Goal: Task Accomplishment & Management: Manage account settings

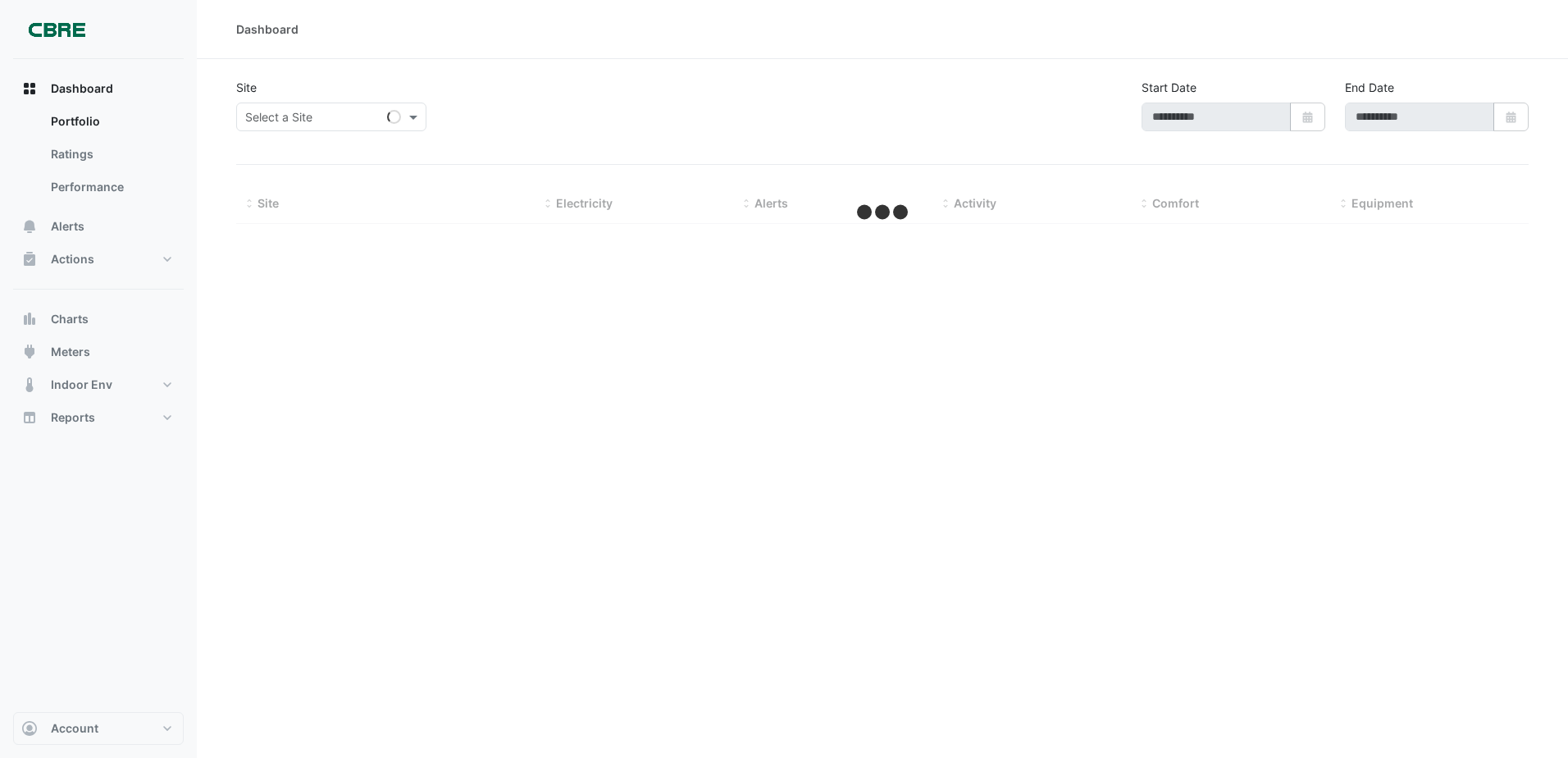
type input "**********"
select select "***"
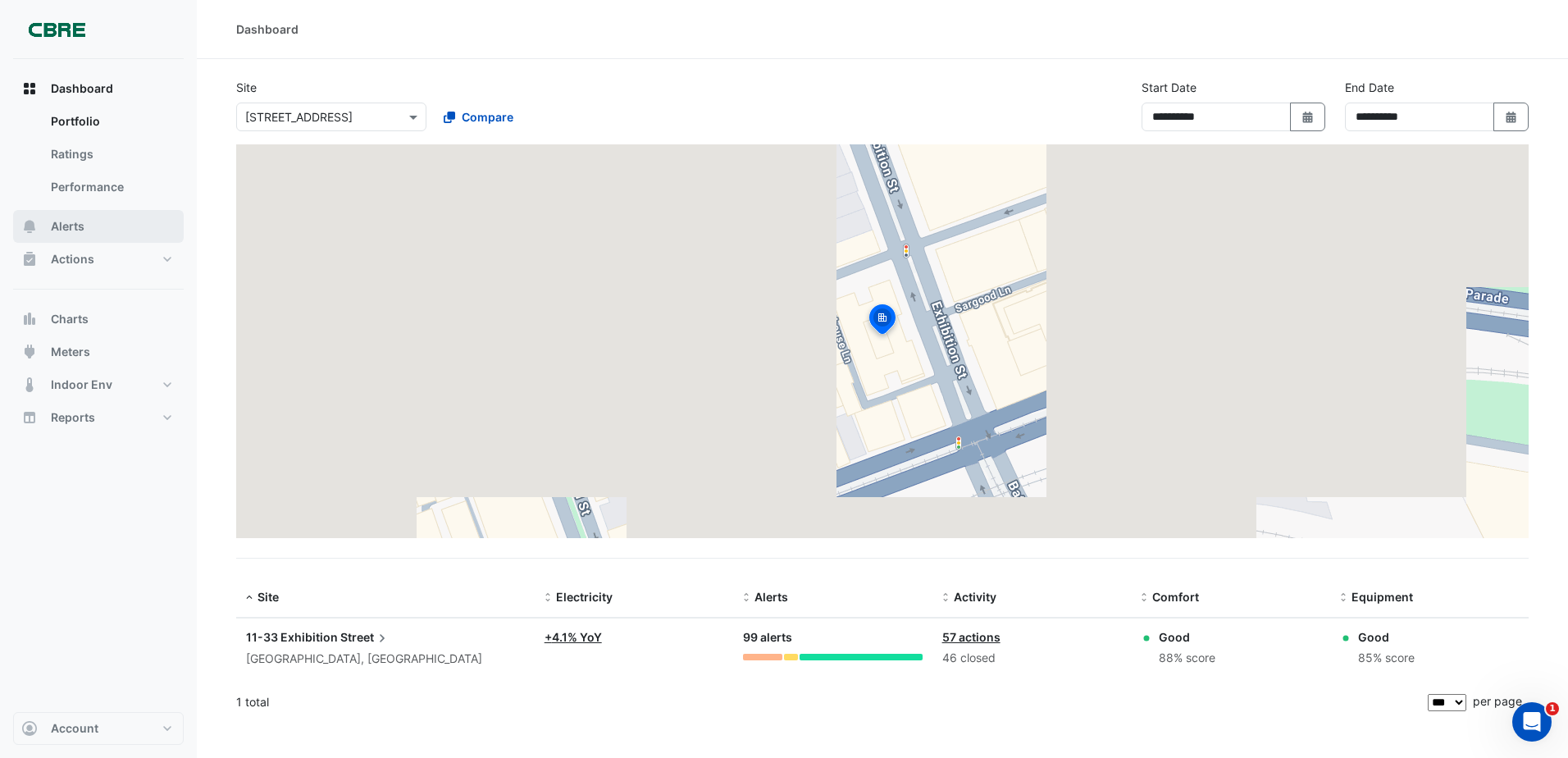
click at [101, 222] on button "Alerts" at bounding box center [98, 226] width 171 height 32
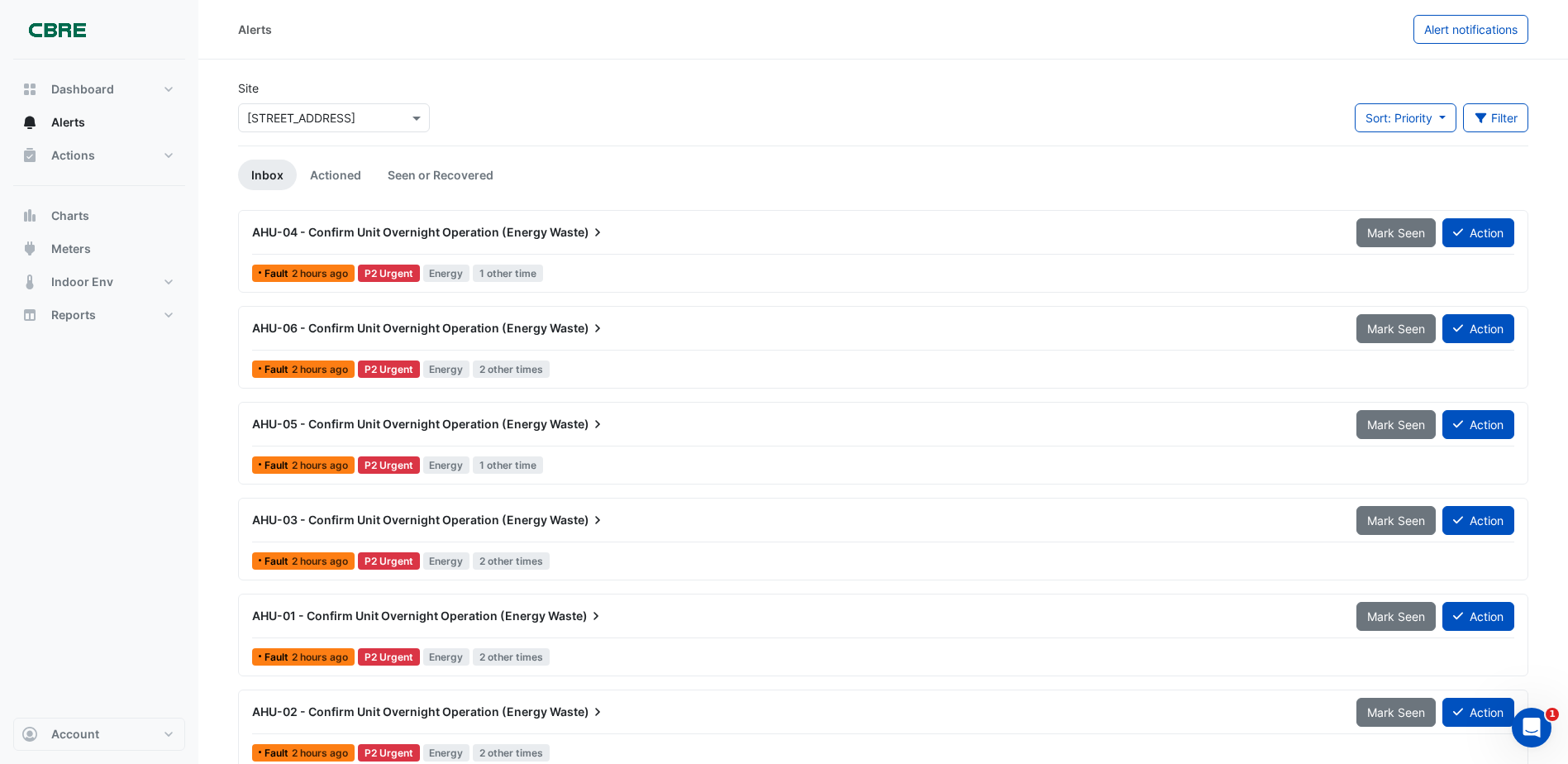
click at [496, 273] on span "1 other time" at bounding box center [507, 273] width 70 height 18
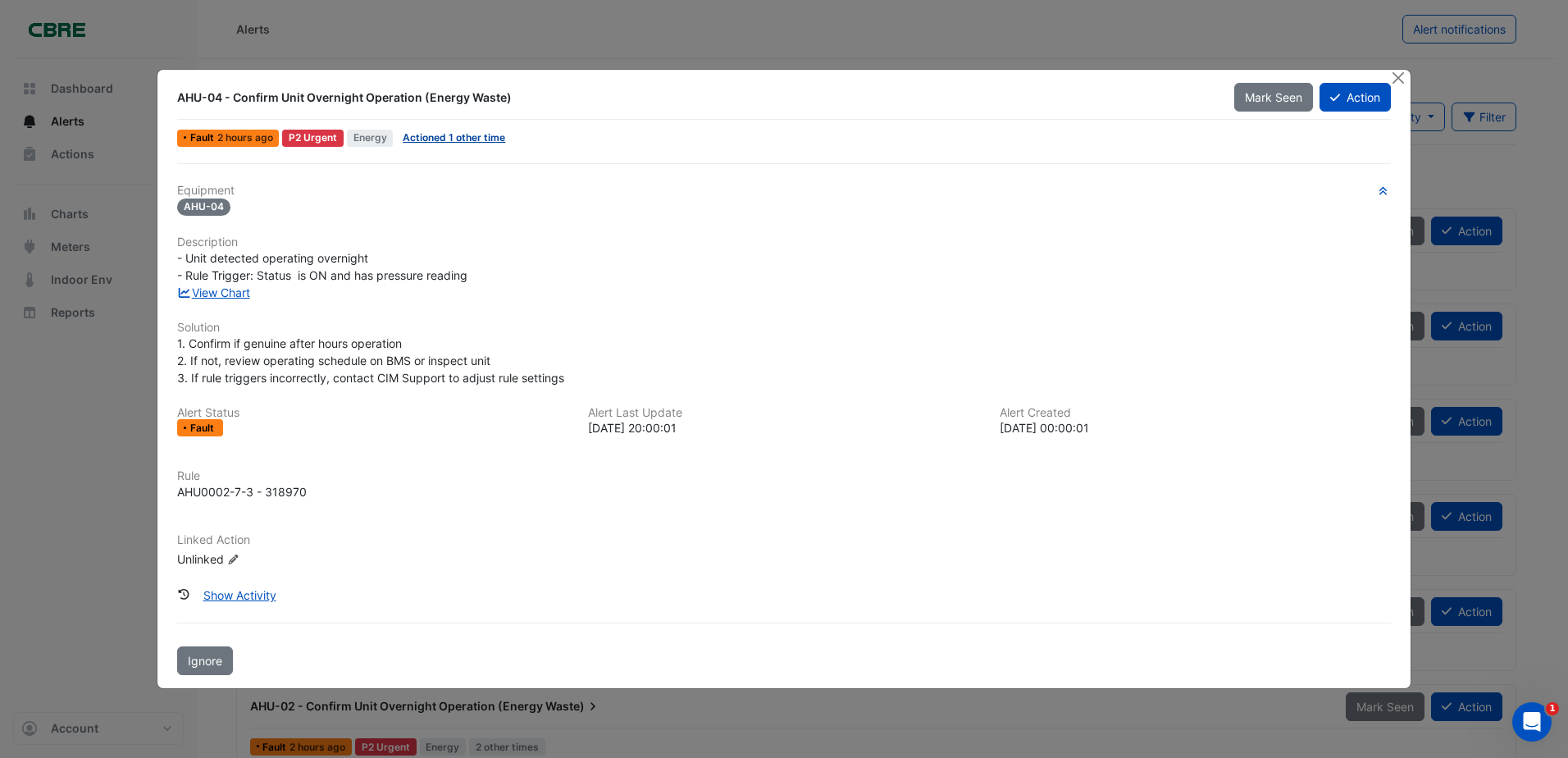
click at [444, 134] on link "Actioned 1 other time" at bounding box center [454, 137] width 103 height 12
click at [1395, 70] on button "Close" at bounding box center [1399, 78] width 18 height 18
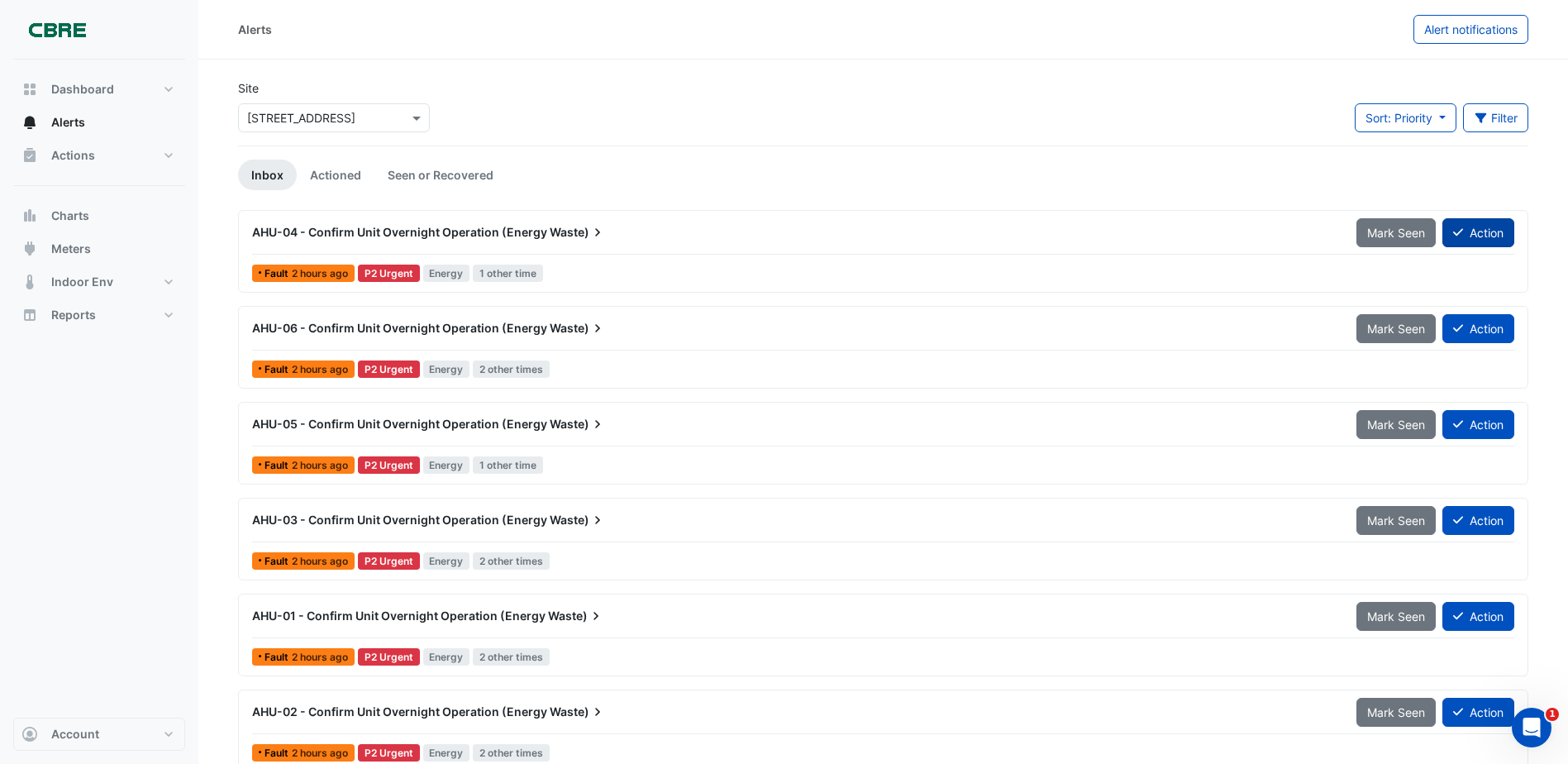
click at [1485, 230] on button "Action" at bounding box center [1478, 232] width 72 height 29
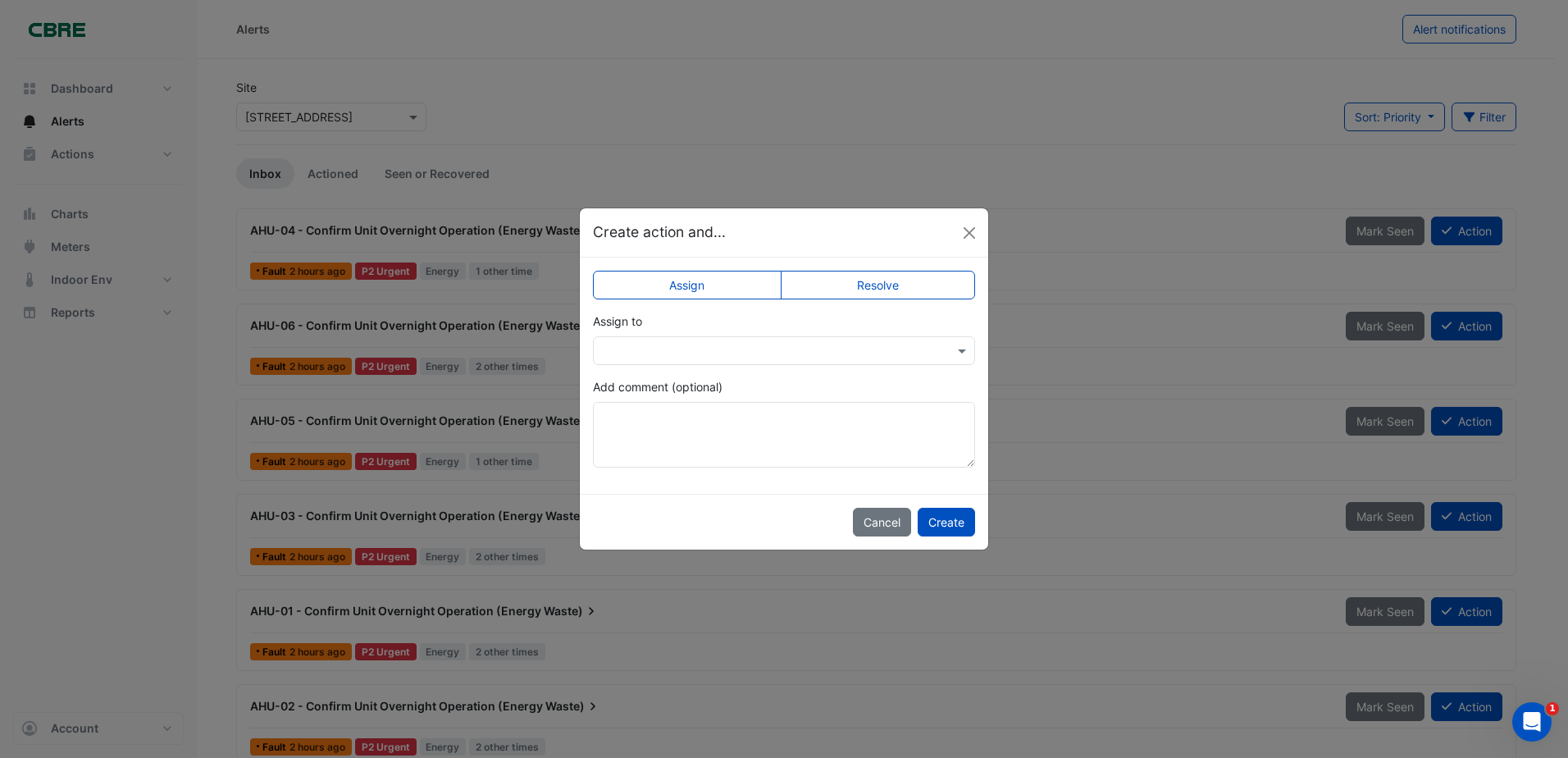
click at [703, 369] on app-escalated-ticket-simple-upsert "Assign Resolve Assign to Add comment (optional)" at bounding box center [783, 375] width 382 height 185
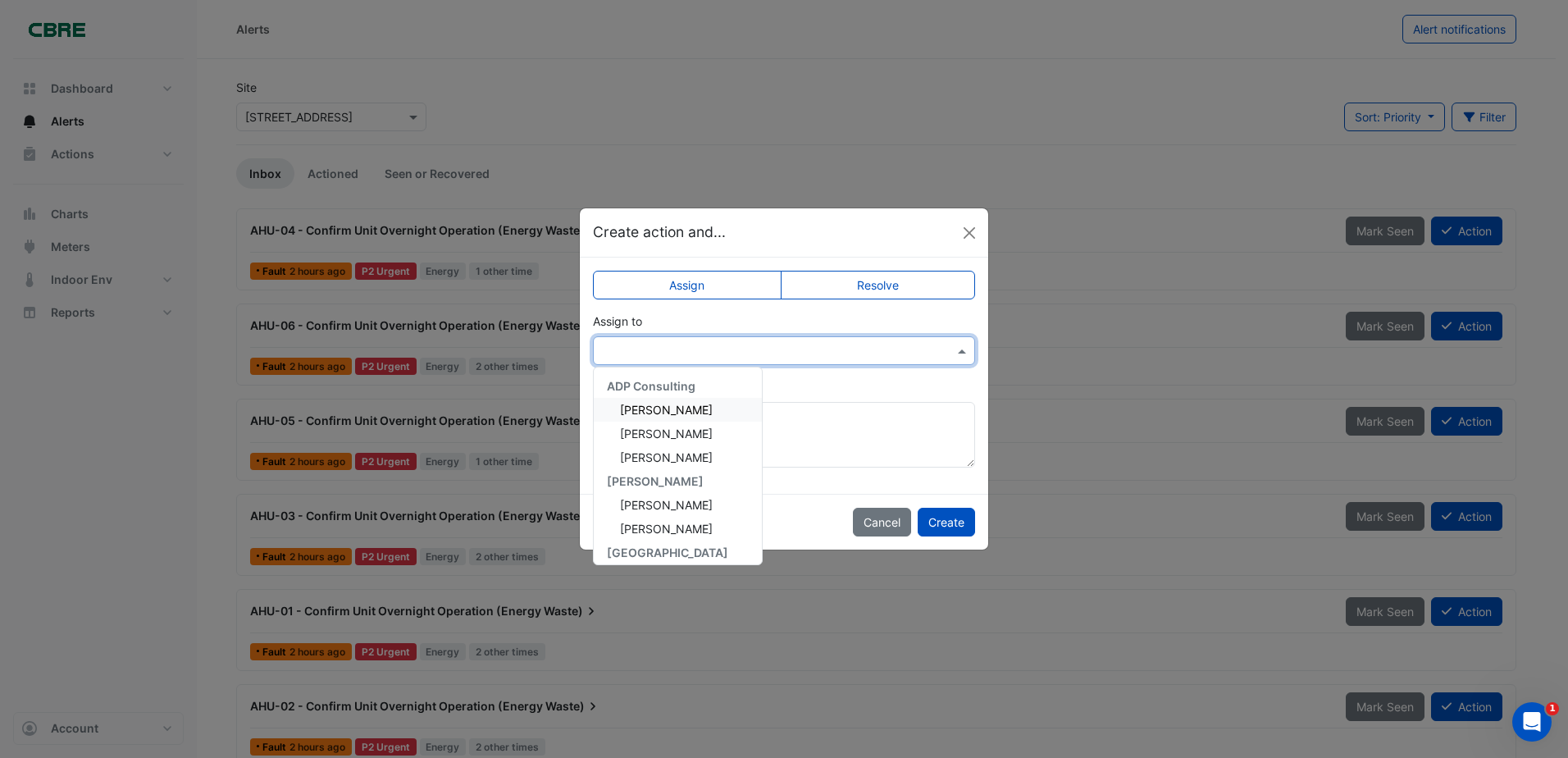
click at [686, 352] on input "text" at bounding box center [767, 351] width 331 height 18
click at [933, 275] on label "Resolve" at bounding box center [877, 285] width 195 height 29
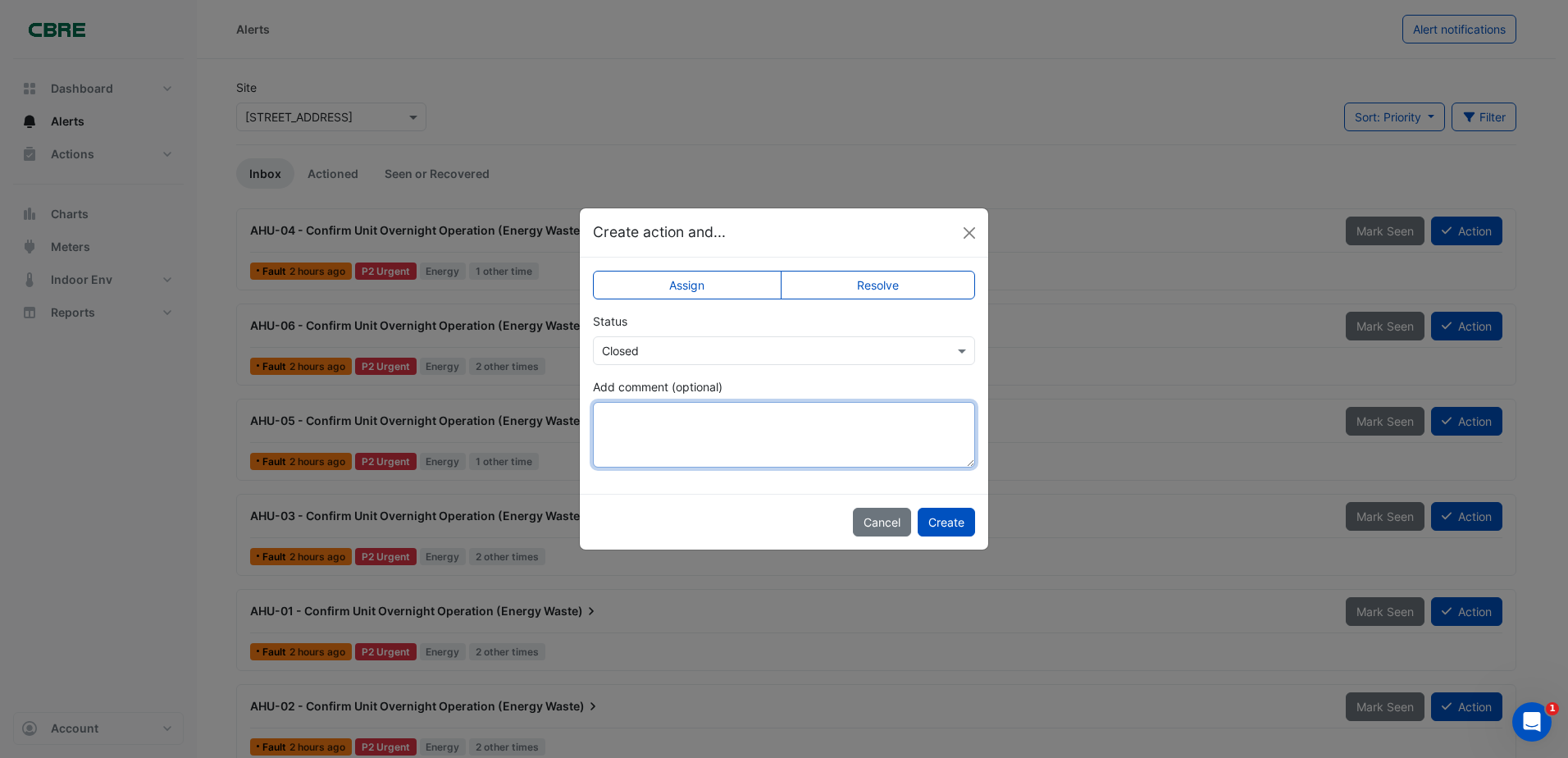
click at [707, 440] on textarea "Add comment (optional)" at bounding box center [783, 434] width 382 height 66
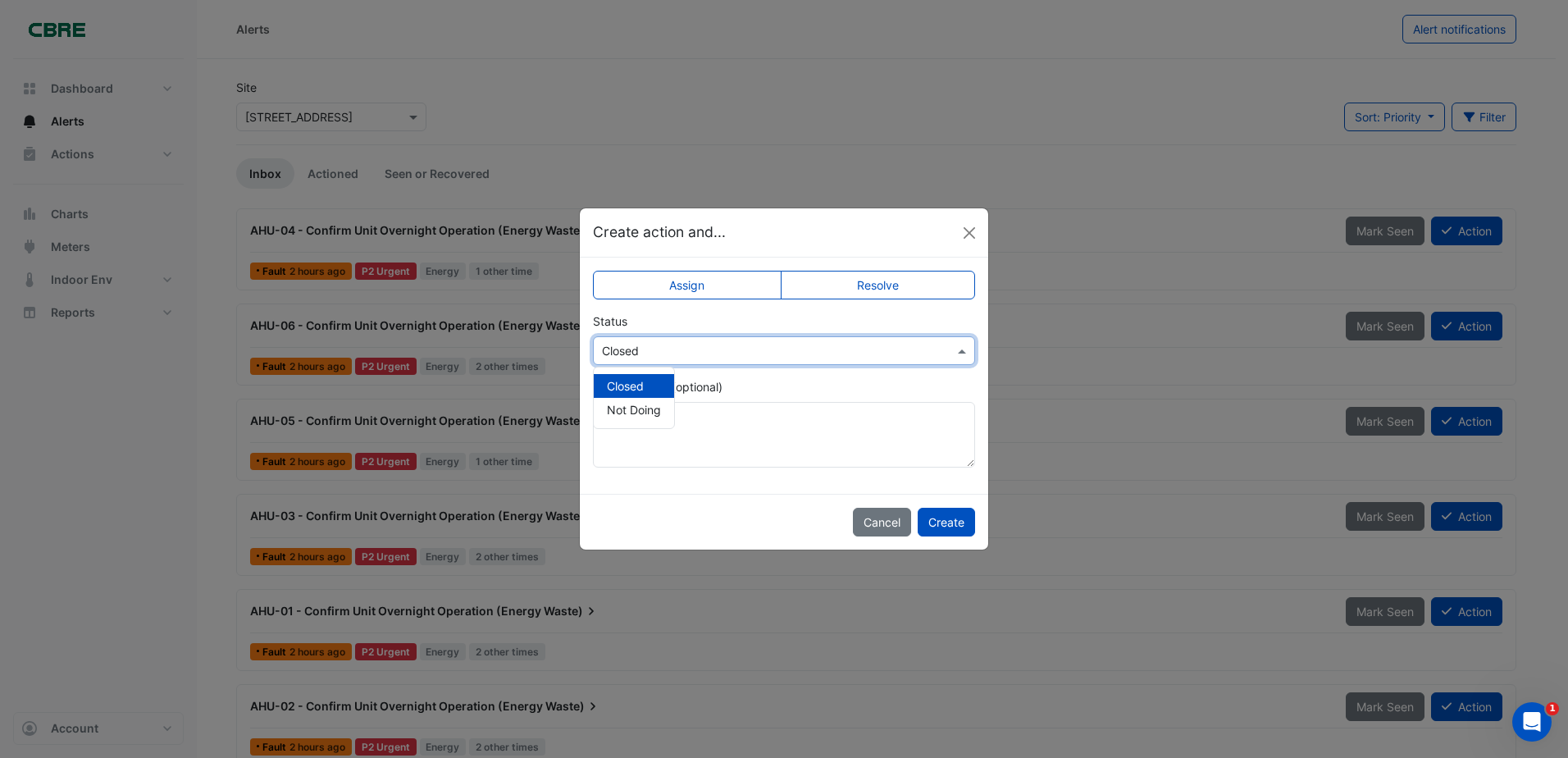
click at [668, 350] on input "text" at bounding box center [767, 351] width 331 height 18
click at [679, 348] on input "text" at bounding box center [767, 351] width 331 height 18
click at [692, 441] on textarea "****" at bounding box center [783, 434] width 382 height 66
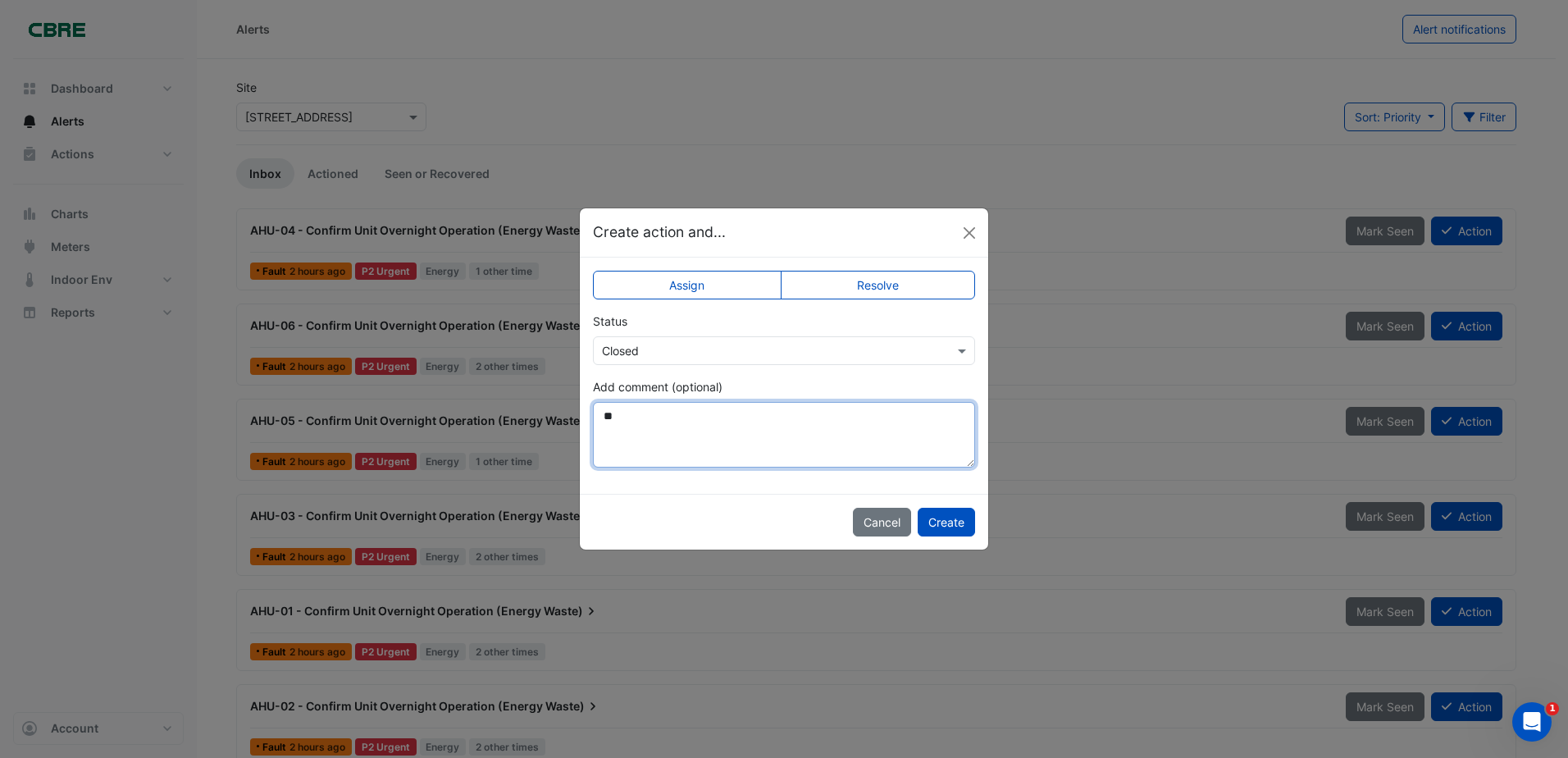
type textarea "*"
drag, startPoint x: 932, startPoint y: 412, endPoint x: 440, endPoint y: 385, distance: 492.7
click at [440, 385] on ngb-modal-window "**********" at bounding box center [784, 379] width 1568 height 758
type textarea "**********"
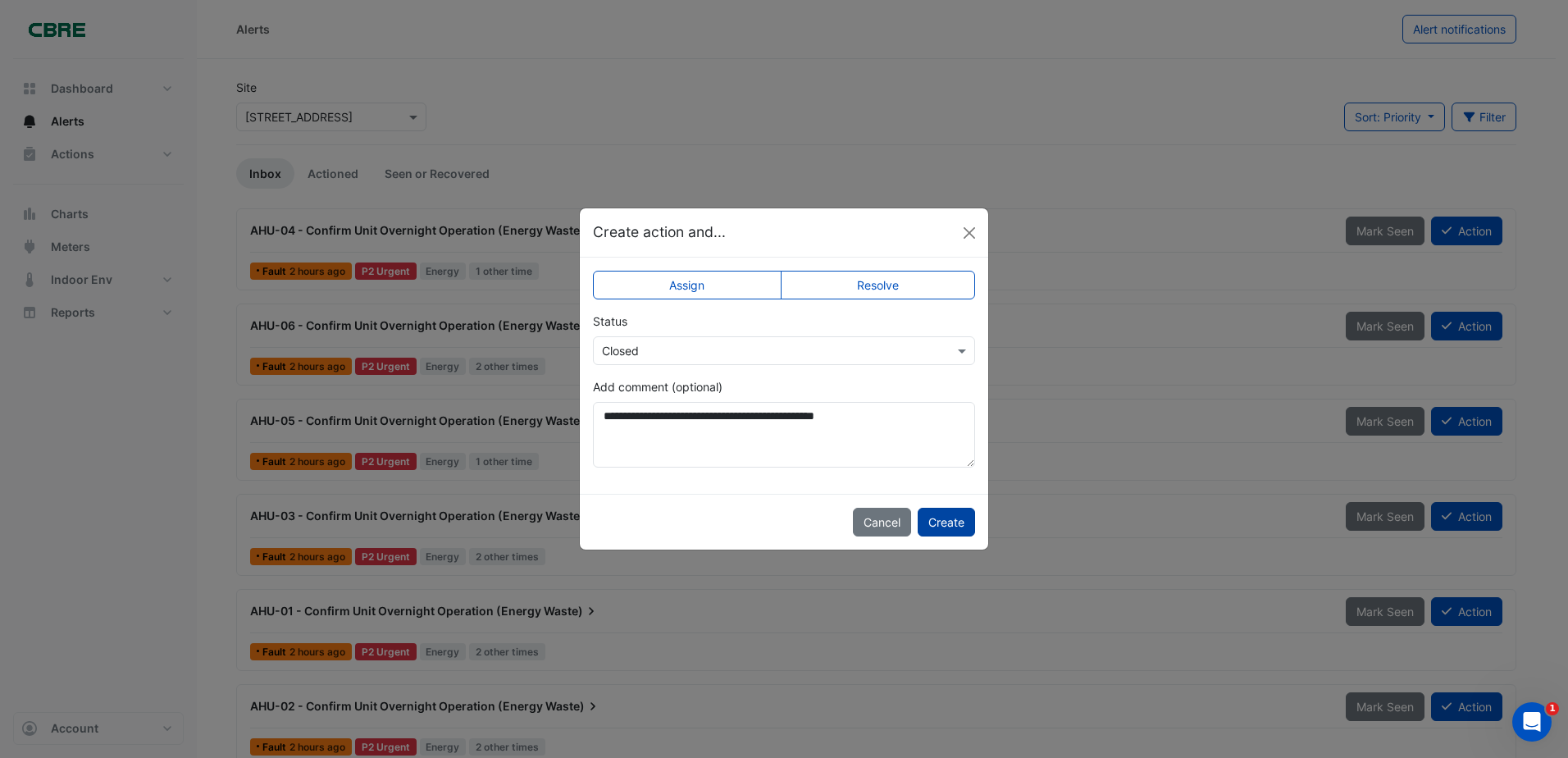
click at [952, 524] on button "Create" at bounding box center [947, 521] width 57 height 29
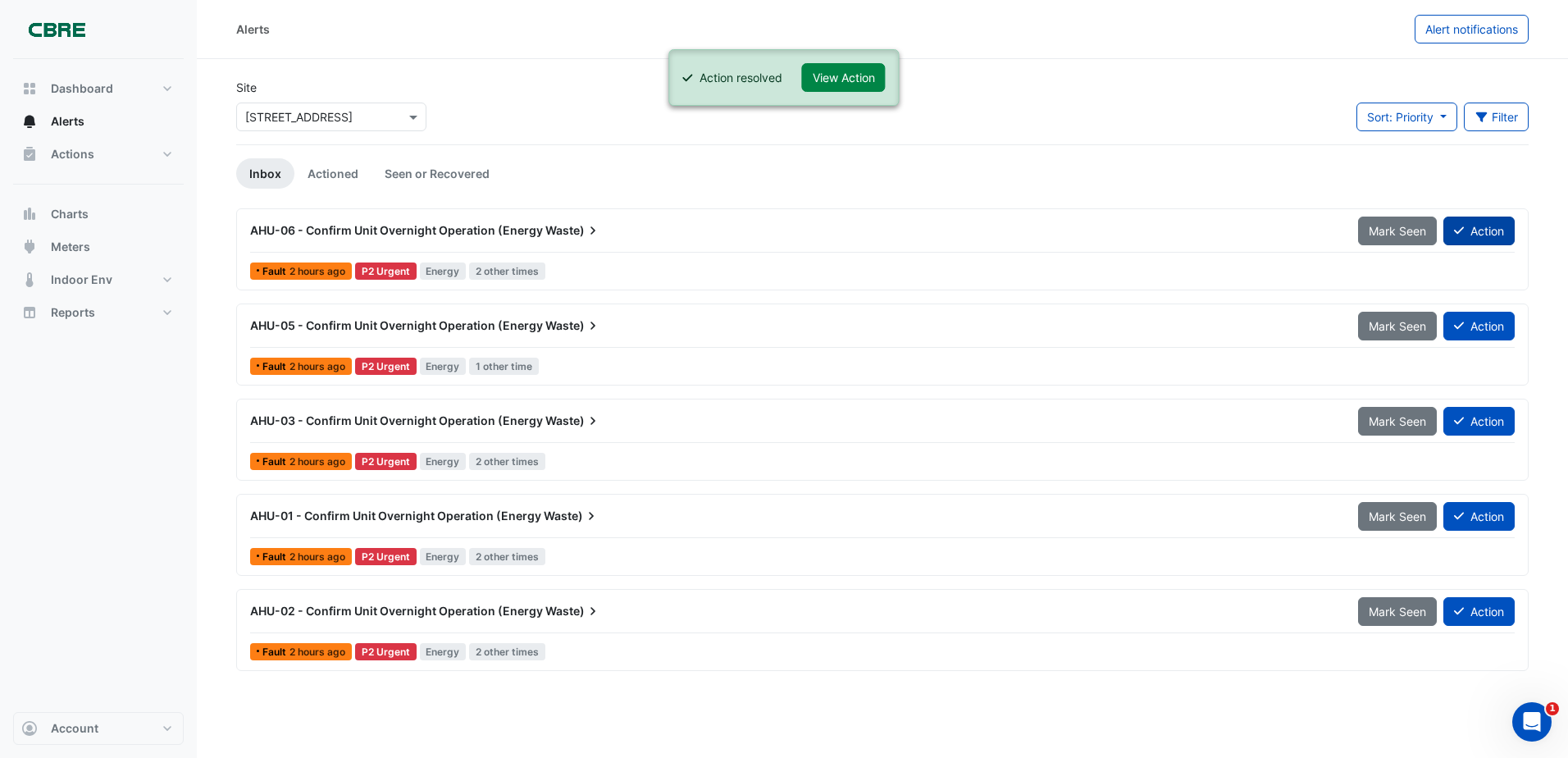
click at [1483, 229] on button "Action" at bounding box center [1478, 230] width 71 height 29
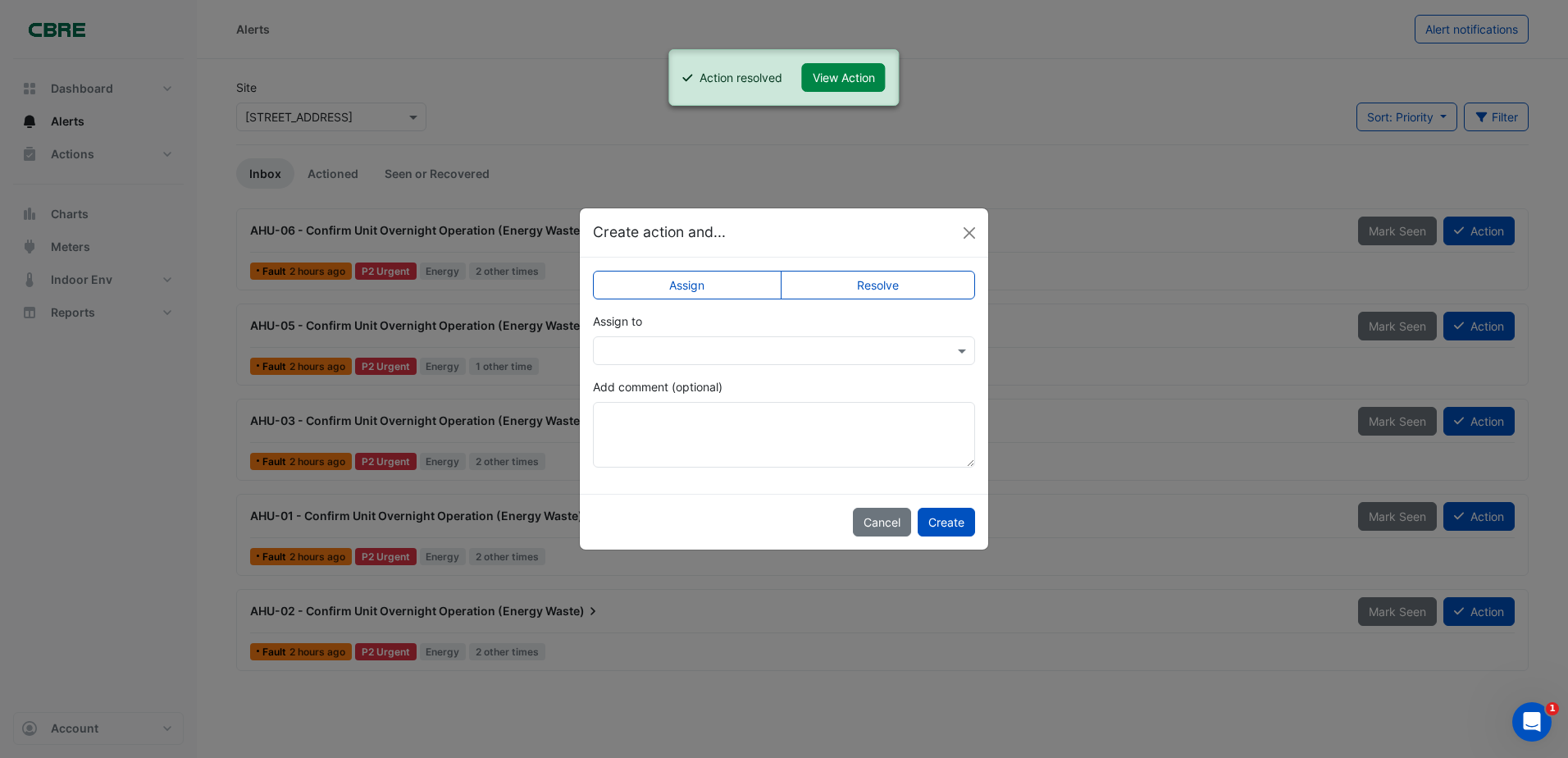
click at [900, 281] on label "Resolve" at bounding box center [877, 285] width 195 height 29
click at [803, 419] on textarea "Add comment (optional)" at bounding box center [783, 434] width 382 height 66
paste textarea "**********"
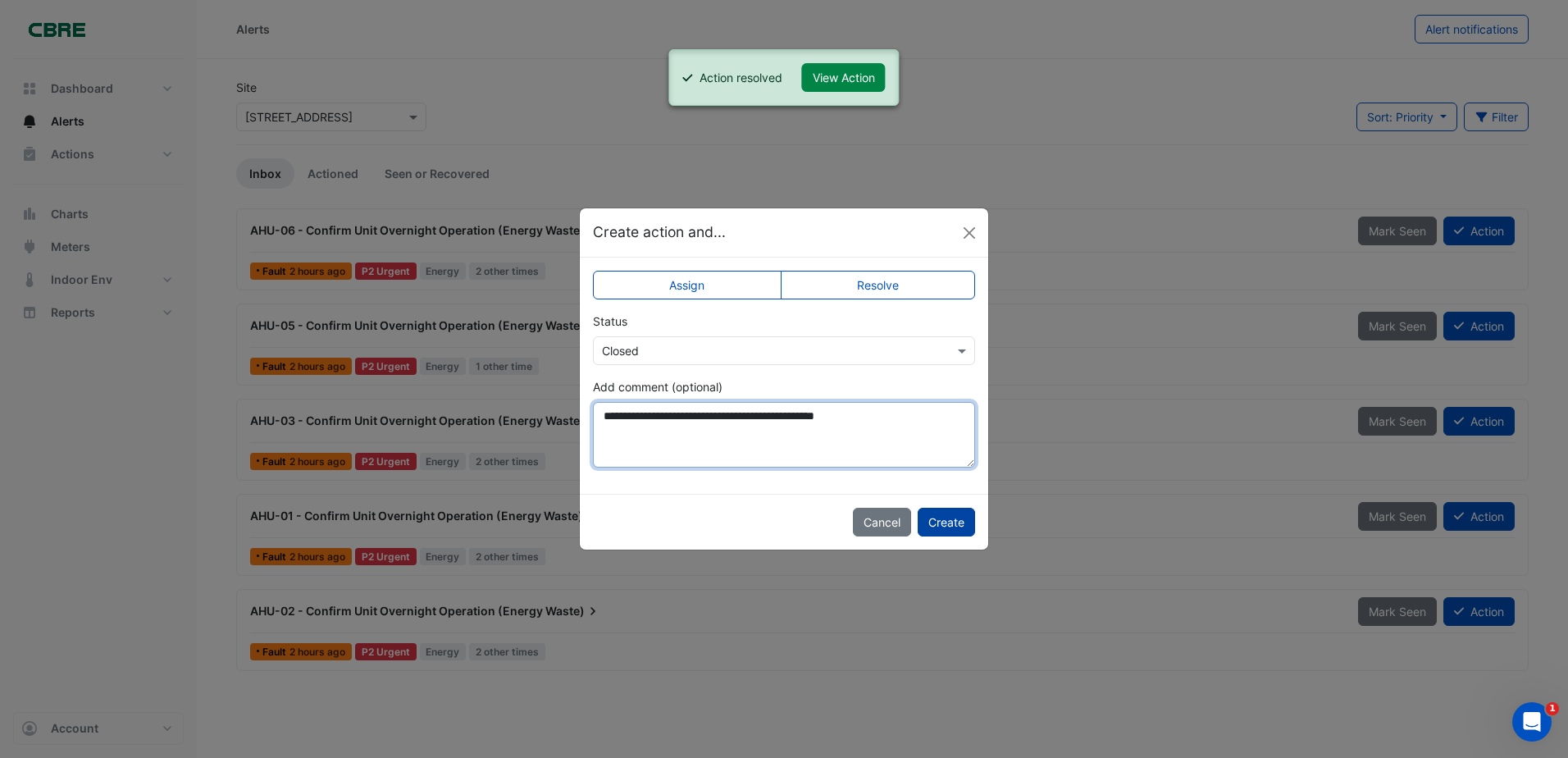
type textarea "**********"
click at [958, 520] on button "Create" at bounding box center [947, 521] width 57 height 29
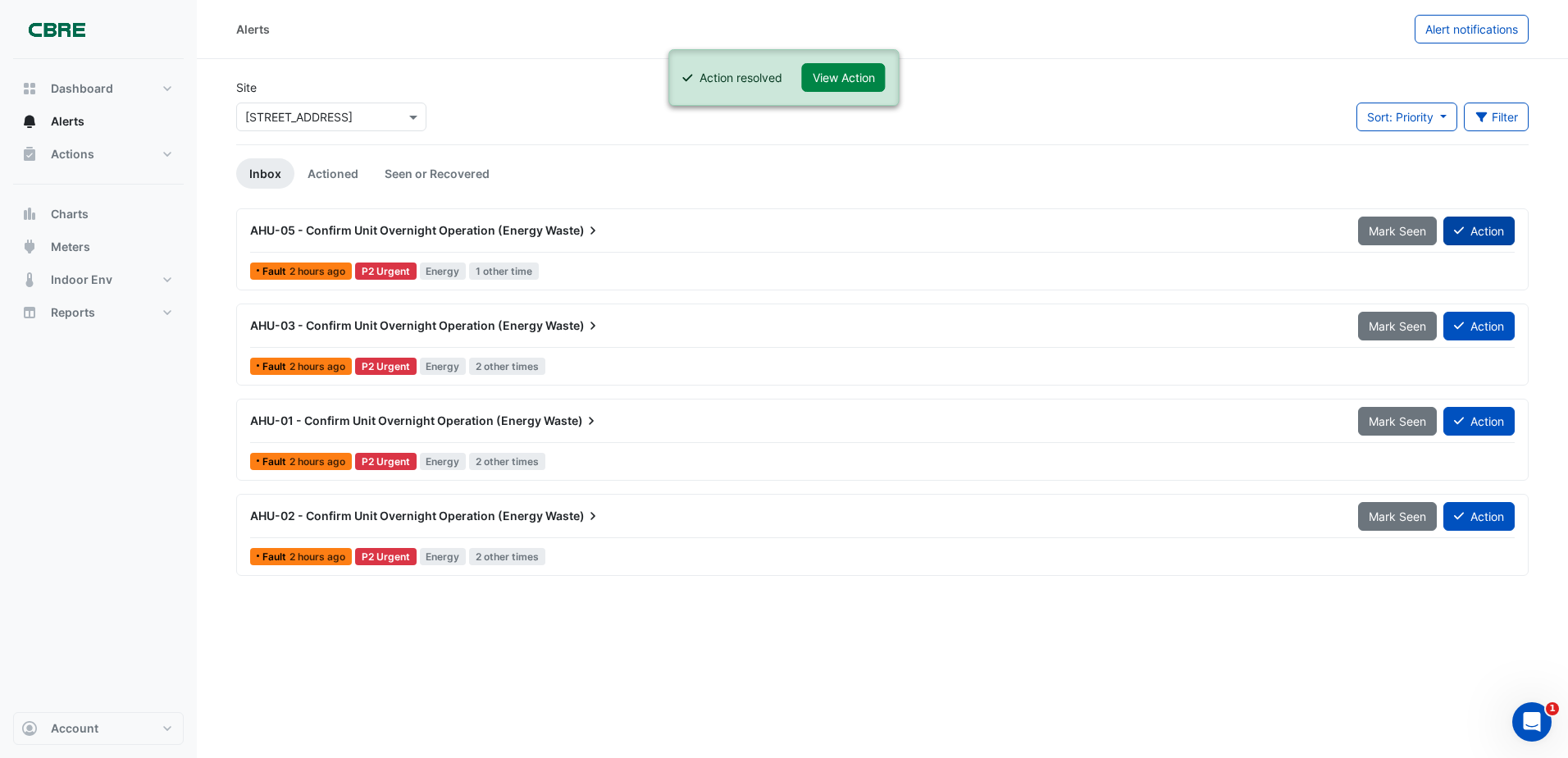
click at [1486, 230] on button "Action" at bounding box center [1478, 230] width 71 height 29
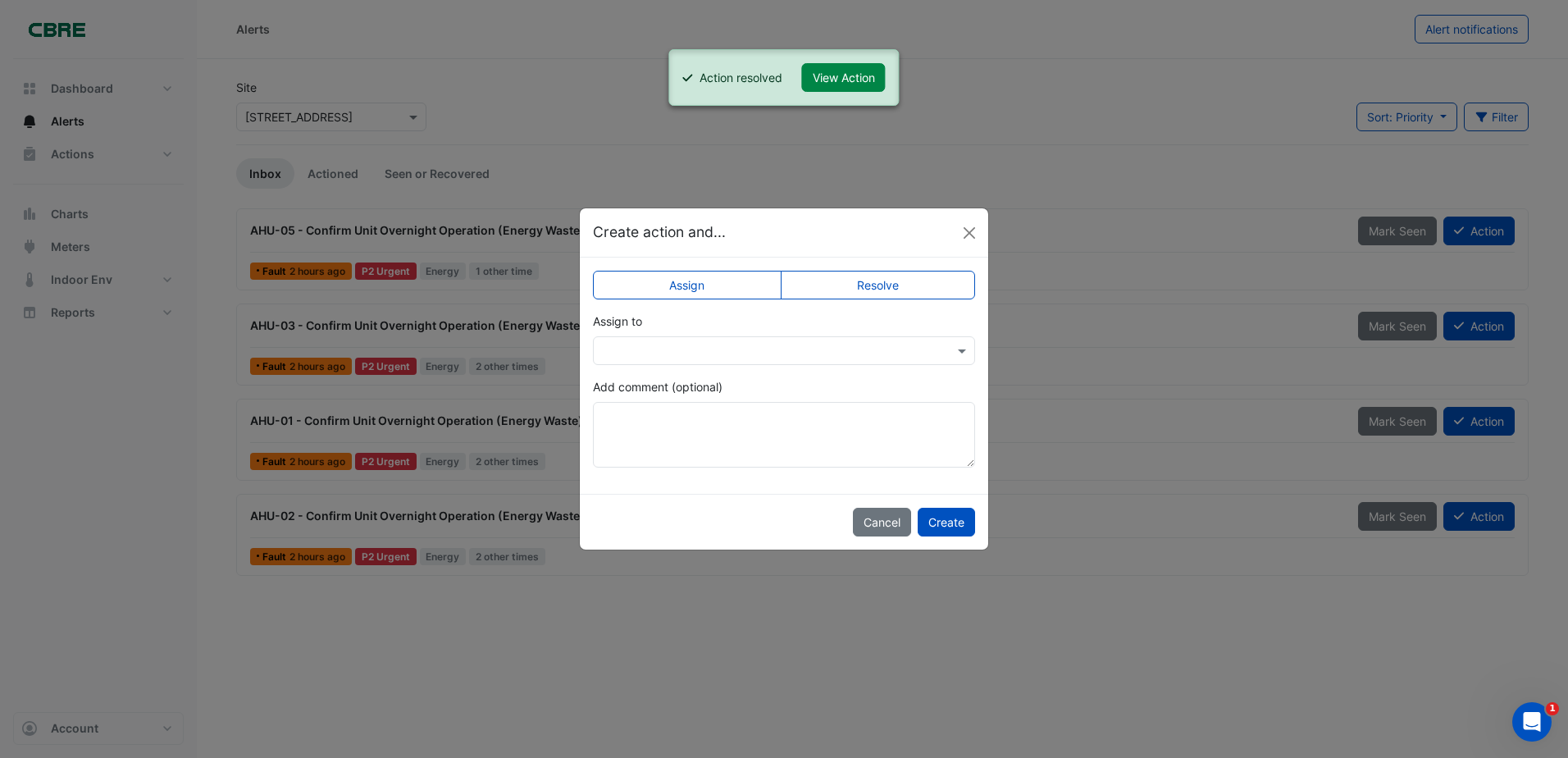
click at [883, 286] on label "Resolve" at bounding box center [877, 285] width 195 height 29
click at [804, 354] on input "text" at bounding box center [767, 351] width 331 height 18
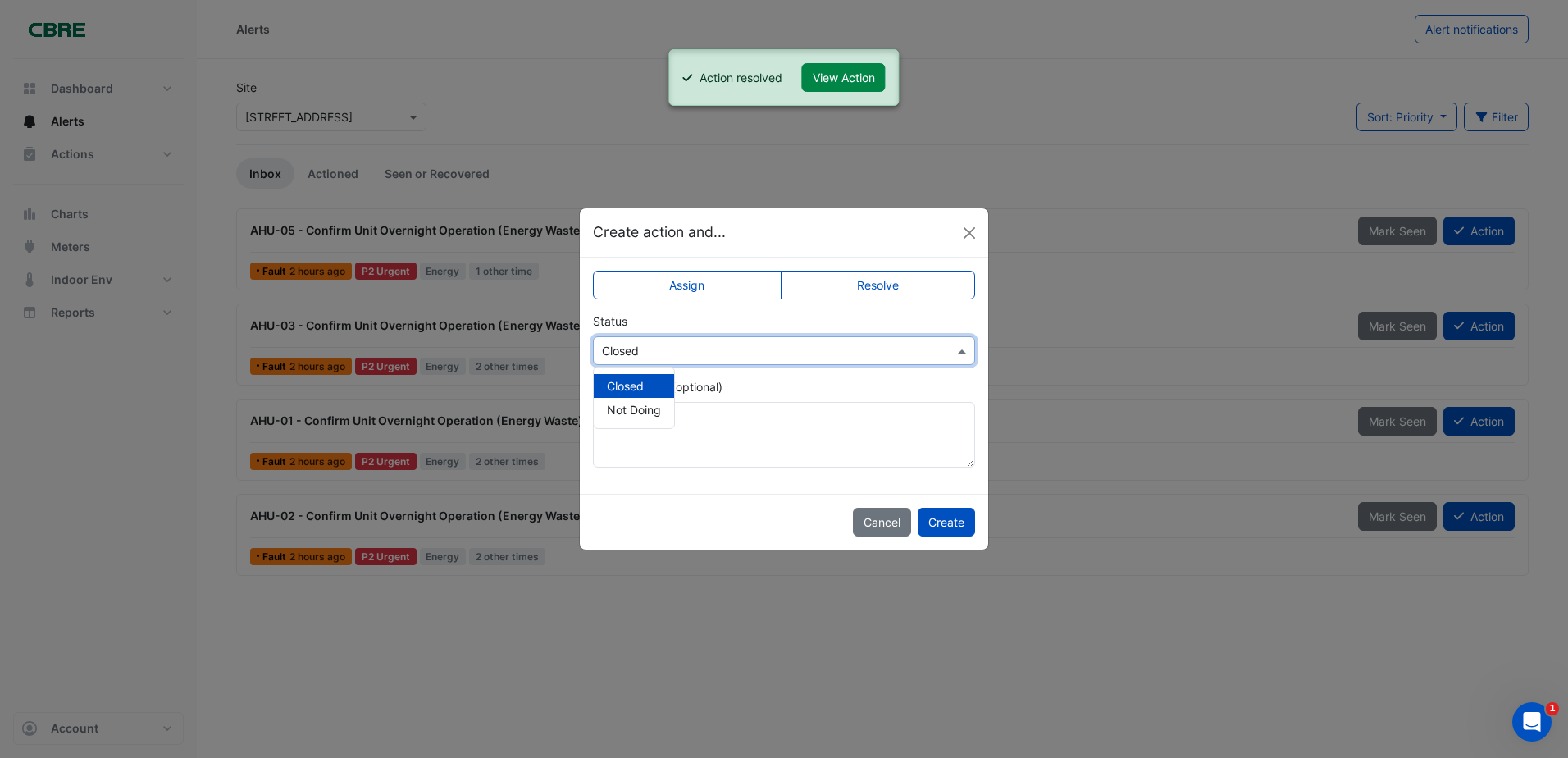
click at [795, 345] on input "text" at bounding box center [767, 351] width 331 height 18
click at [770, 433] on textarea "Add comment (optional)" at bounding box center [783, 434] width 382 height 66
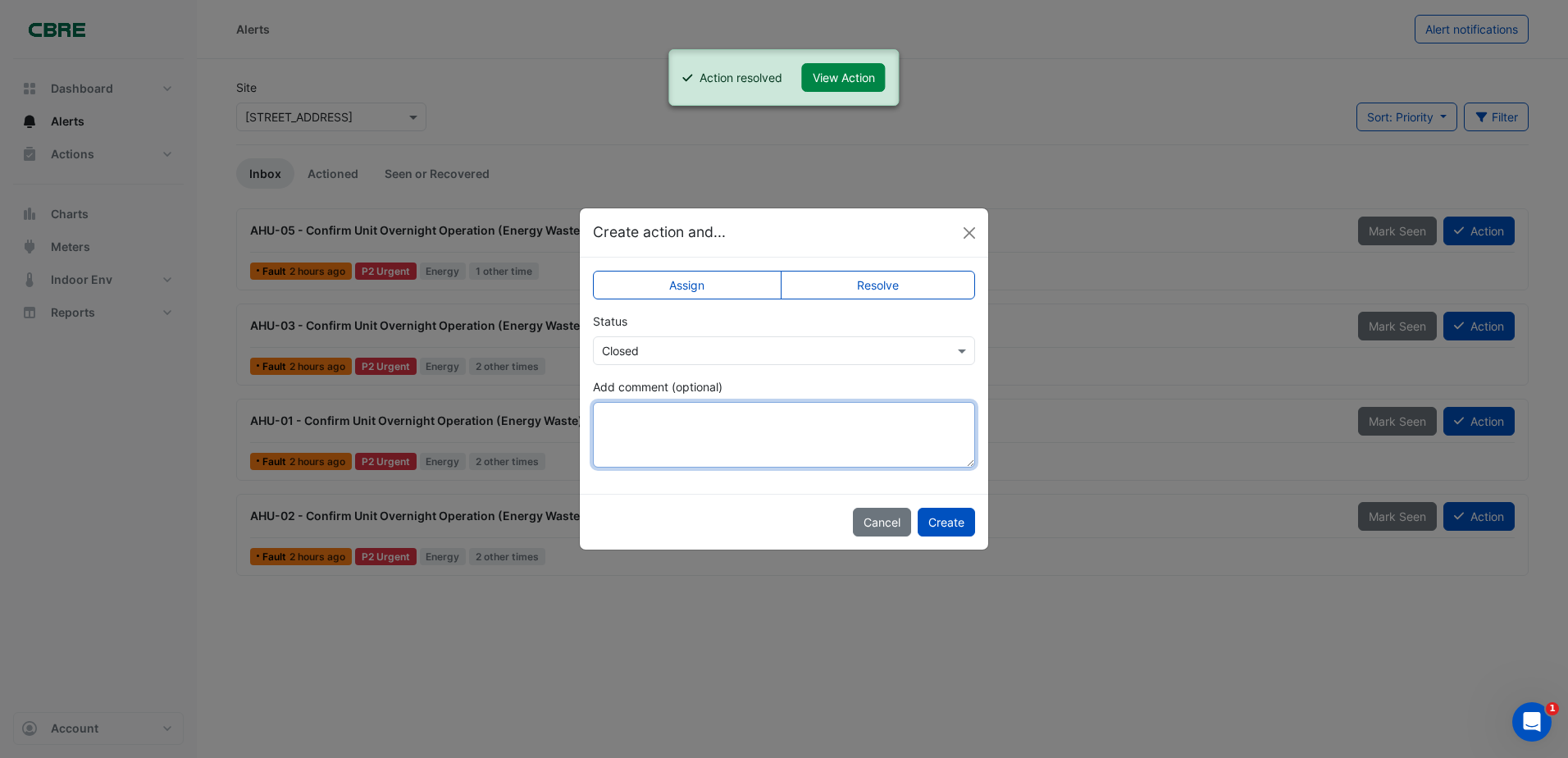
paste textarea "**********"
type textarea "**********"
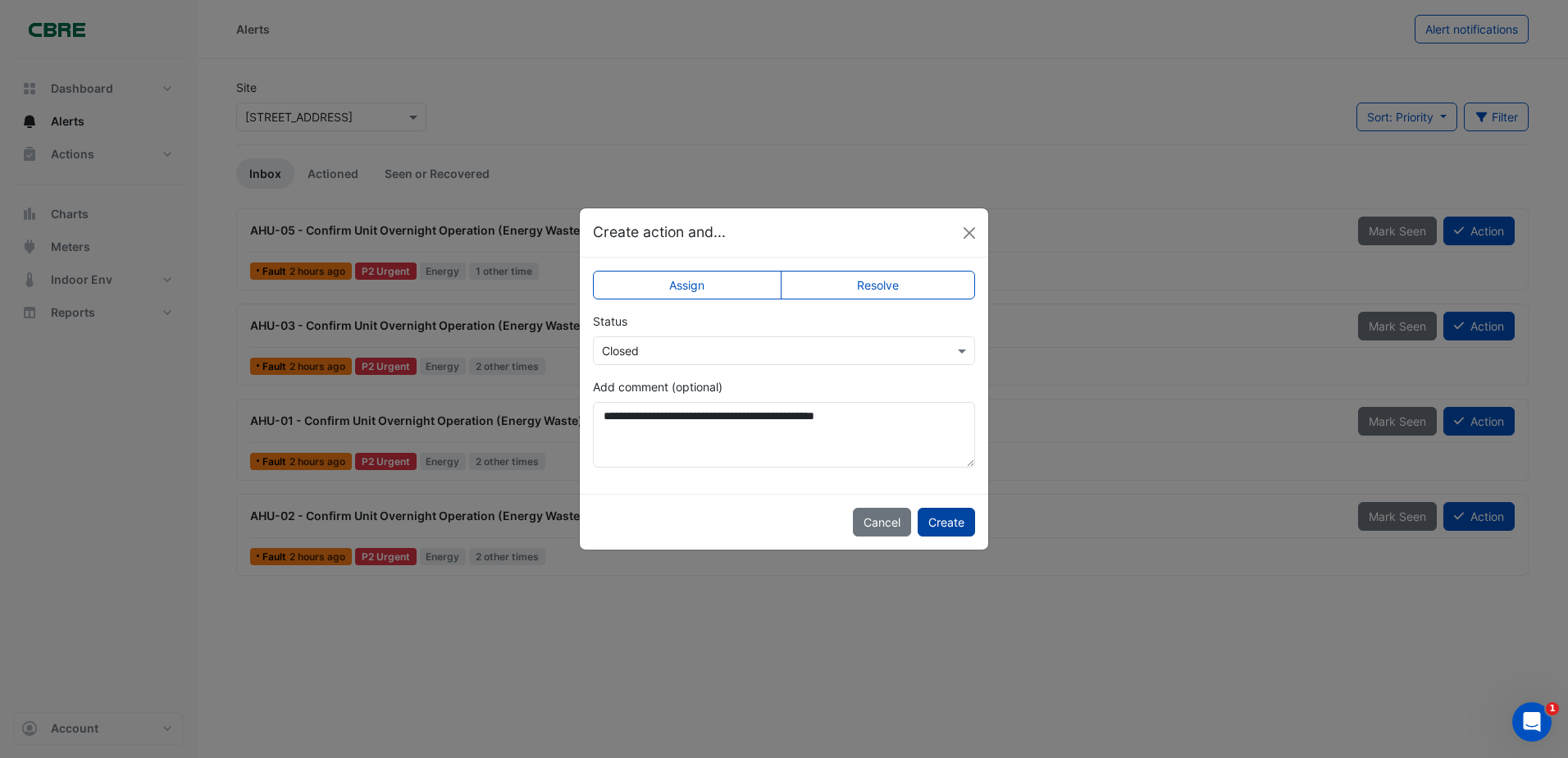
click at [937, 526] on button "Create" at bounding box center [947, 521] width 57 height 29
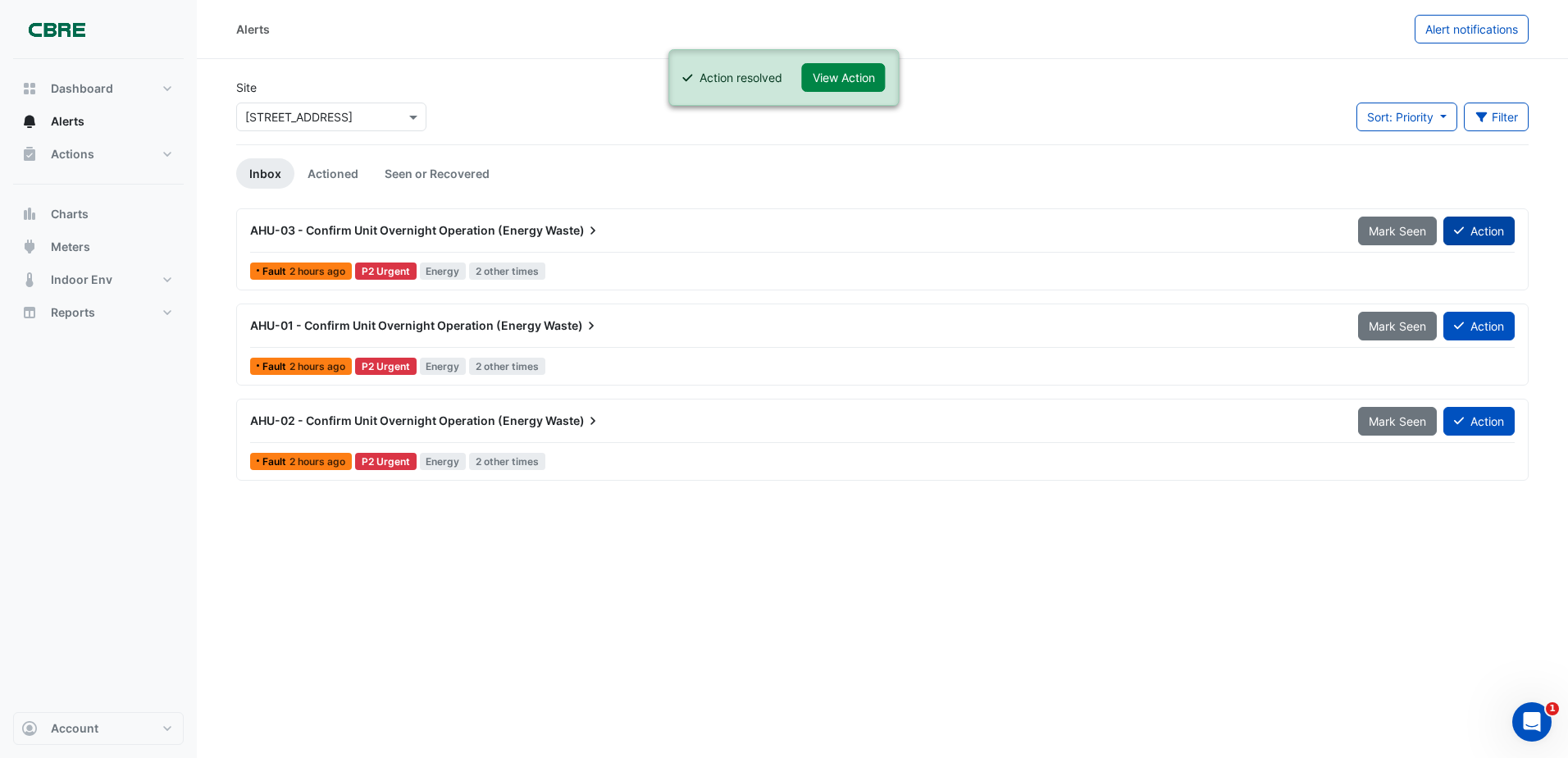
click at [1488, 234] on button "Action" at bounding box center [1478, 230] width 71 height 29
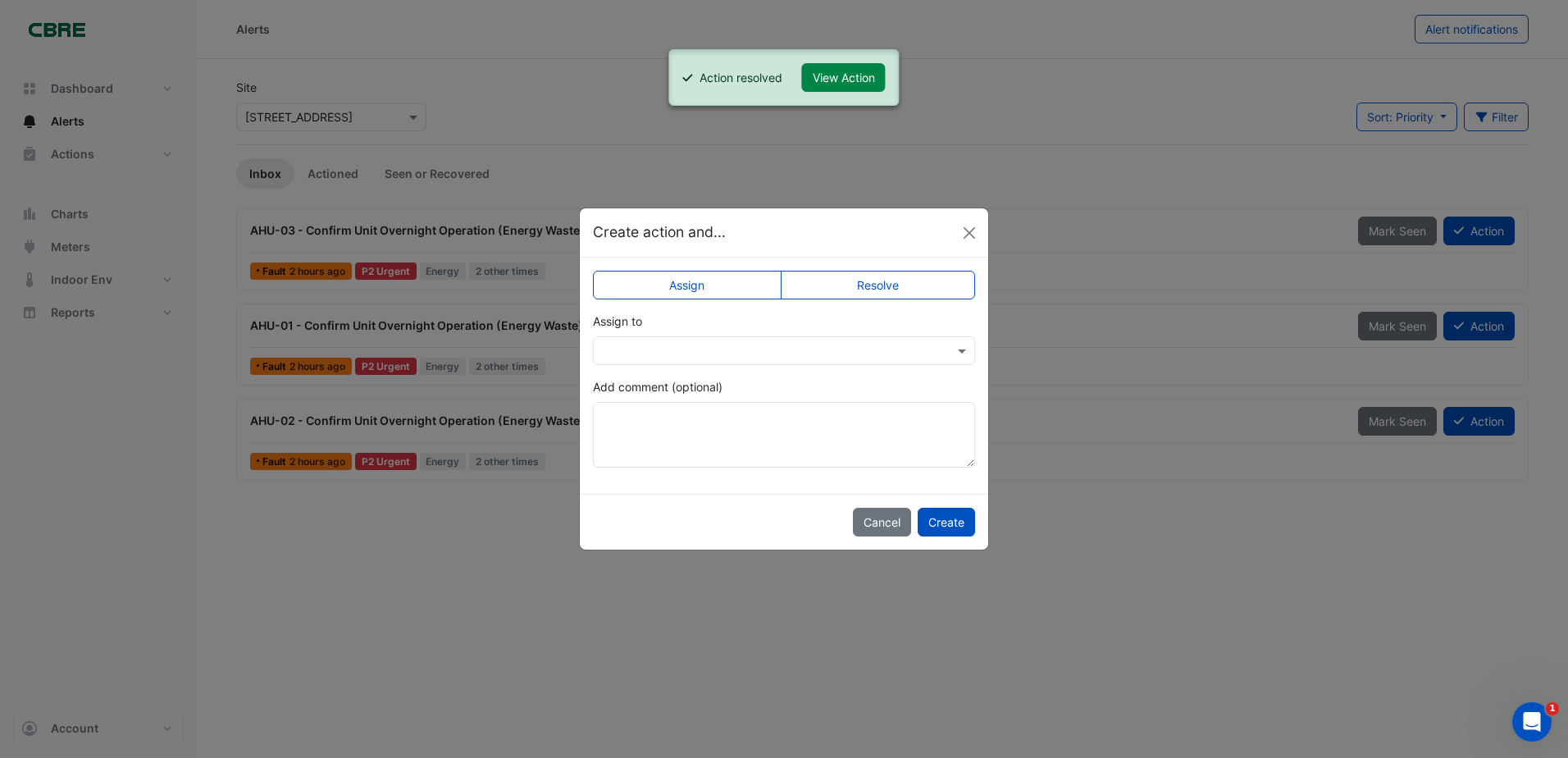
click at [868, 295] on label "Resolve" at bounding box center [877, 285] width 195 height 29
click at [751, 413] on textarea "Add comment (optional)" at bounding box center [783, 434] width 382 height 66
paste textarea "**********"
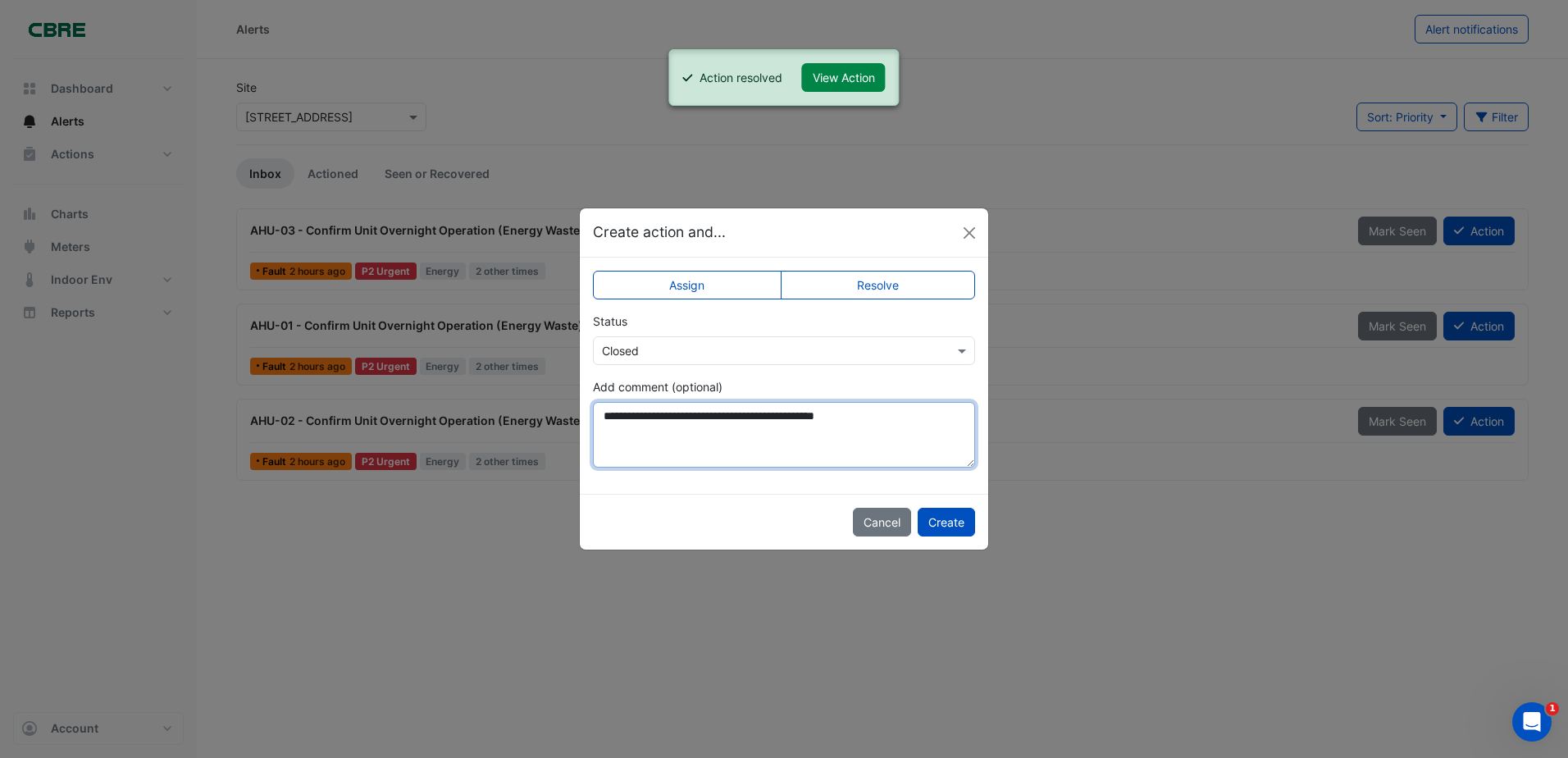
type textarea "**********"
click at [979, 520] on div "Cancel Create" at bounding box center [784, 521] width 409 height 55
click at [960, 519] on button "Create" at bounding box center [947, 521] width 57 height 29
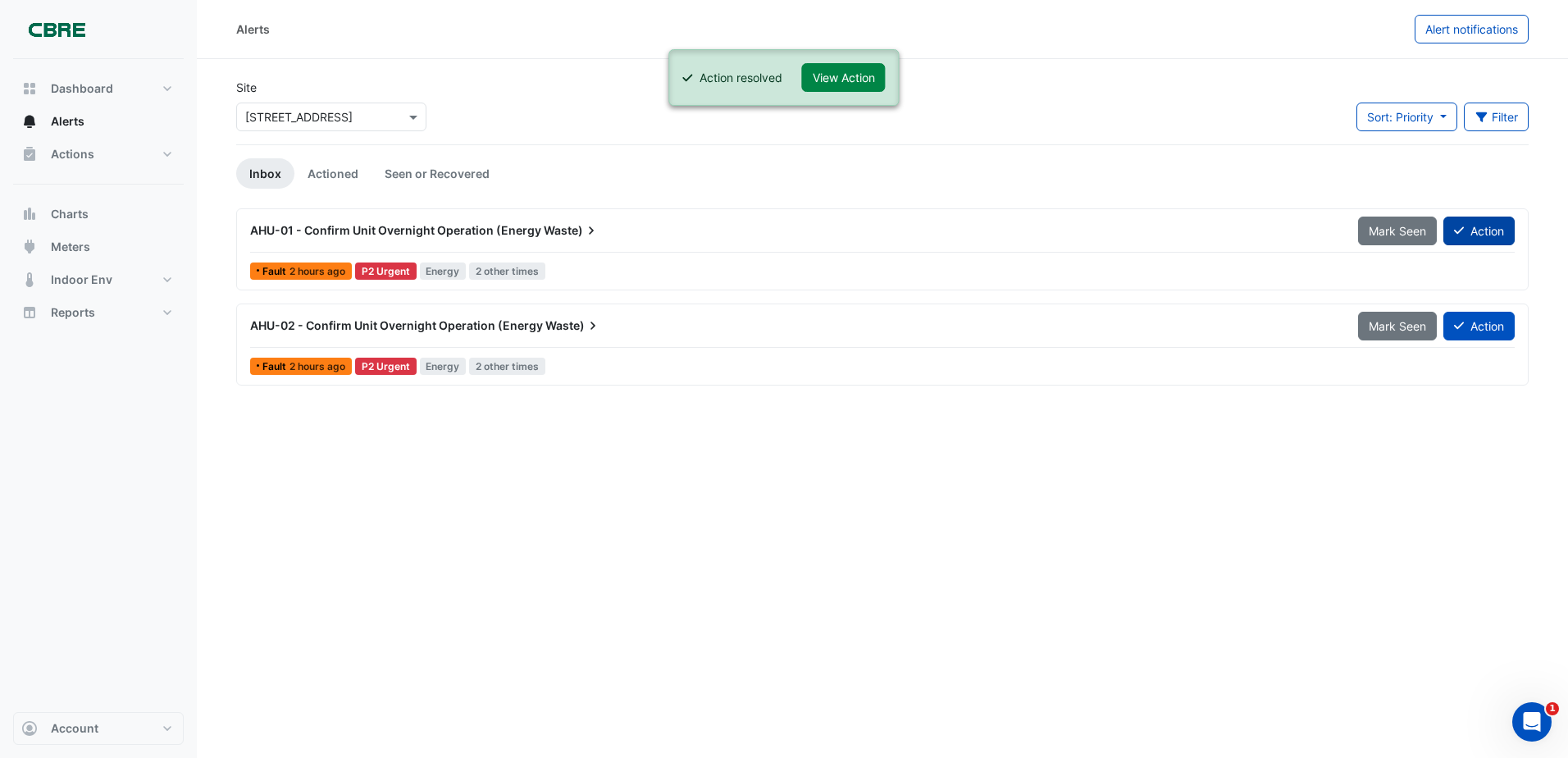
click at [1489, 239] on button "Action" at bounding box center [1478, 230] width 71 height 29
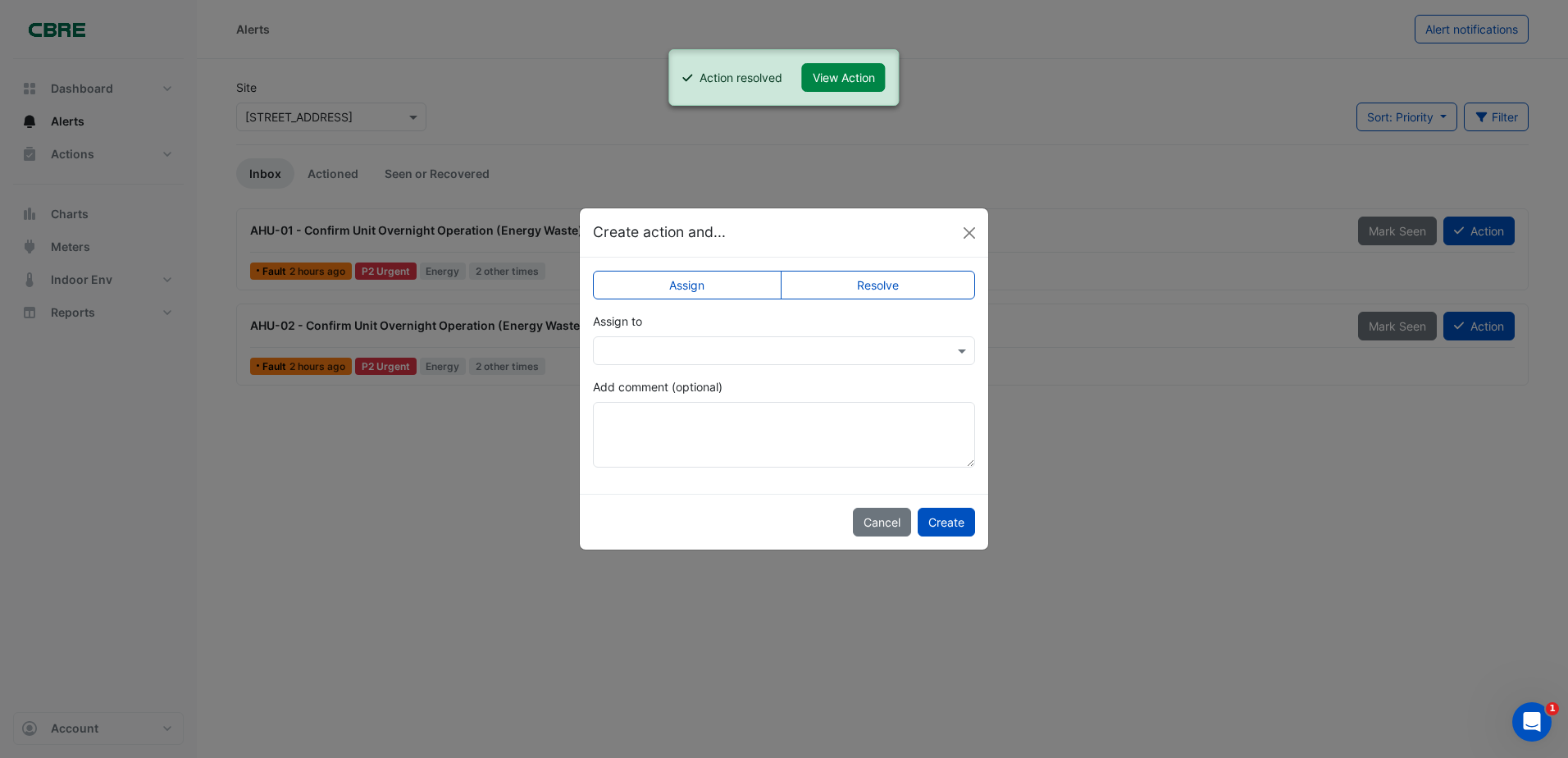
click at [896, 287] on label "Resolve" at bounding box center [877, 285] width 195 height 29
click at [822, 351] on input "text" at bounding box center [767, 351] width 331 height 18
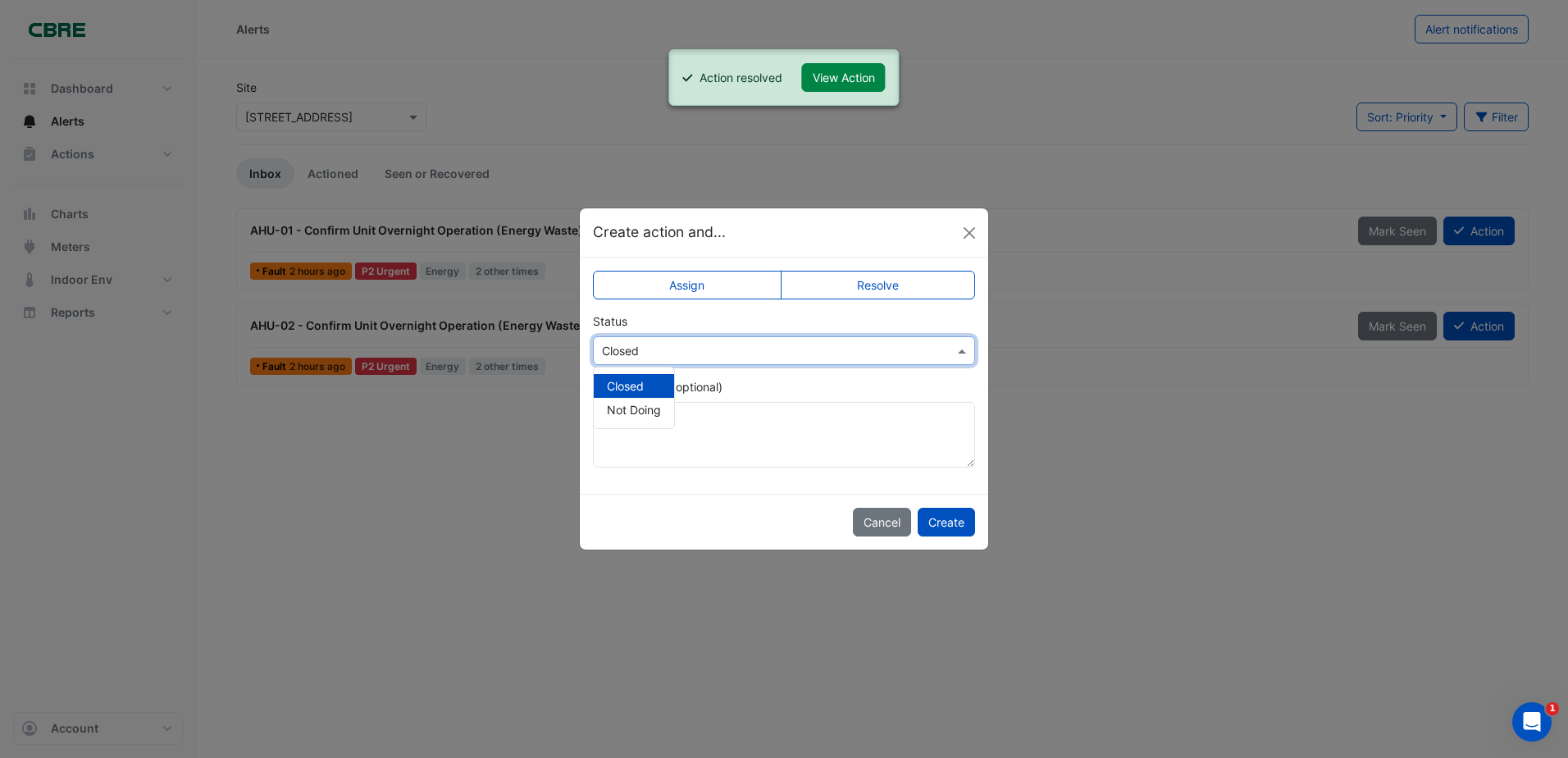
click at [905, 367] on app-escalated-ticket-simple-upsert "Assign Resolve Status Select Status × Closed Closed Not Doing Add comment (opti…" at bounding box center [783, 375] width 382 height 185
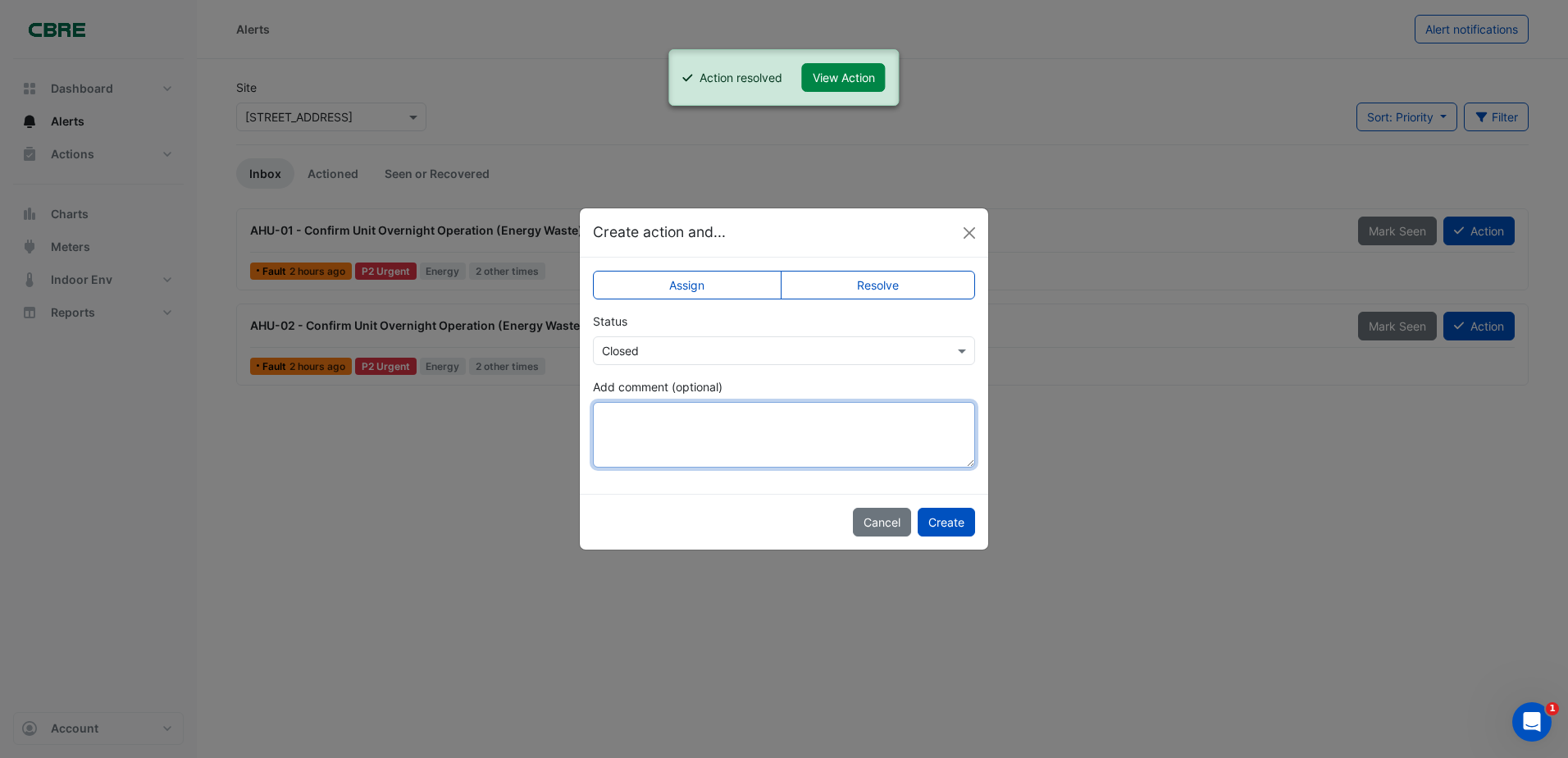
click at [892, 432] on textarea "Add comment (optional)" at bounding box center [783, 434] width 382 height 66
paste textarea "**********"
type textarea "**********"
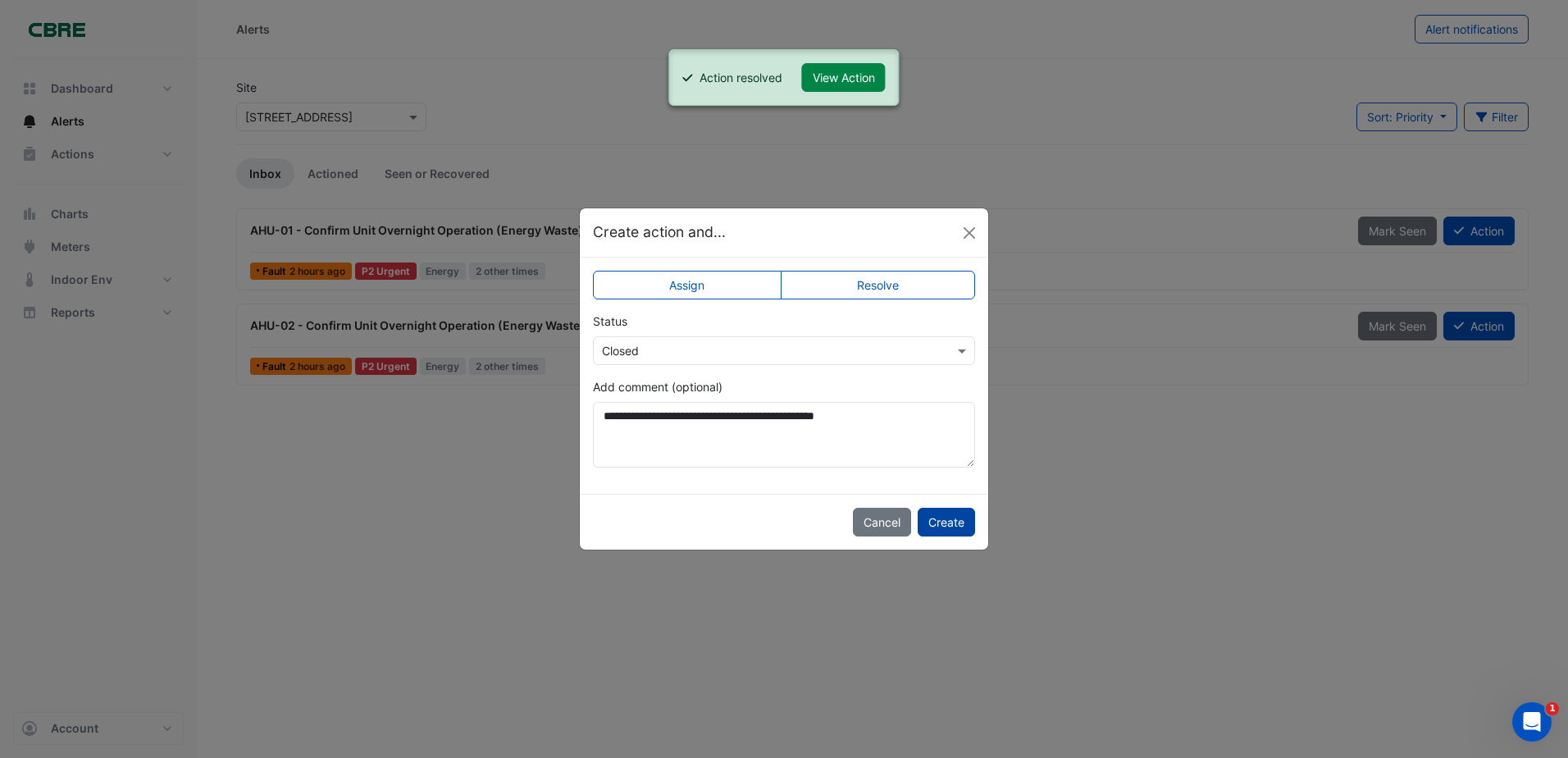
click at [962, 512] on button "Create" at bounding box center [947, 521] width 57 height 29
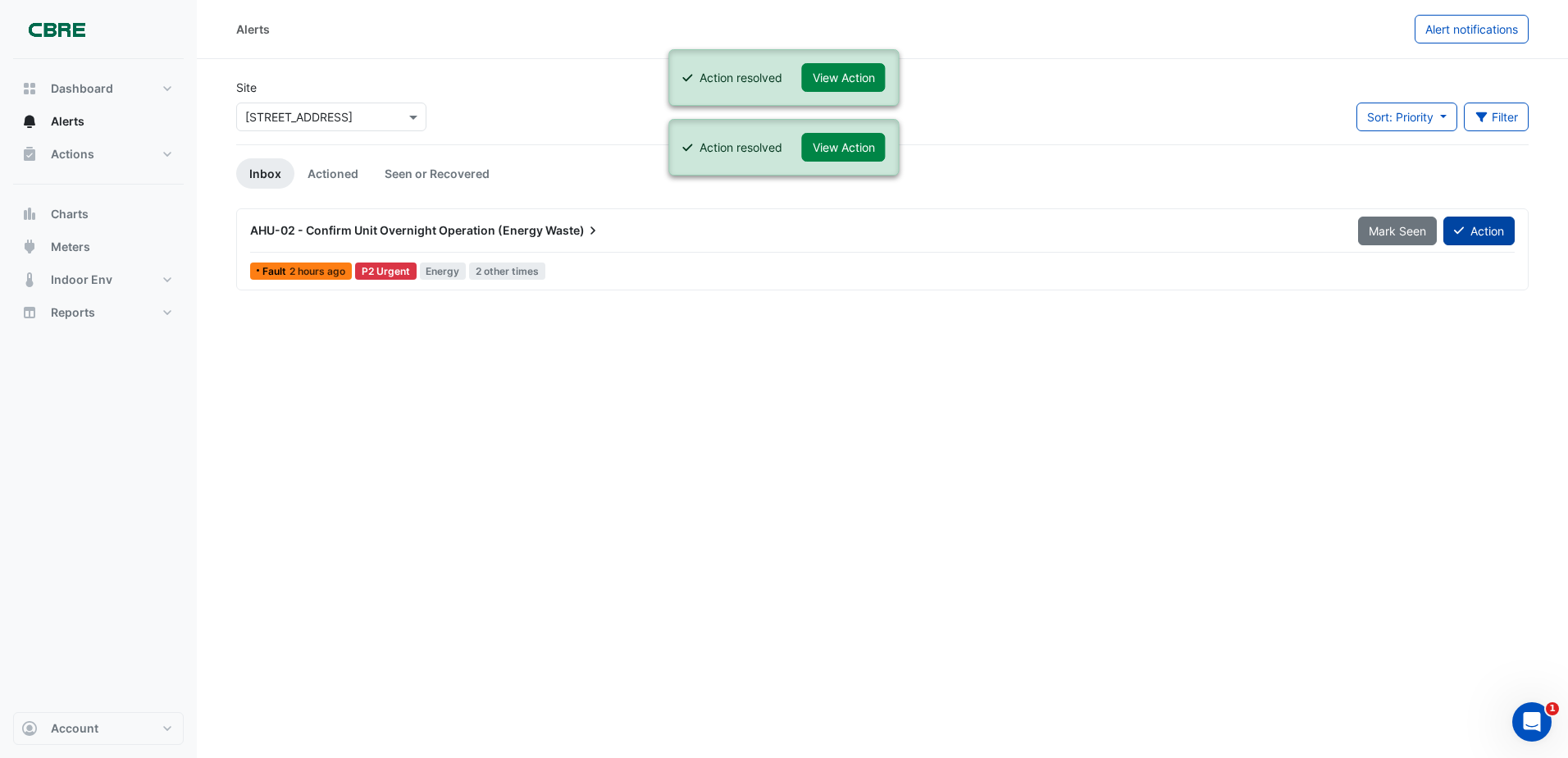
click at [1492, 227] on button "Action" at bounding box center [1478, 230] width 71 height 29
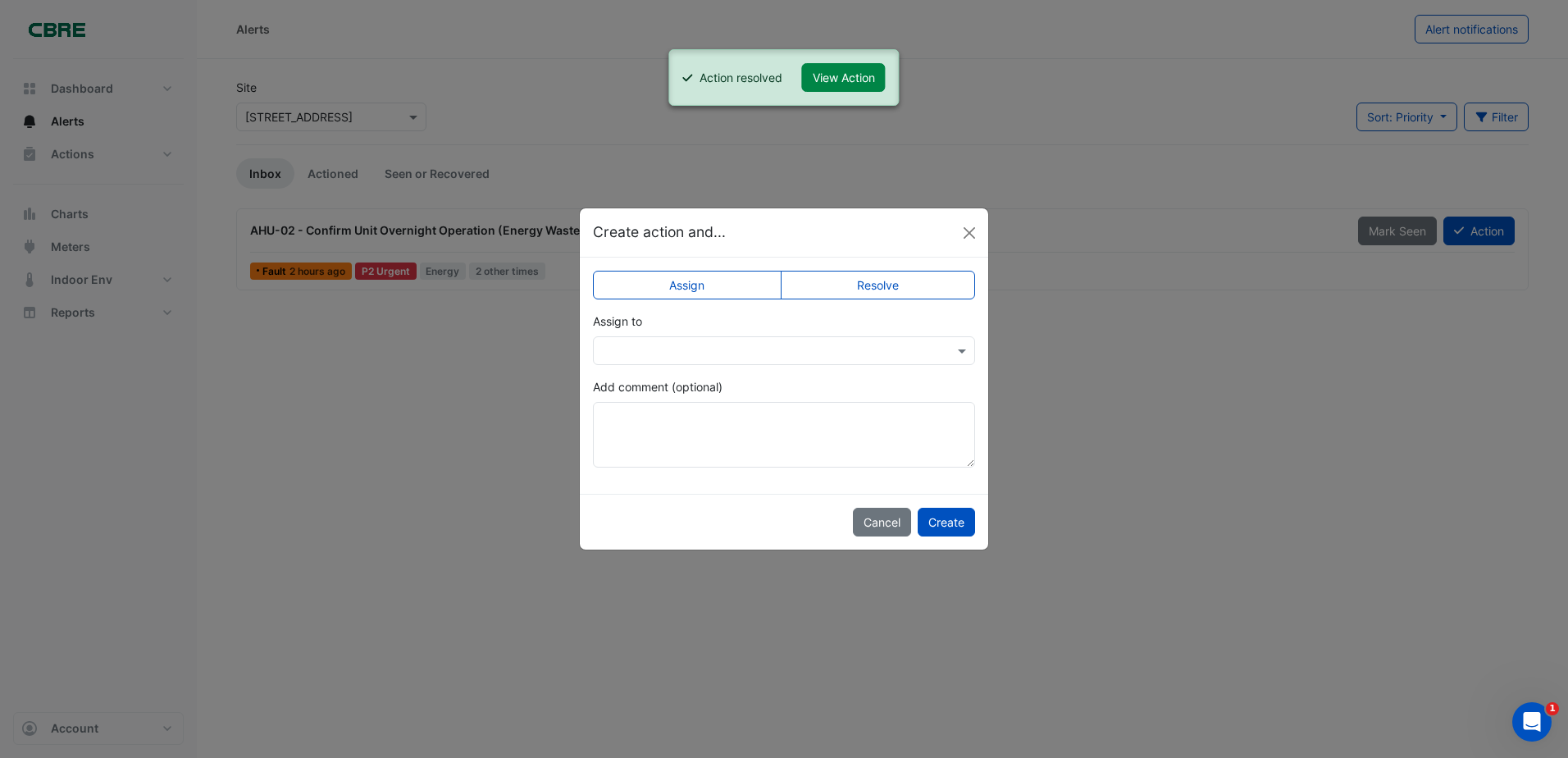
click at [899, 294] on label "Resolve" at bounding box center [877, 285] width 195 height 29
click at [839, 443] on textarea "Add comment (optional)" at bounding box center [783, 434] width 382 height 66
paste textarea "**********"
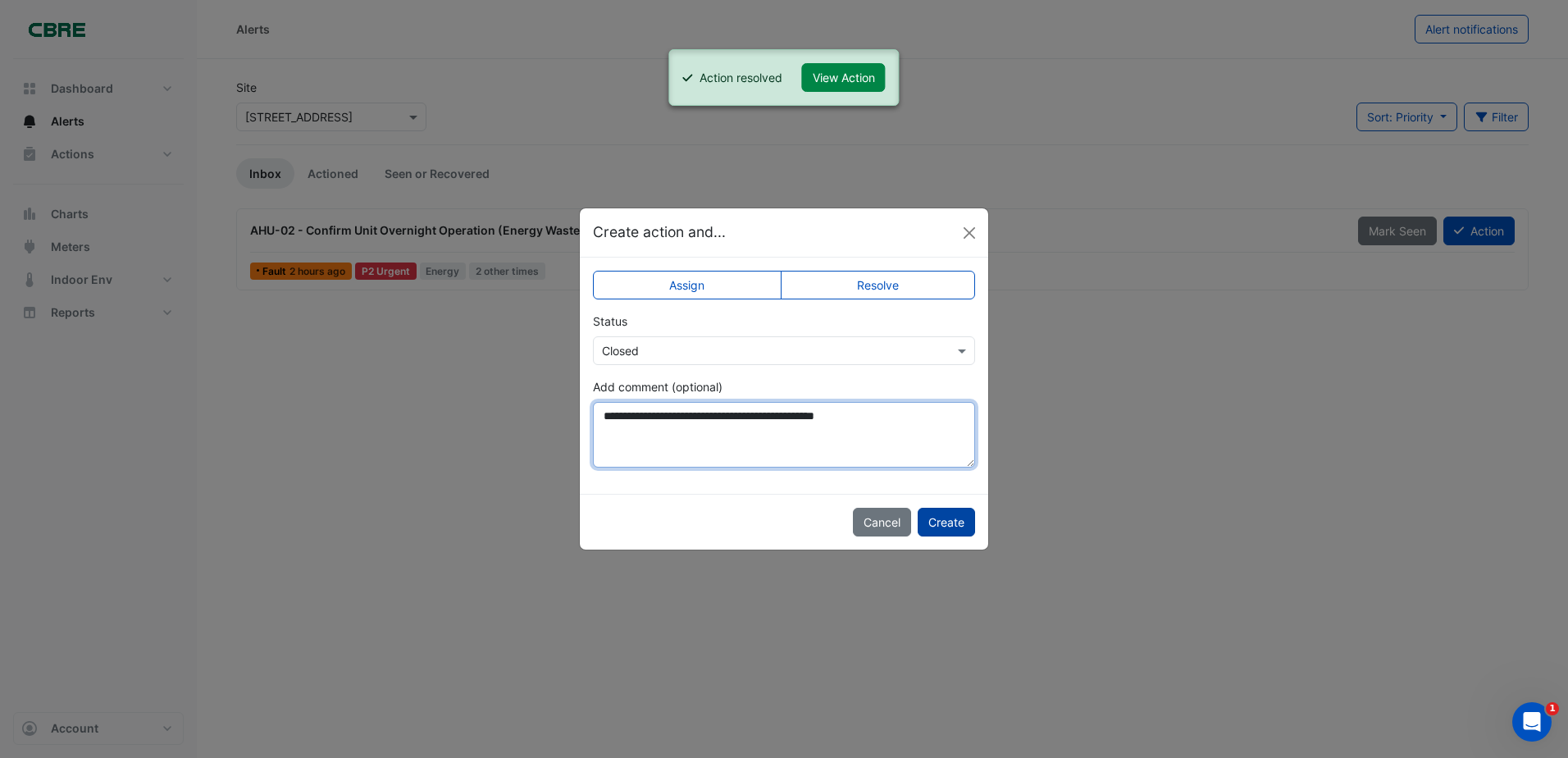
type textarea "**********"
click at [947, 521] on button "Create" at bounding box center [947, 521] width 57 height 29
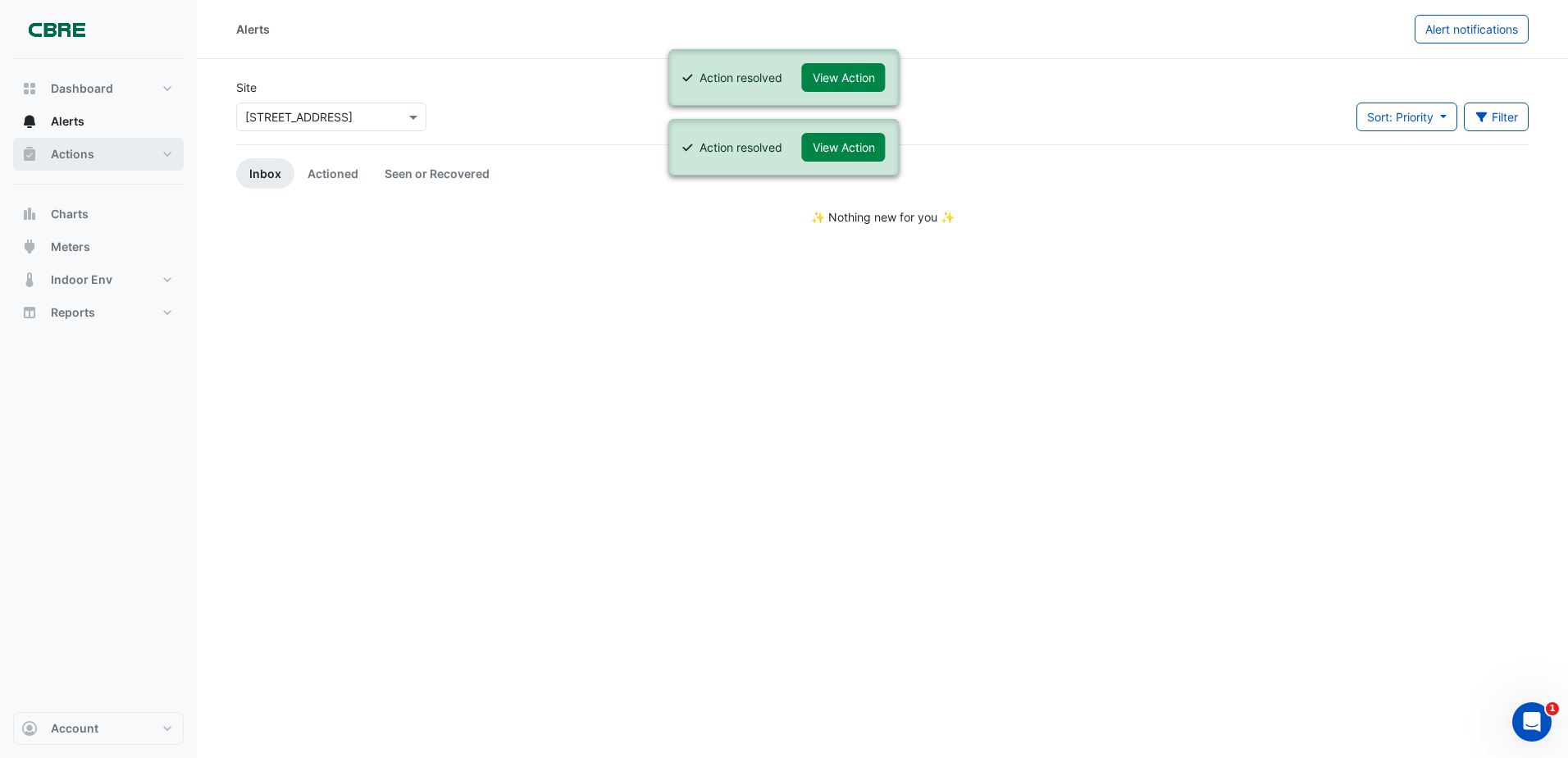
click at [76, 153] on span "Actions" at bounding box center [72, 154] width 43 height 17
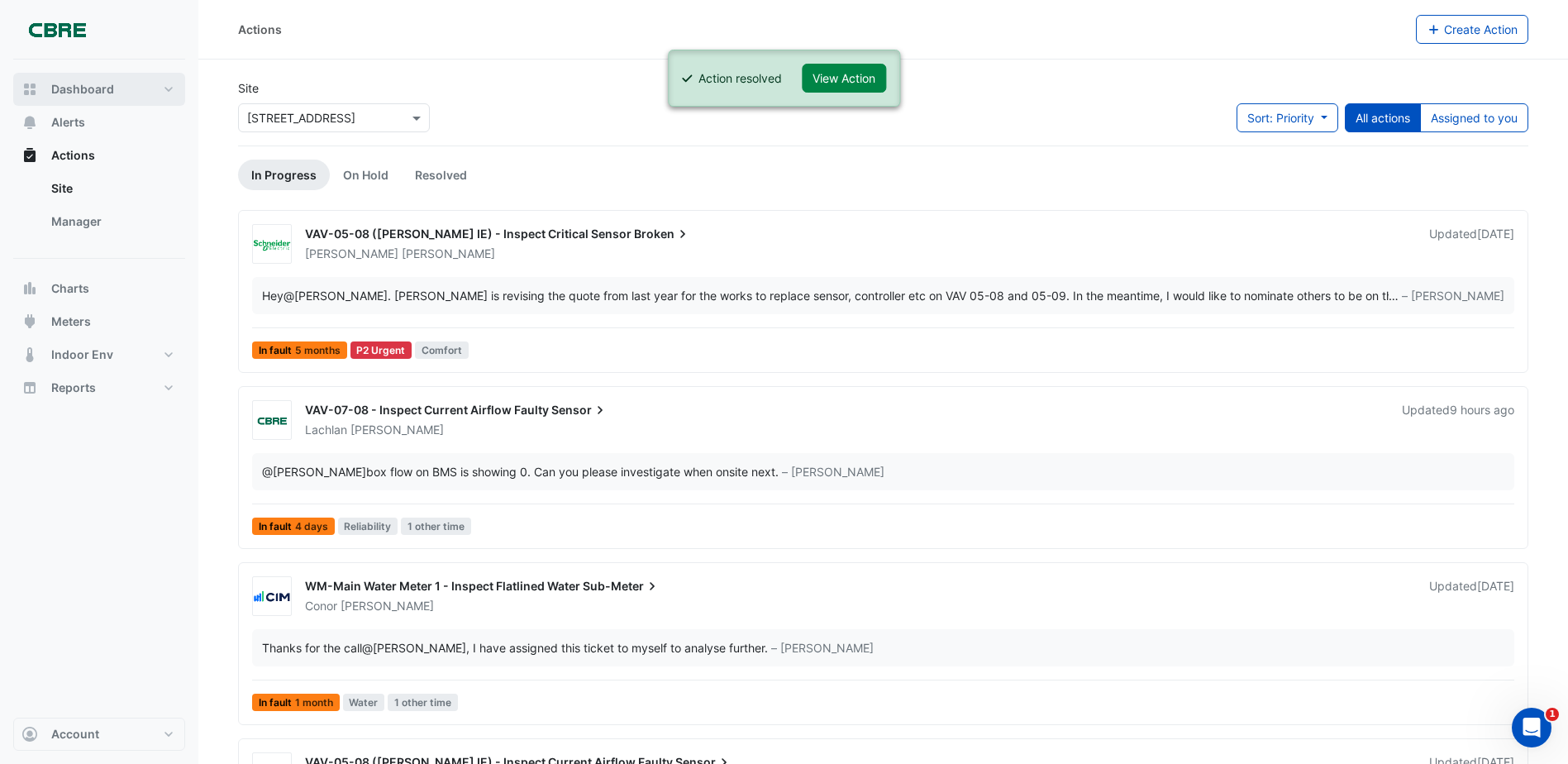
click at [72, 83] on span "Dashboard" at bounding box center [82, 89] width 62 height 17
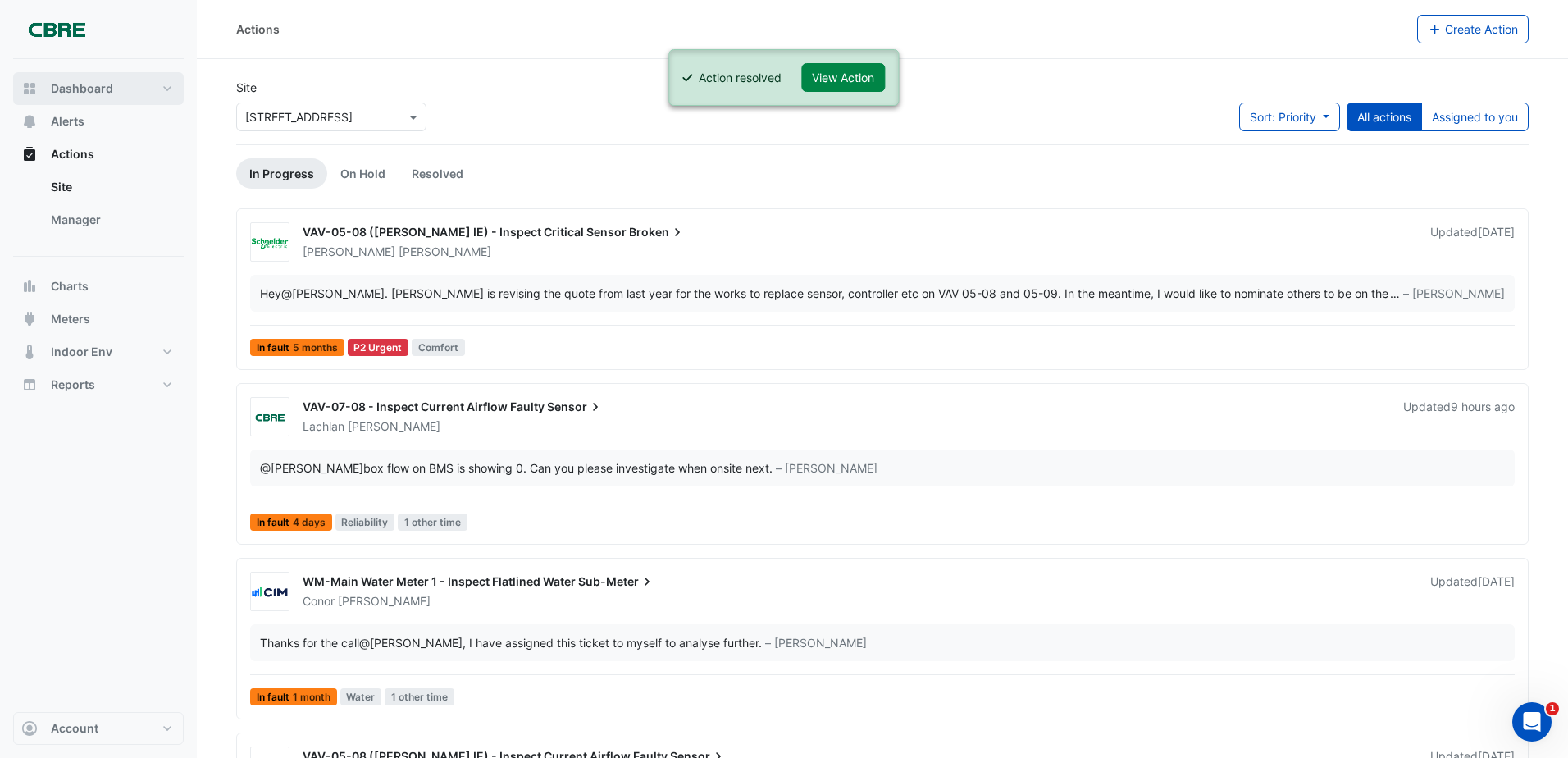
select select "***"
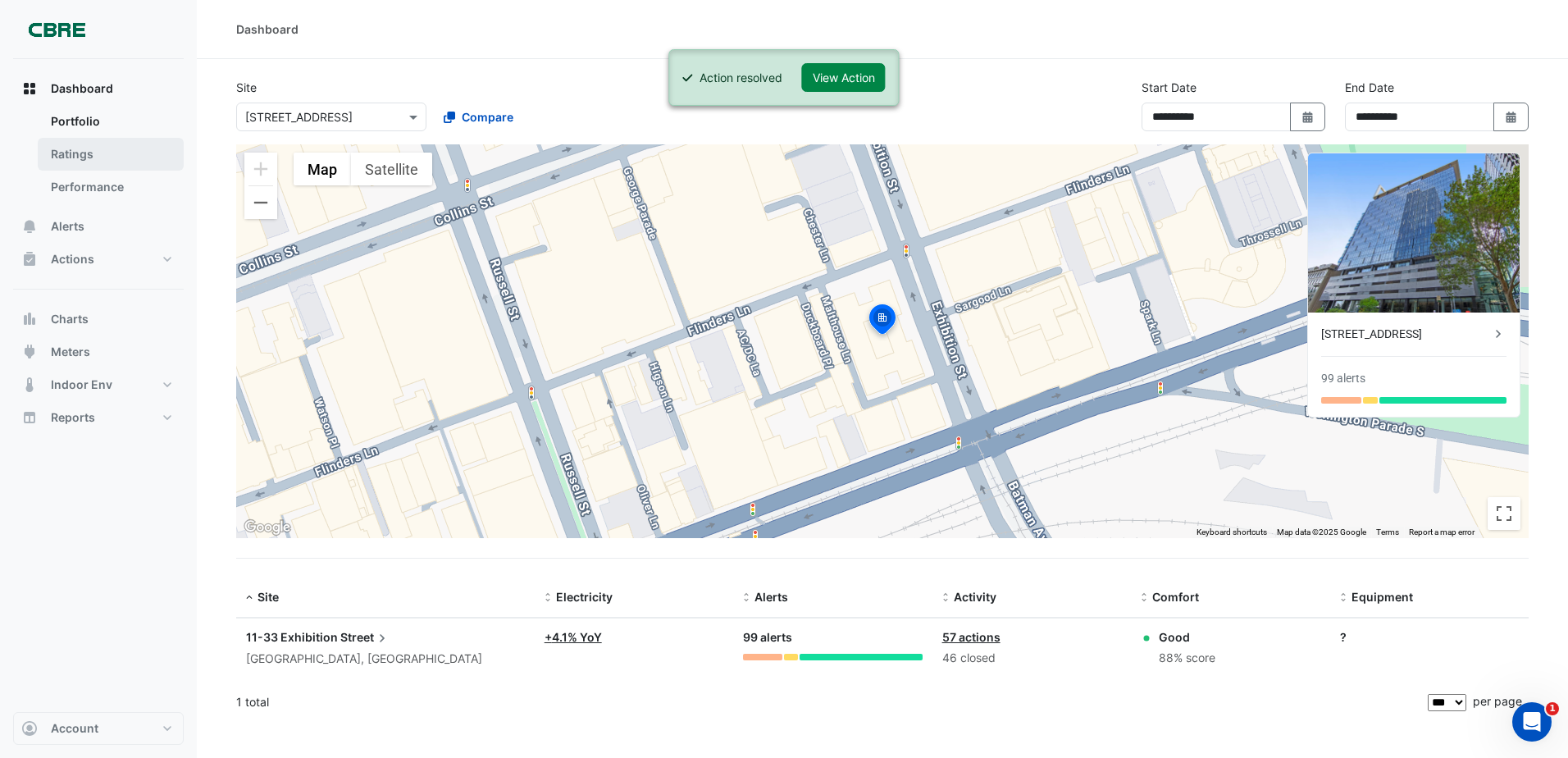
click at [107, 149] on link "Ratings" at bounding box center [111, 153] width 146 height 32
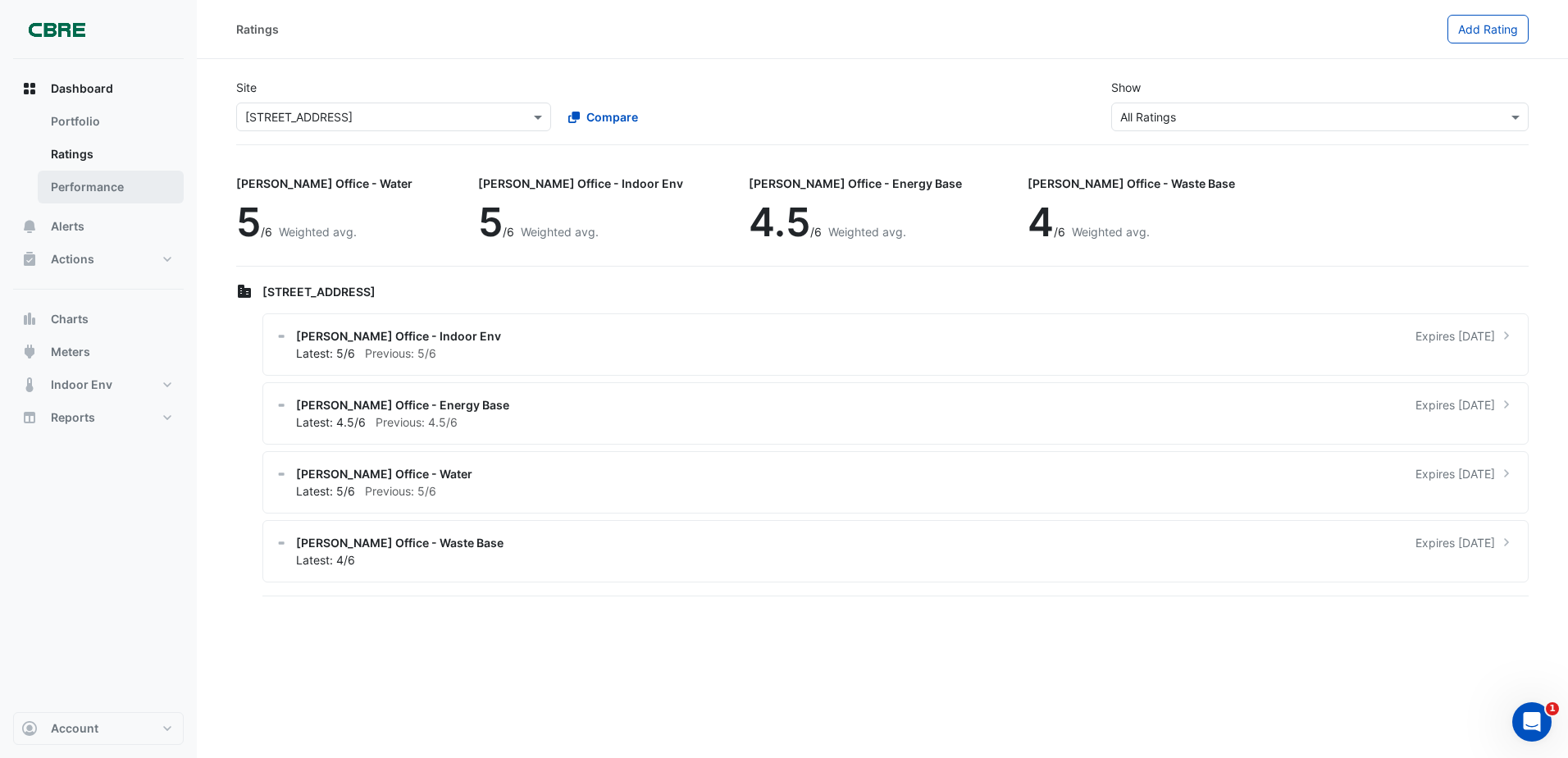
click at [107, 181] on link "Performance" at bounding box center [111, 187] width 146 height 32
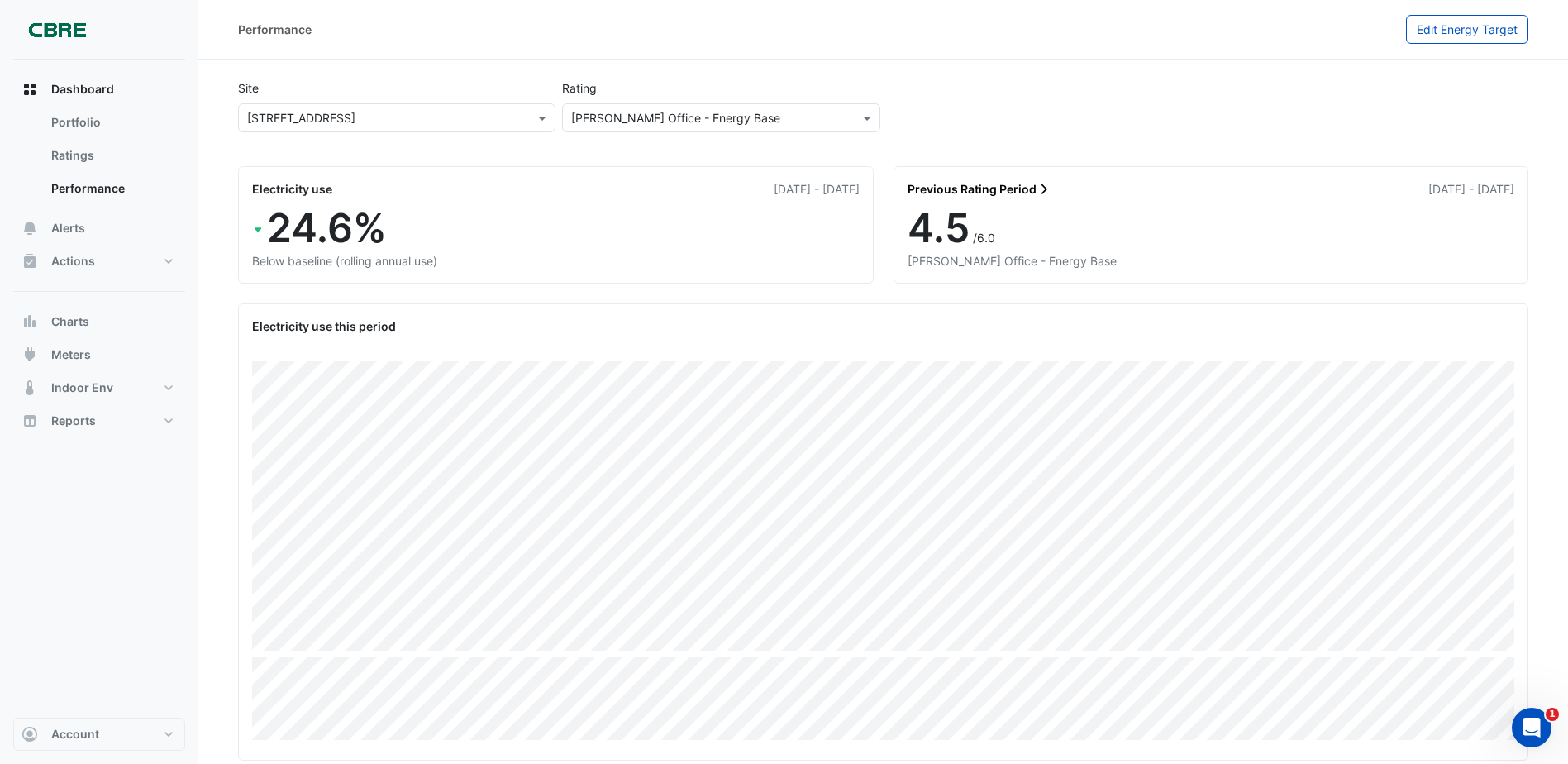
click at [814, 123] on input "text" at bounding box center [704, 118] width 266 height 18
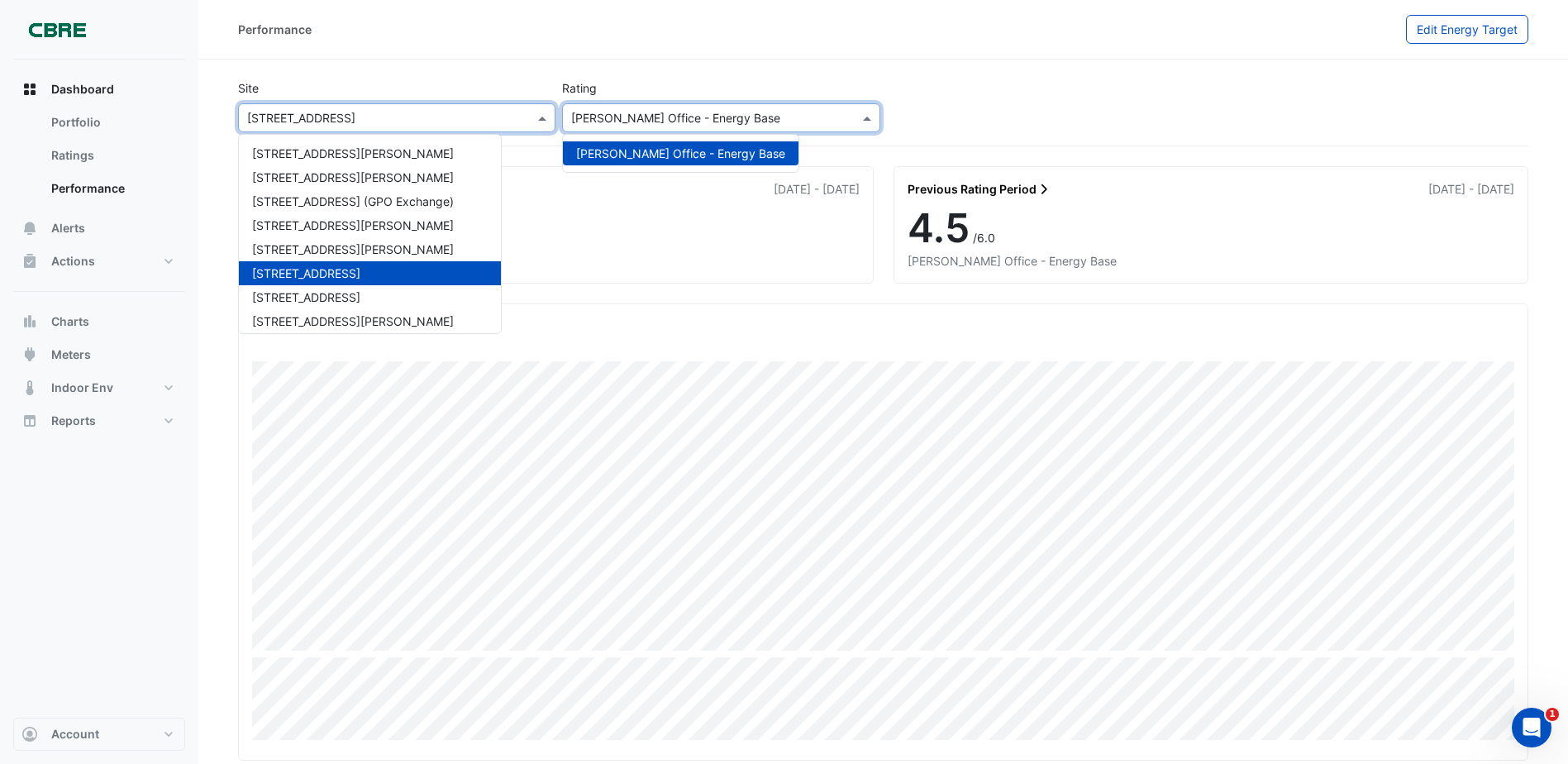
click at [461, 123] on input "text" at bounding box center [380, 118] width 266 height 18
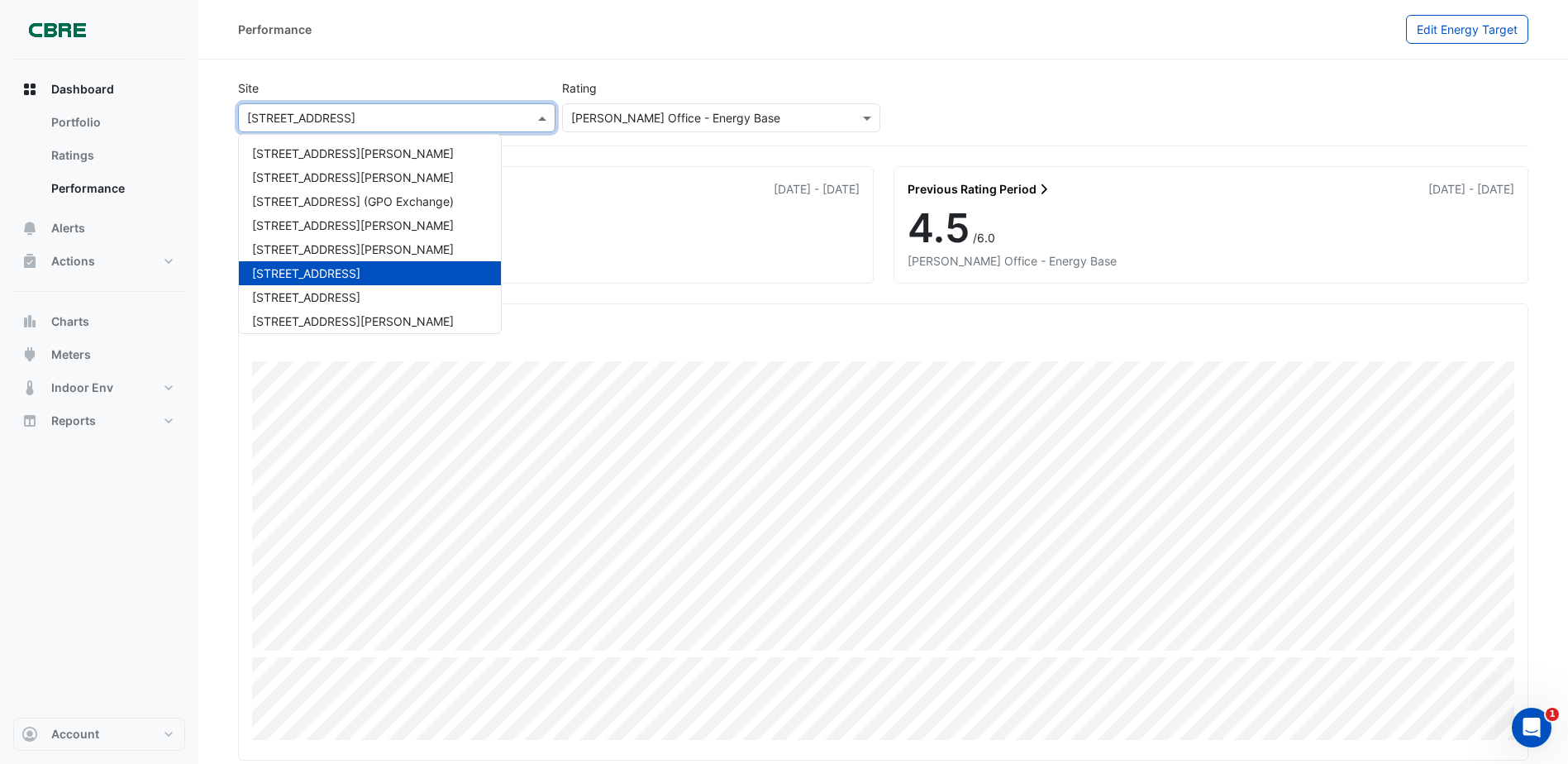
click at [494, 65] on section "Site Select a Site × 11-33 Exhibition Street 1 Martin Place 1 Shelley Street 10…" at bounding box center [883, 482] width 1370 height 844
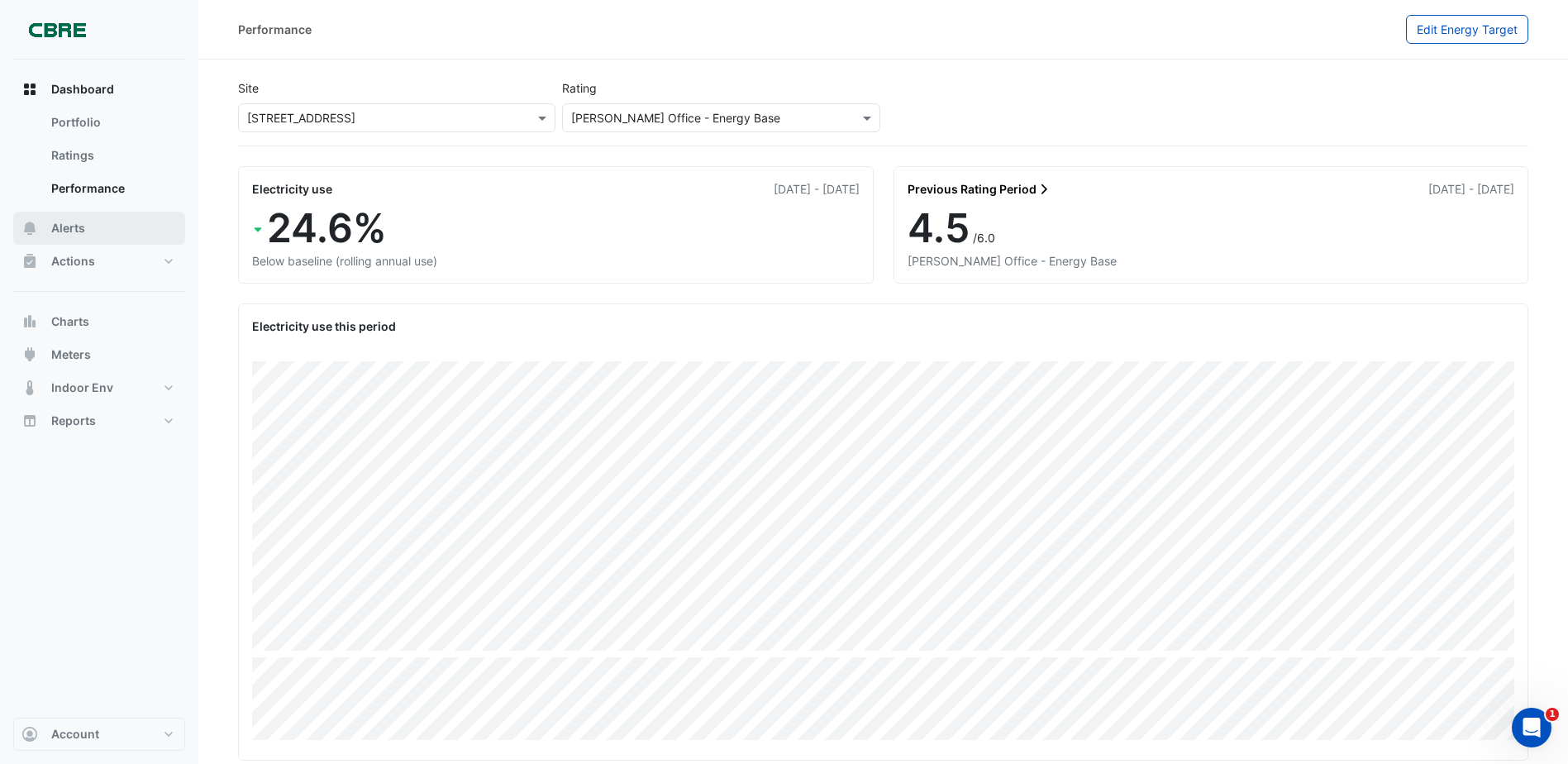
click at [84, 224] on span "Alerts" at bounding box center [68, 228] width 34 height 17
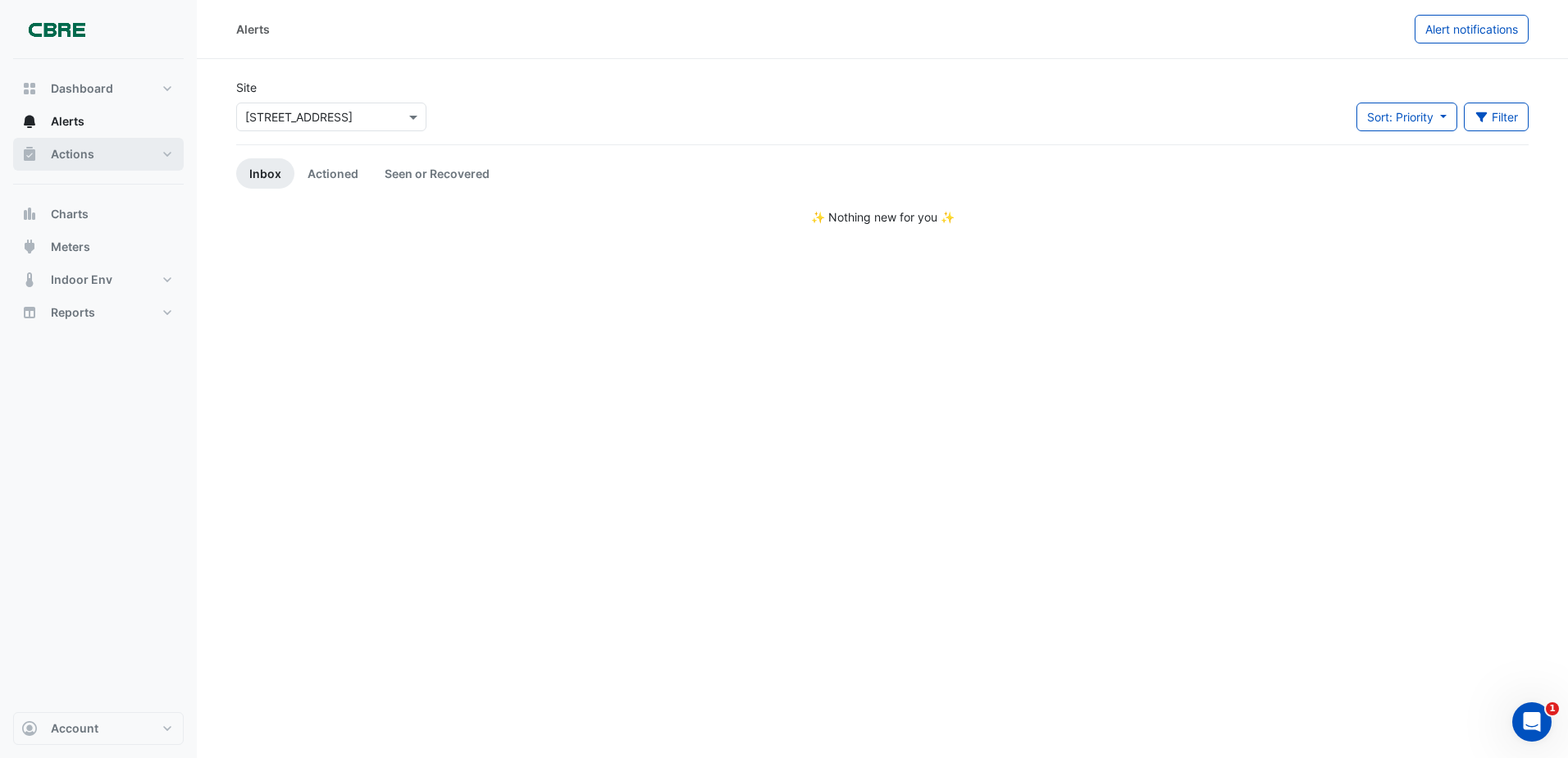
click at [118, 164] on button "Actions" at bounding box center [98, 153] width 171 height 32
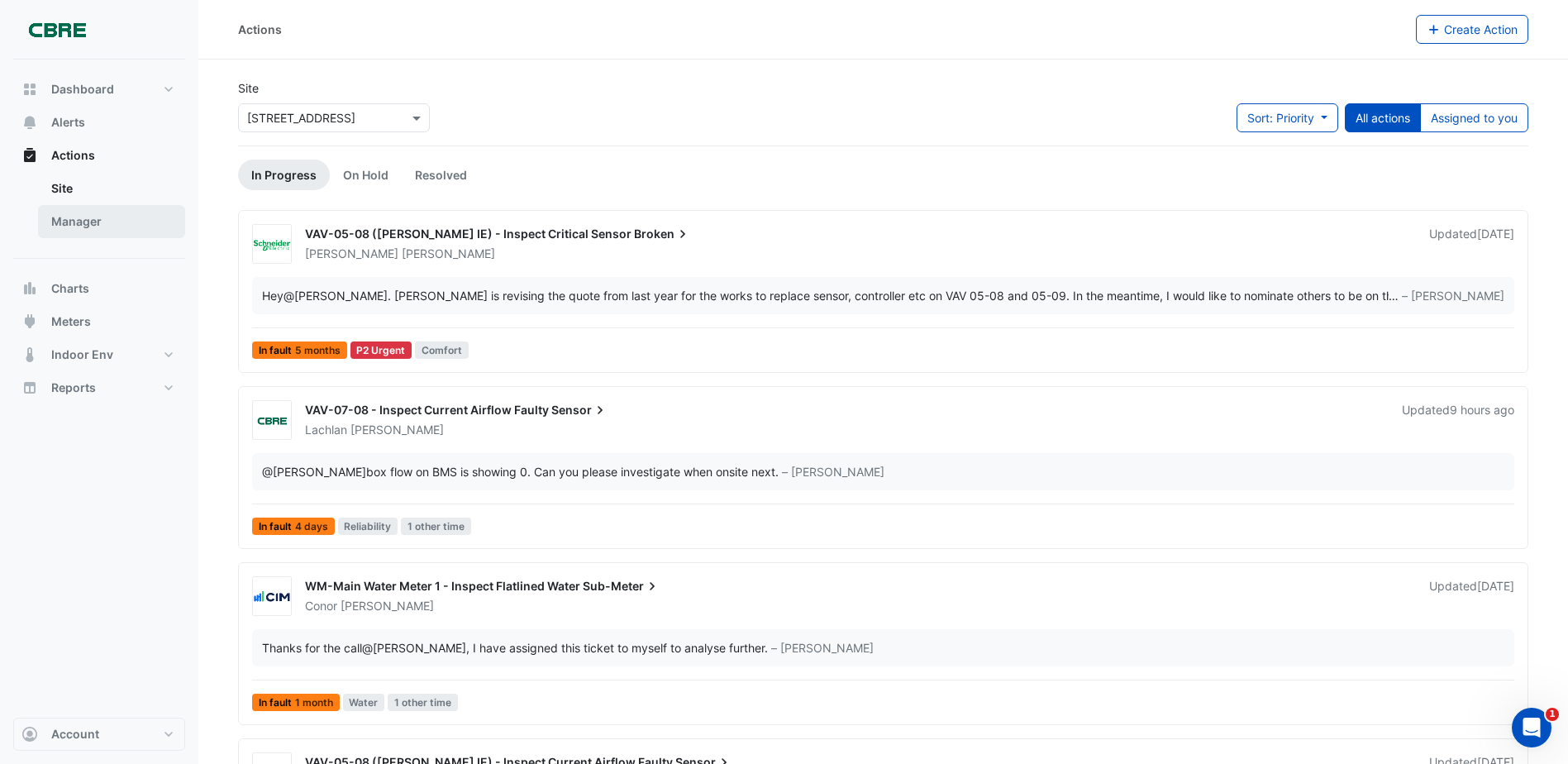
click at [102, 228] on link "Manager" at bounding box center [112, 221] width 147 height 33
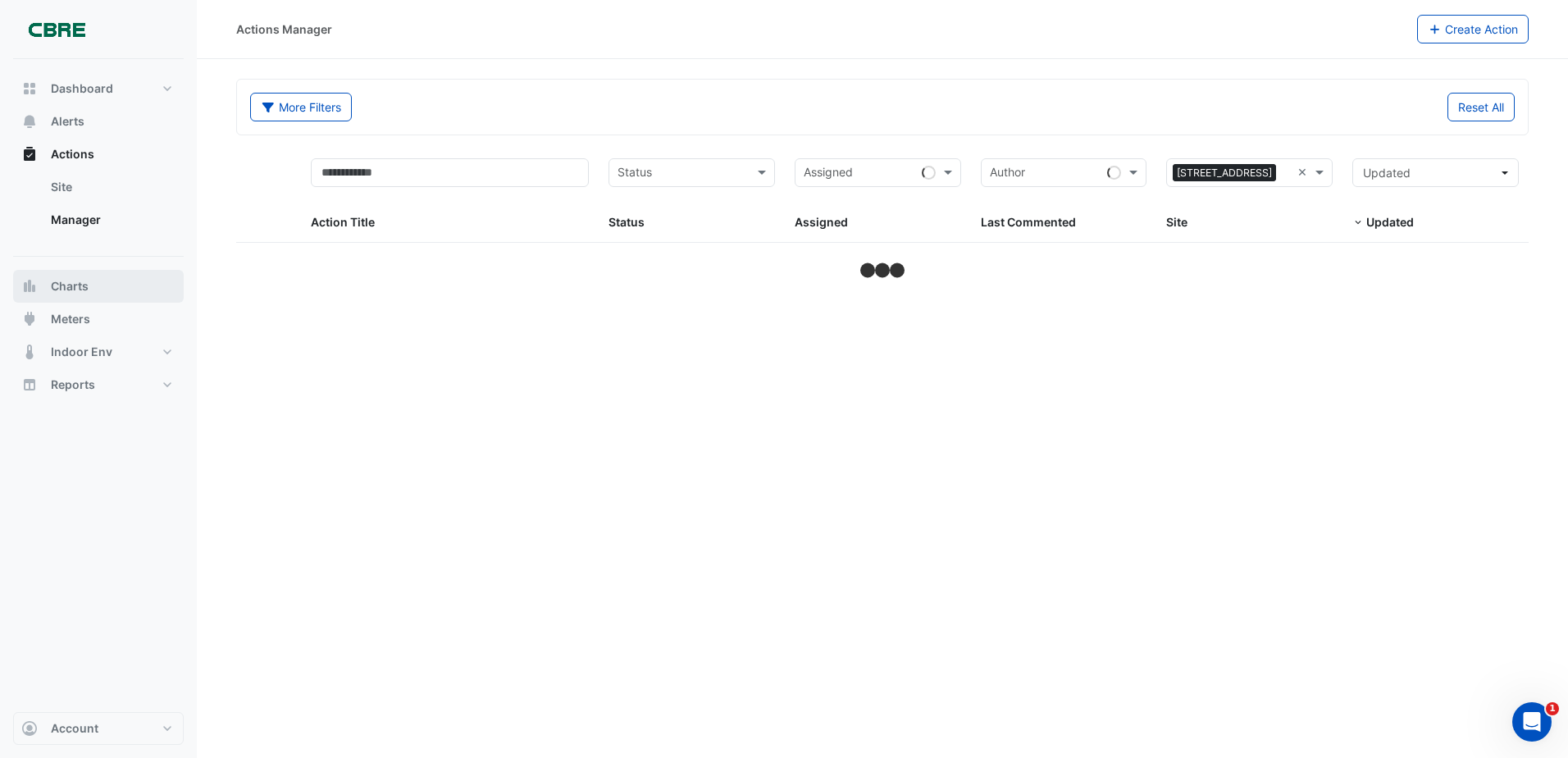
select select "***"
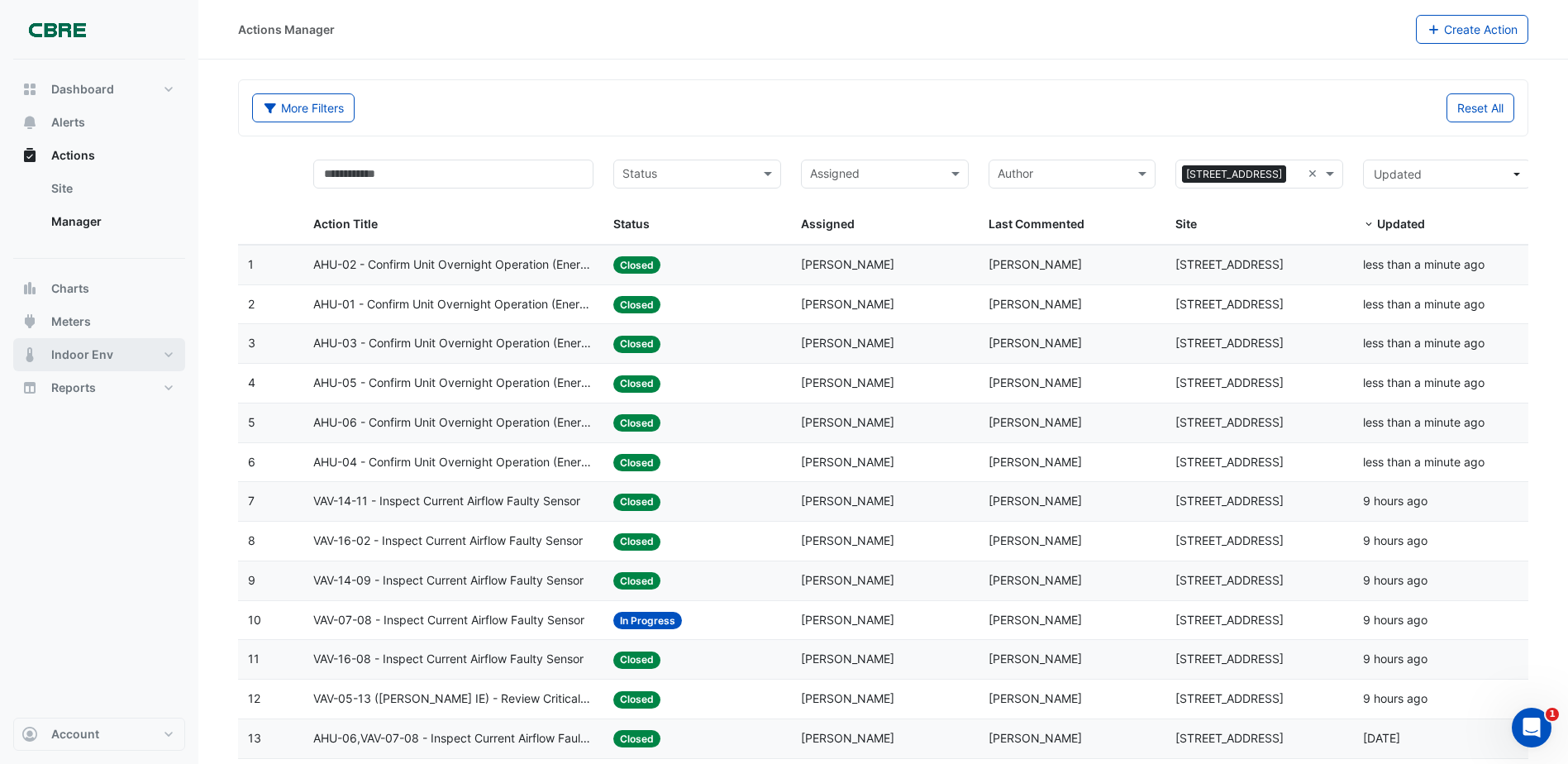
click at [99, 361] on span "Indoor Env" at bounding box center [82, 355] width 62 height 17
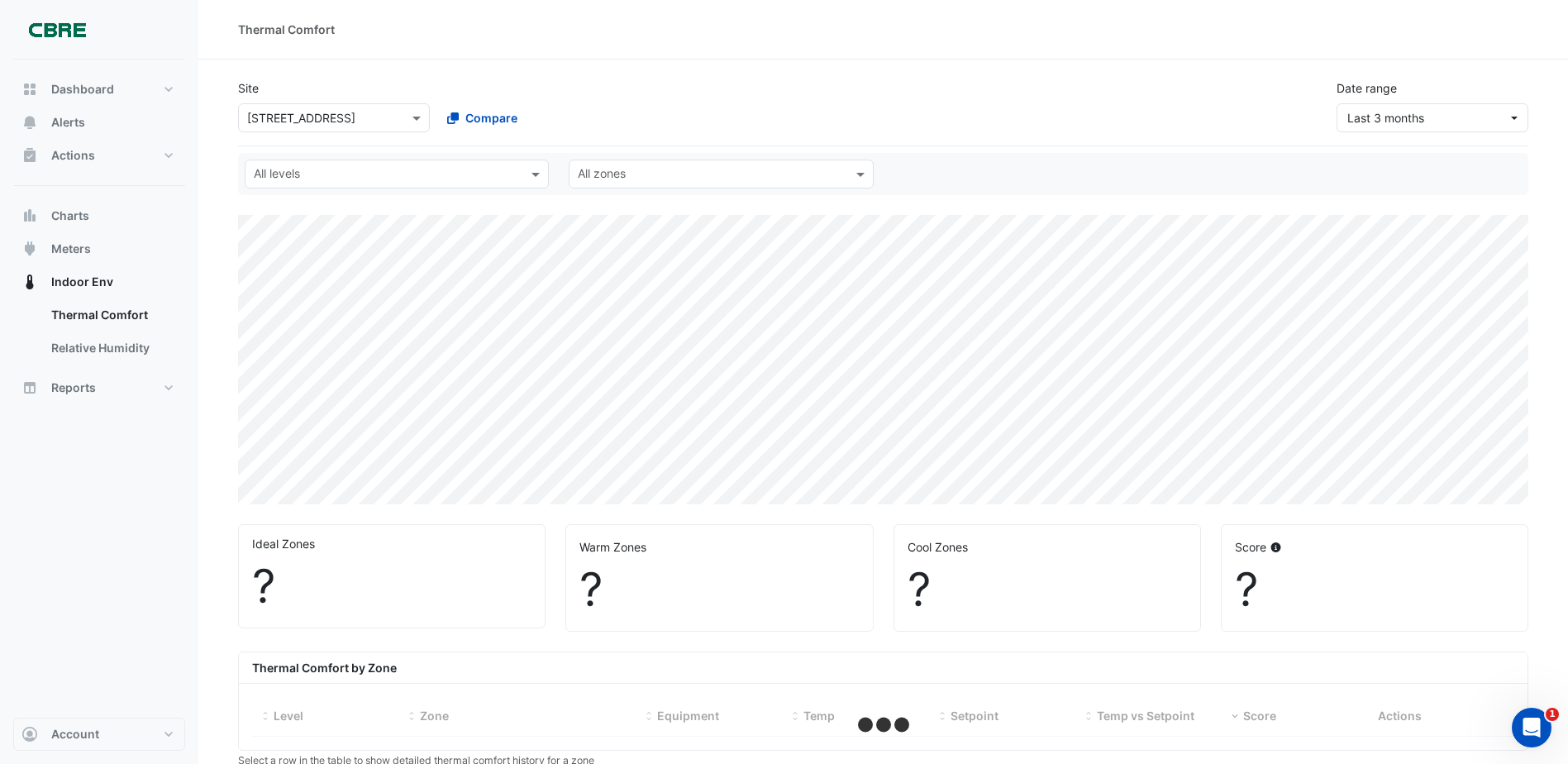
select select "***"
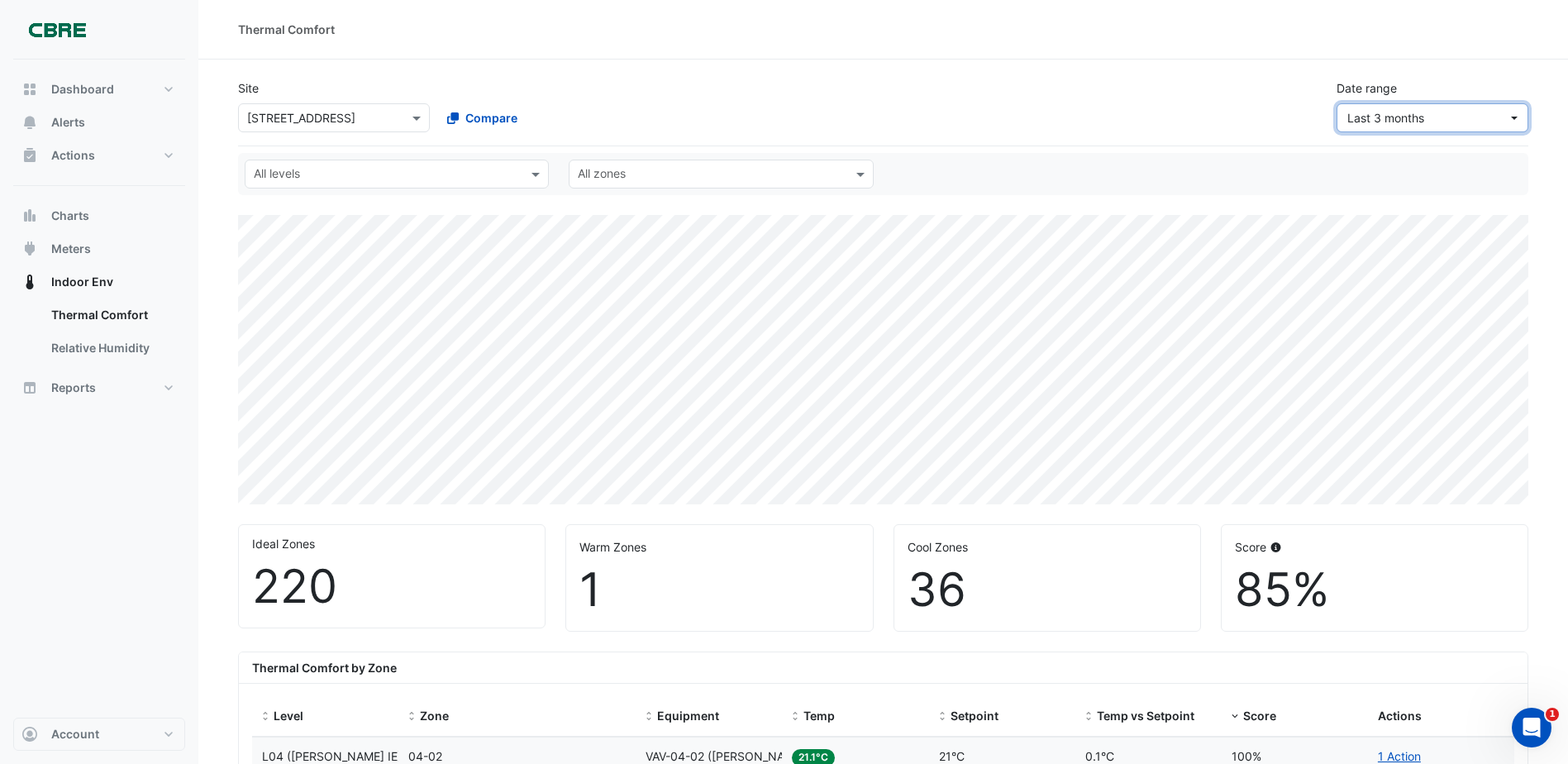
click at [1384, 115] on span "Last 3 months" at bounding box center [1385, 117] width 76 height 14
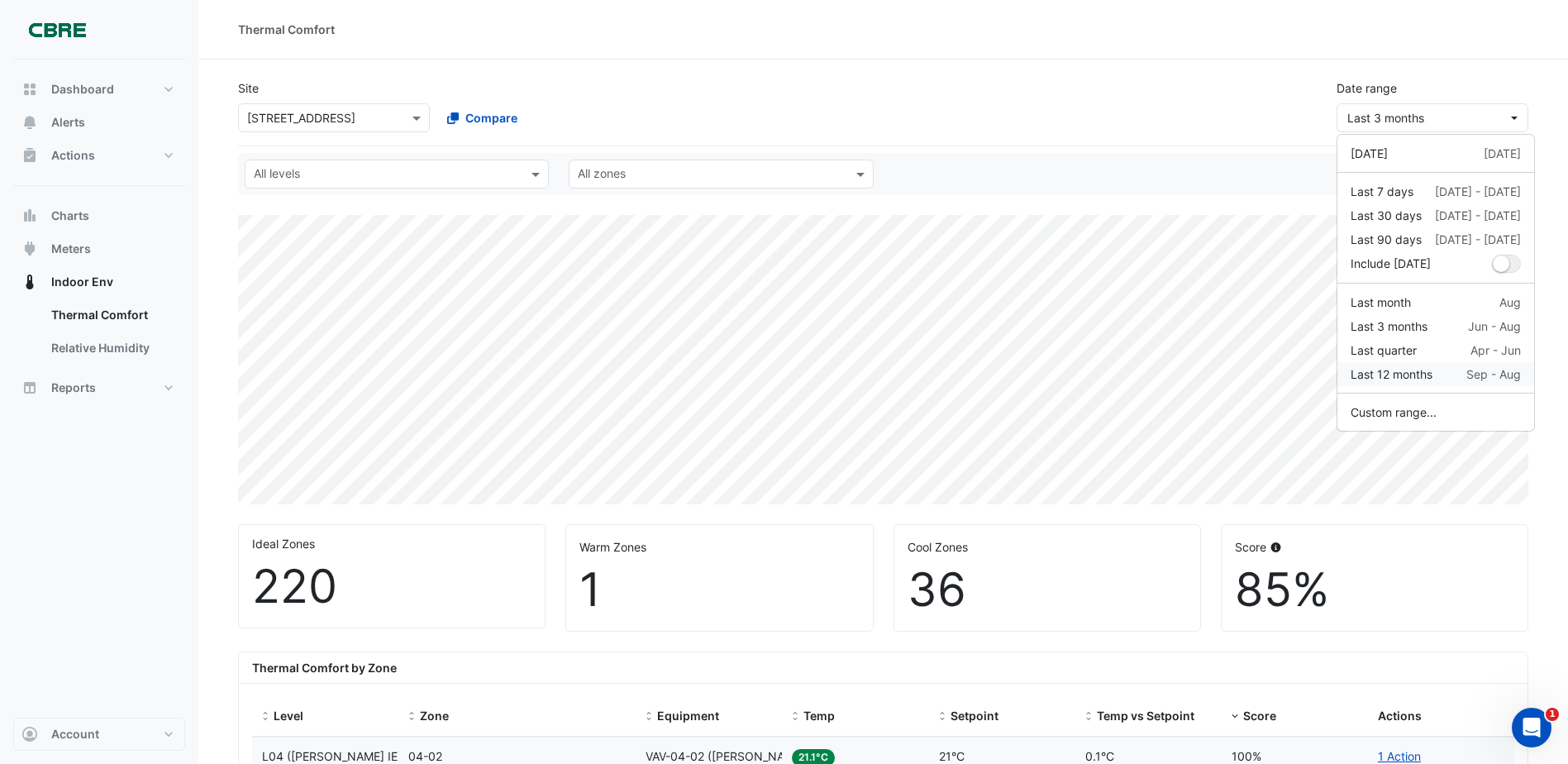
click at [1406, 377] on div "Last 12 months" at bounding box center [1391, 374] width 82 height 18
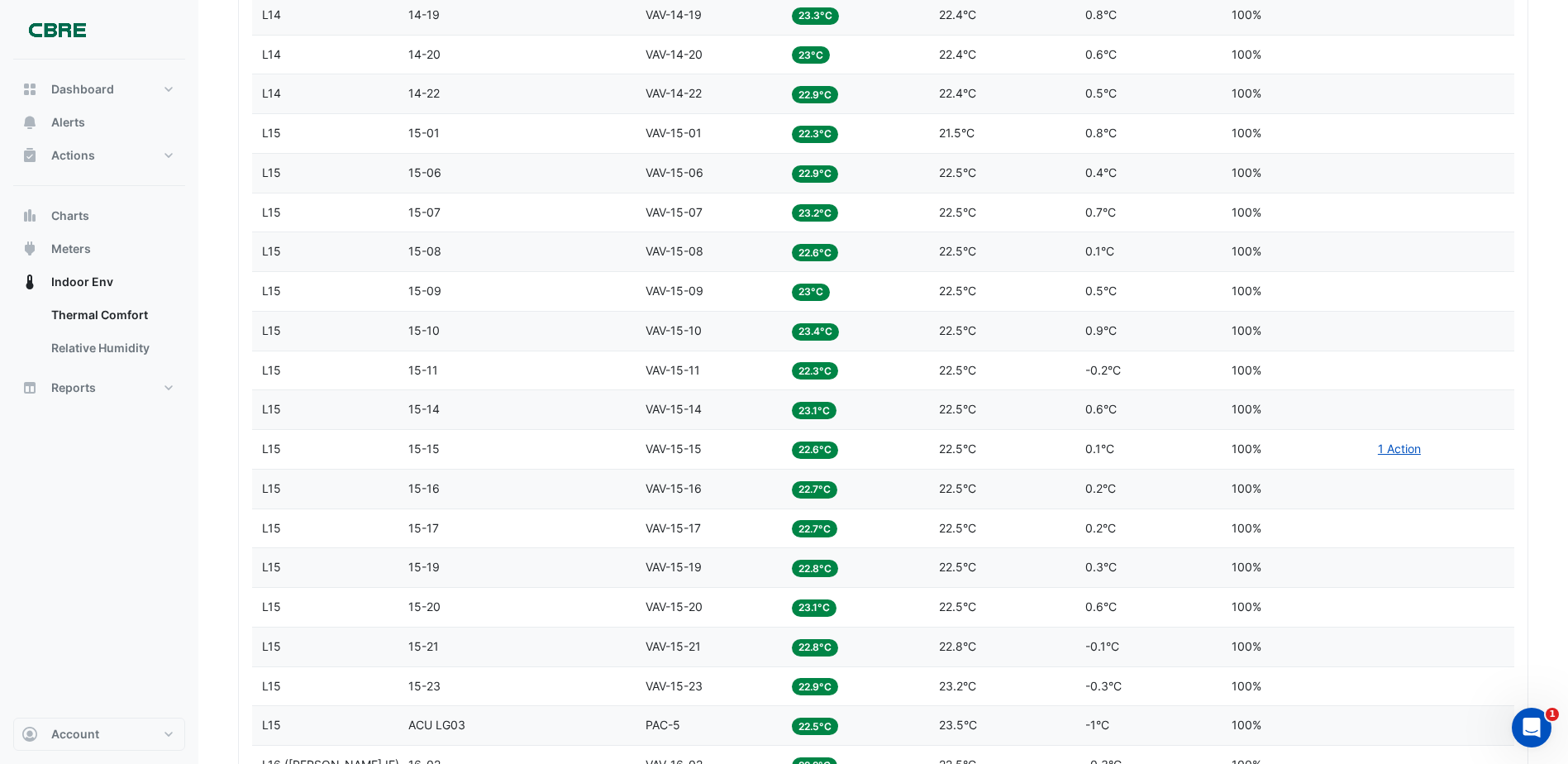
scroll to position [3494, 0]
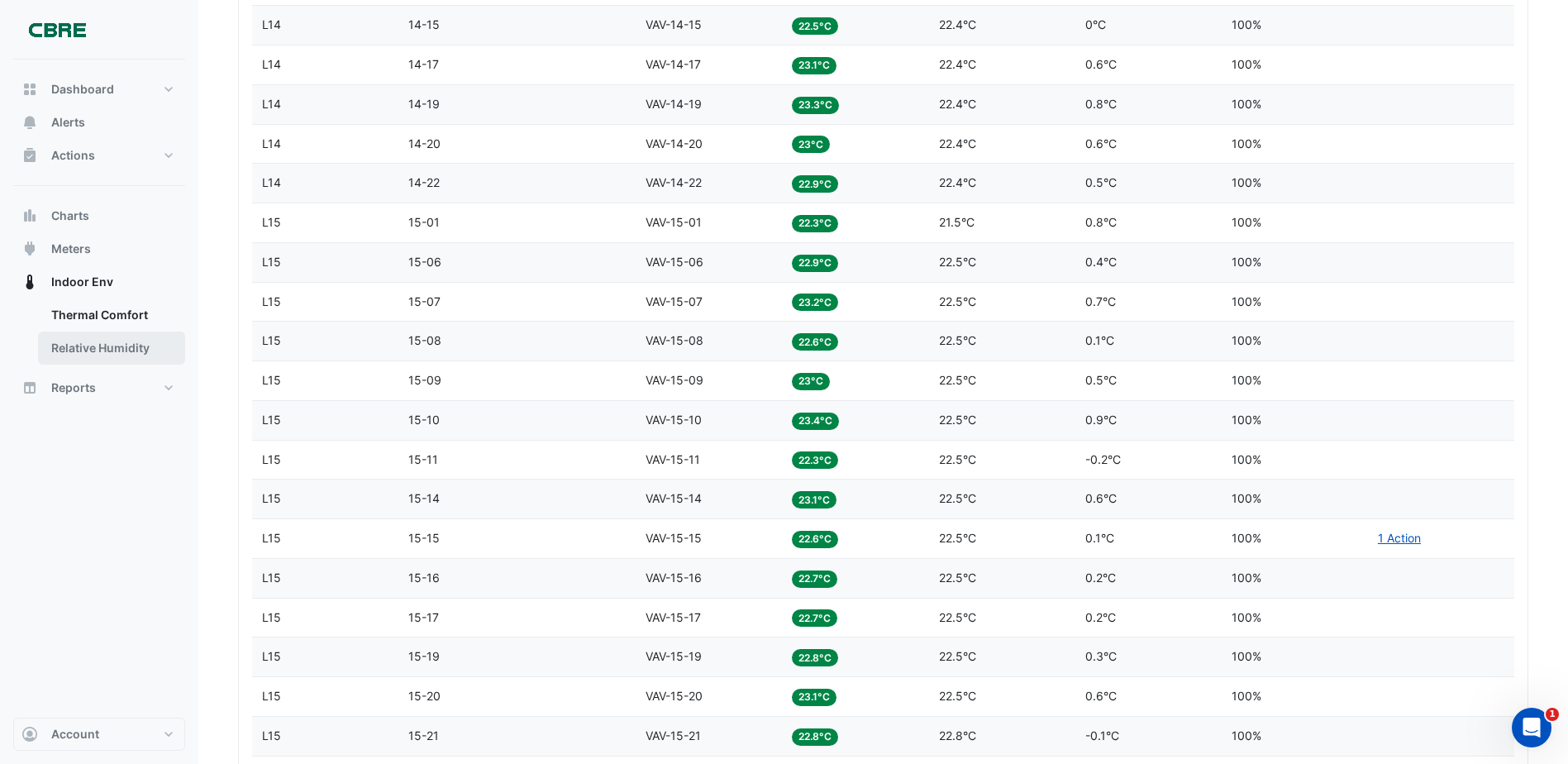
click at [169, 348] on link "Relative Humidity" at bounding box center [112, 348] width 147 height 33
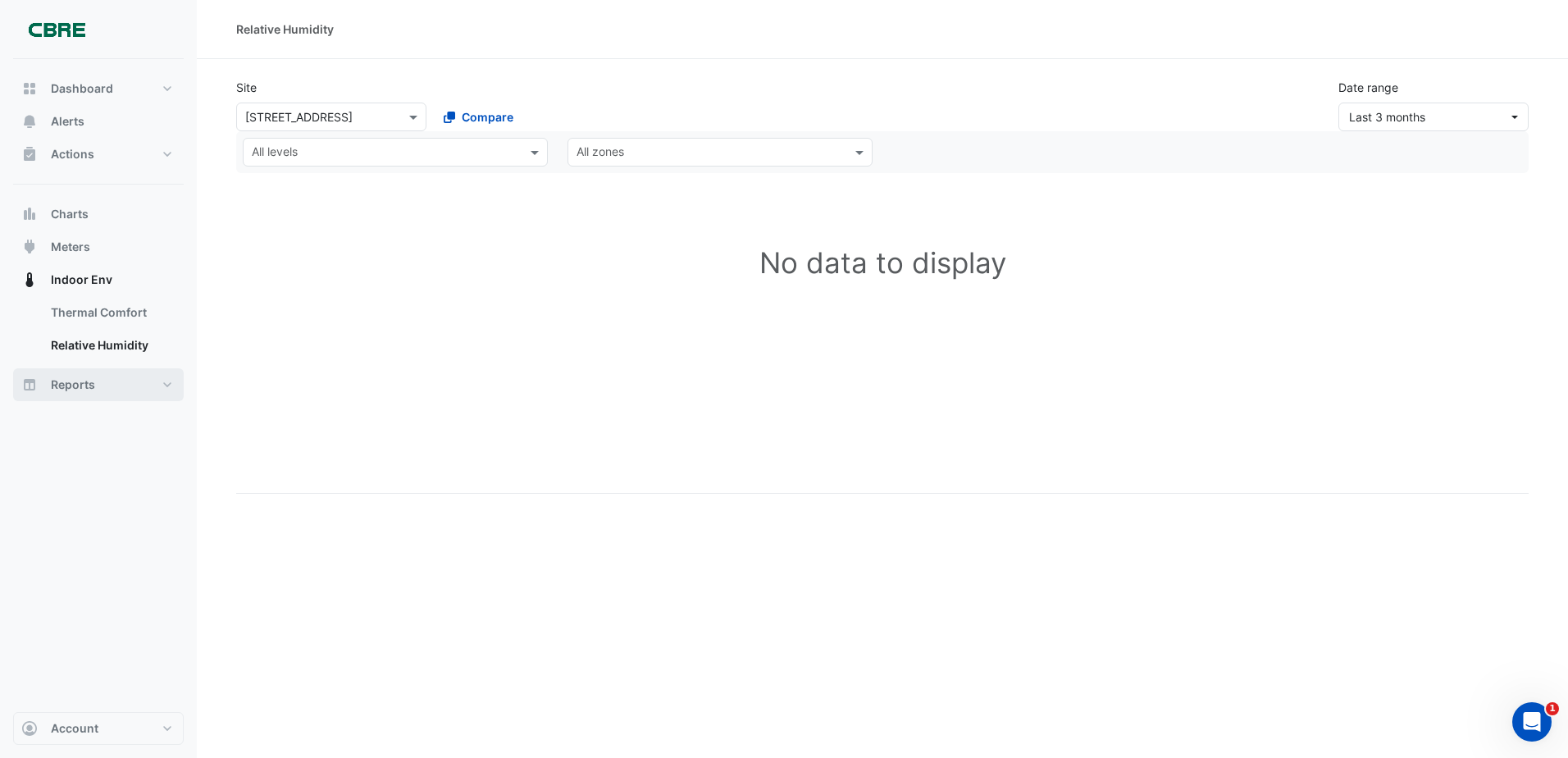
click at [113, 390] on button "Reports" at bounding box center [98, 384] width 171 height 32
select select "***"
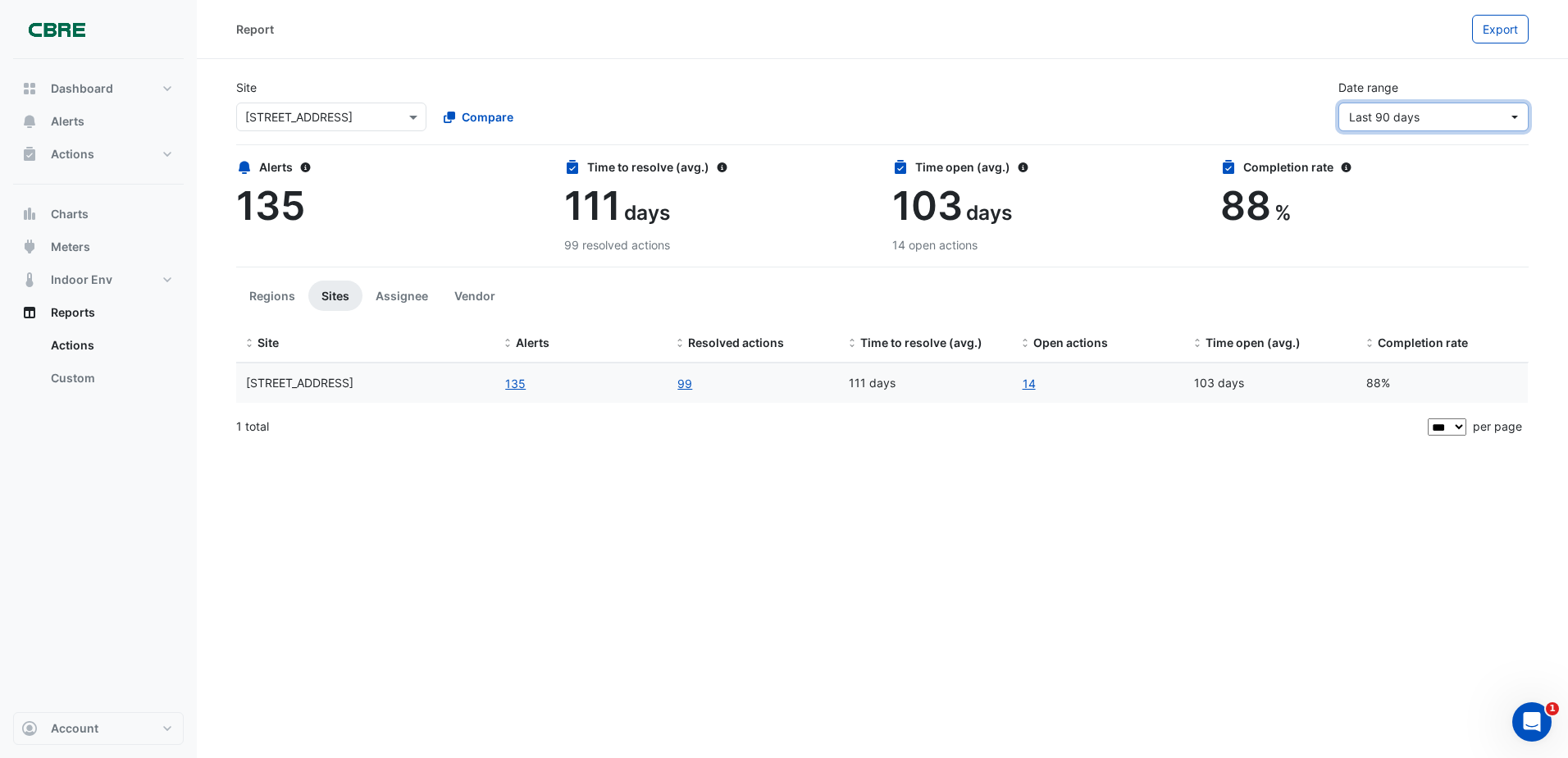
click at [1392, 105] on button "Last 90 days" at bounding box center [1434, 116] width 190 height 29
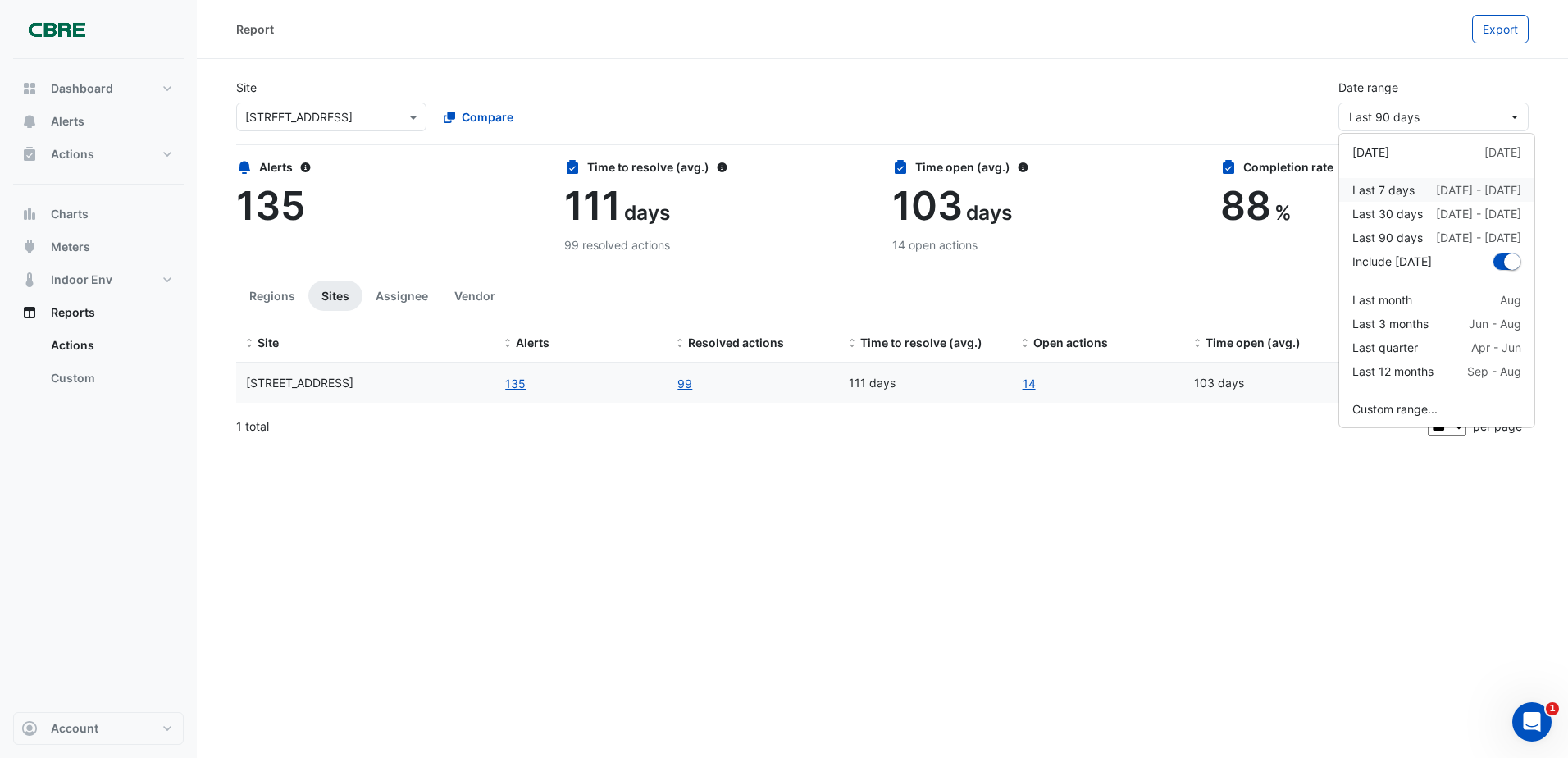
click at [1388, 195] on div "Last 7 days" at bounding box center [1383, 190] width 62 height 18
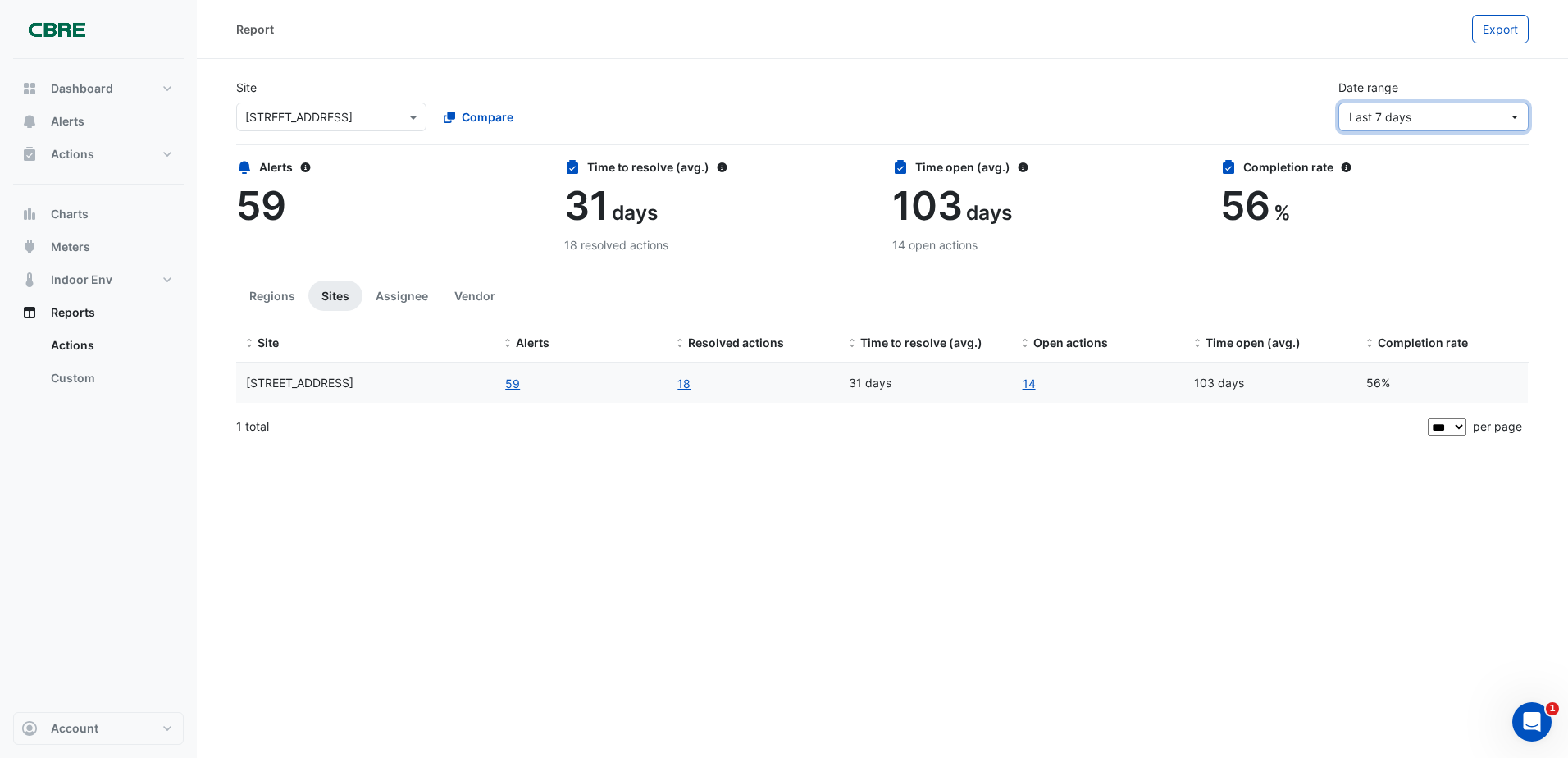
click at [1386, 106] on button "Last 7 days" at bounding box center [1434, 116] width 190 height 29
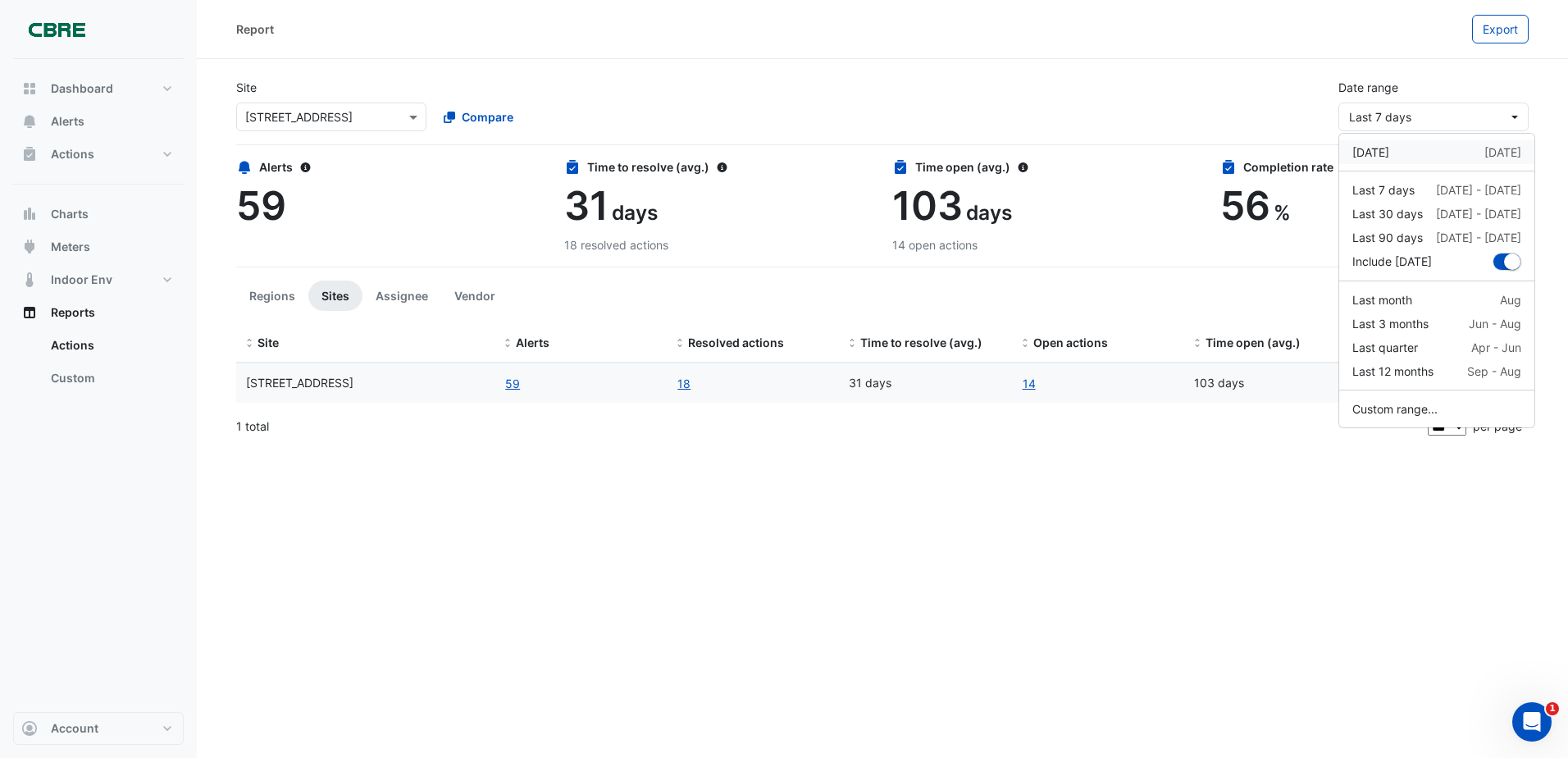
click at [1390, 155] on div "Yesterday" at bounding box center [1371, 152] width 37 height 18
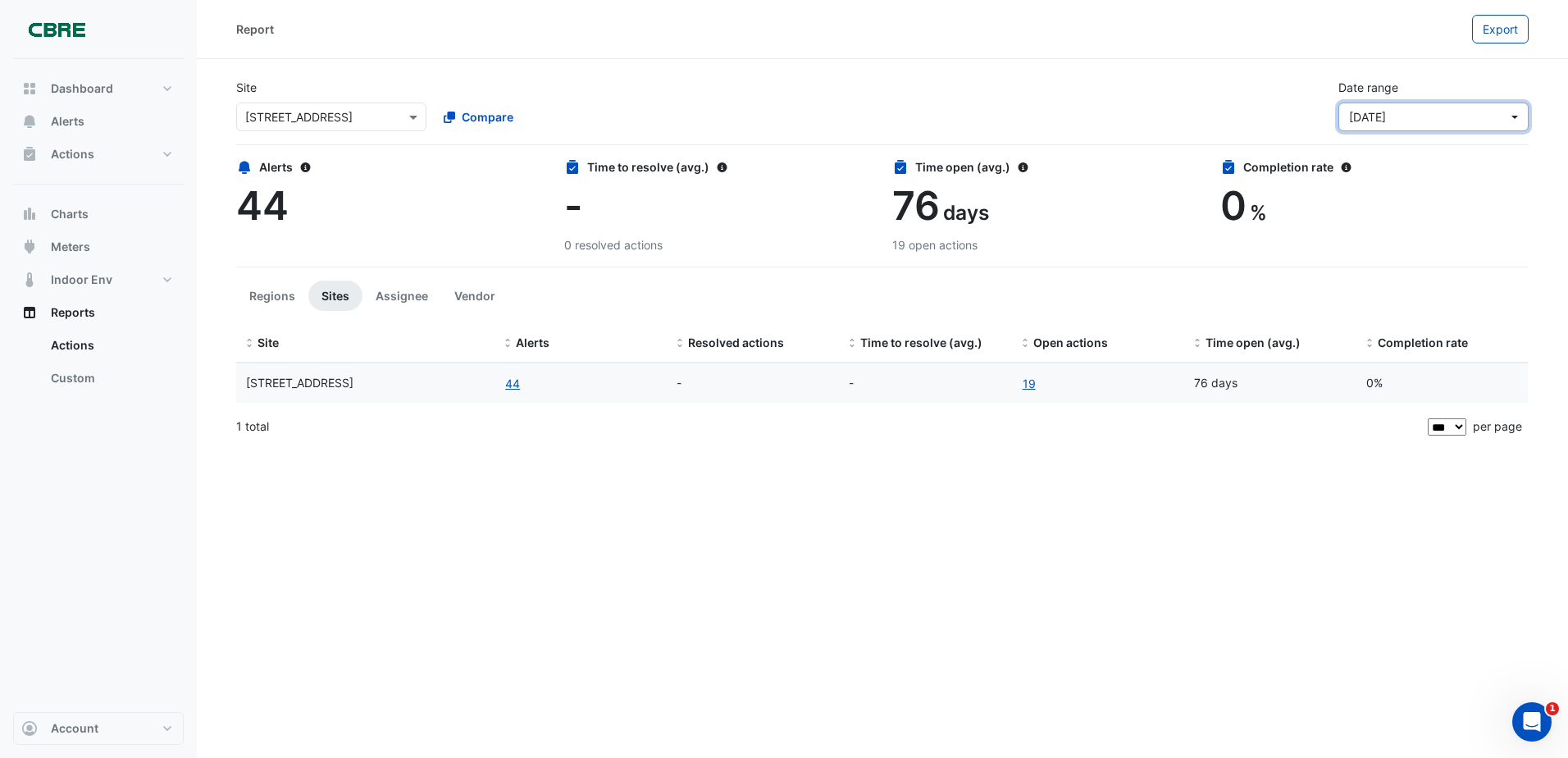
click at [1396, 109] on span "Yesterday" at bounding box center [1428, 116] width 159 height 18
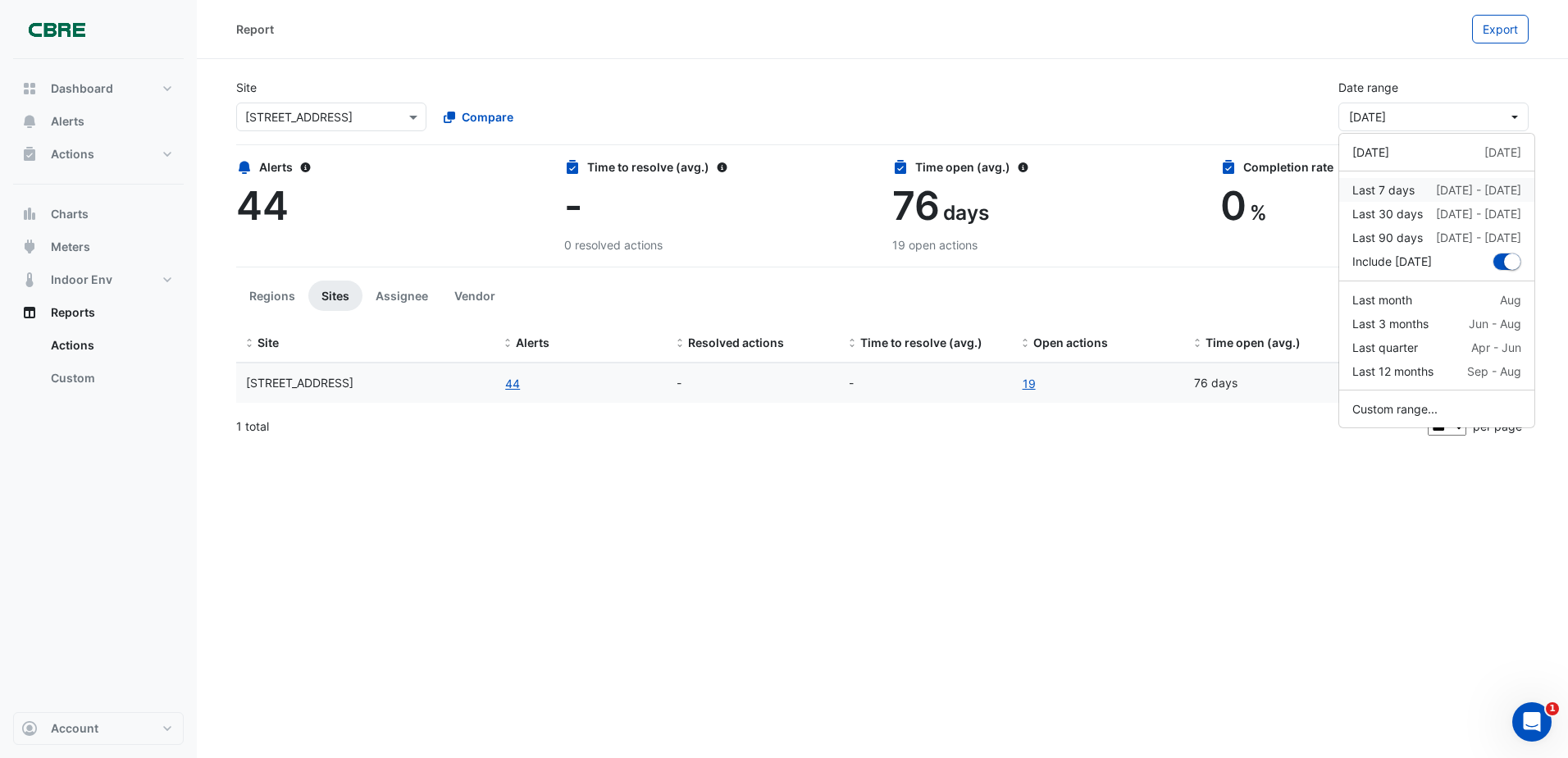
click at [1378, 200] on button "Last 7 days 26 Aug - 2 Sep" at bounding box center [1437, 190] width 195 height 24
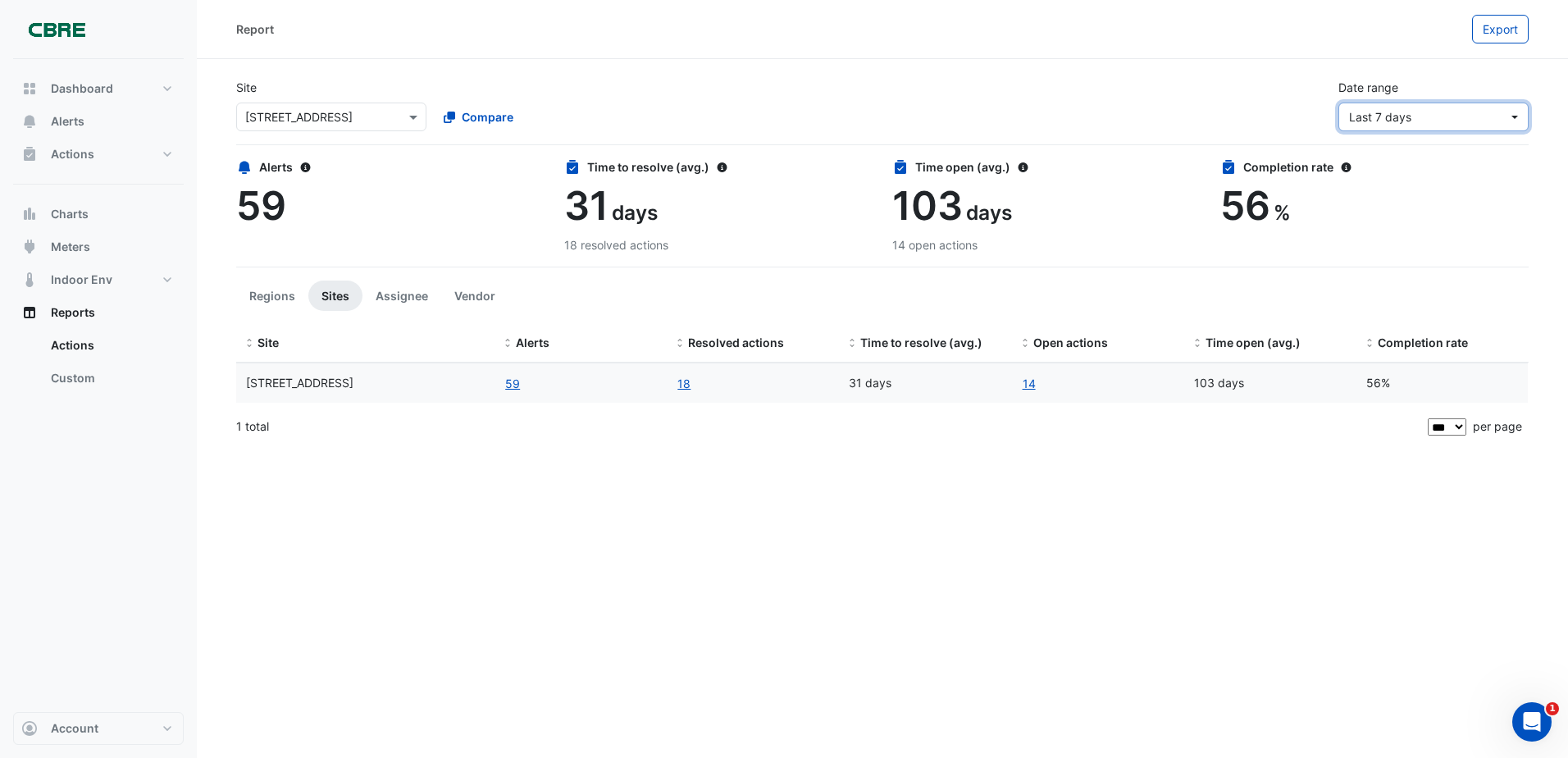
click at [1400, 118] on span "Last 7 days" at bounding box center [1379, 116] width 62 height 14
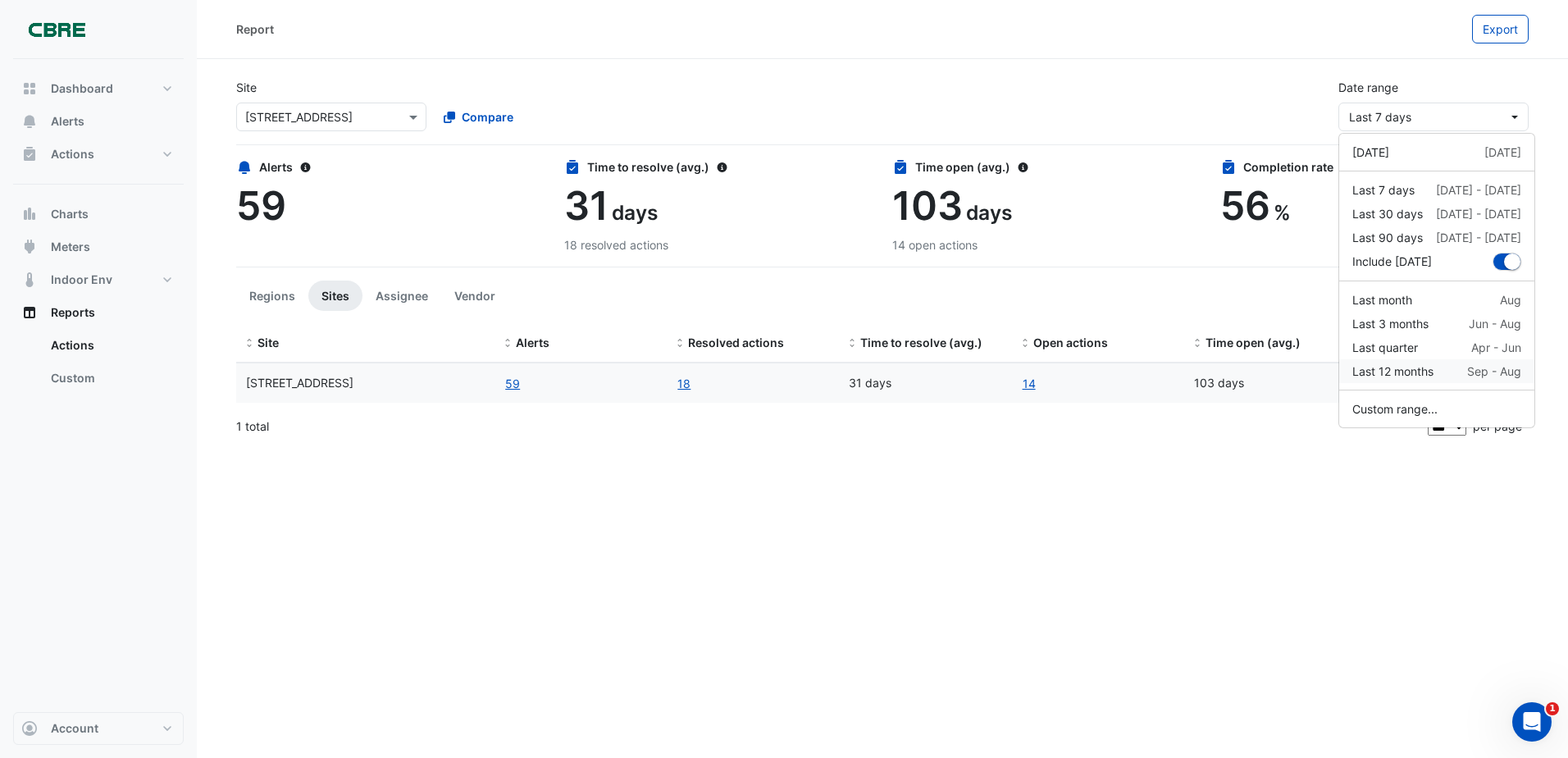
click at [1401, 372] on div "Last 12 months" at bounding box center [1393, 371] width 81 height 18
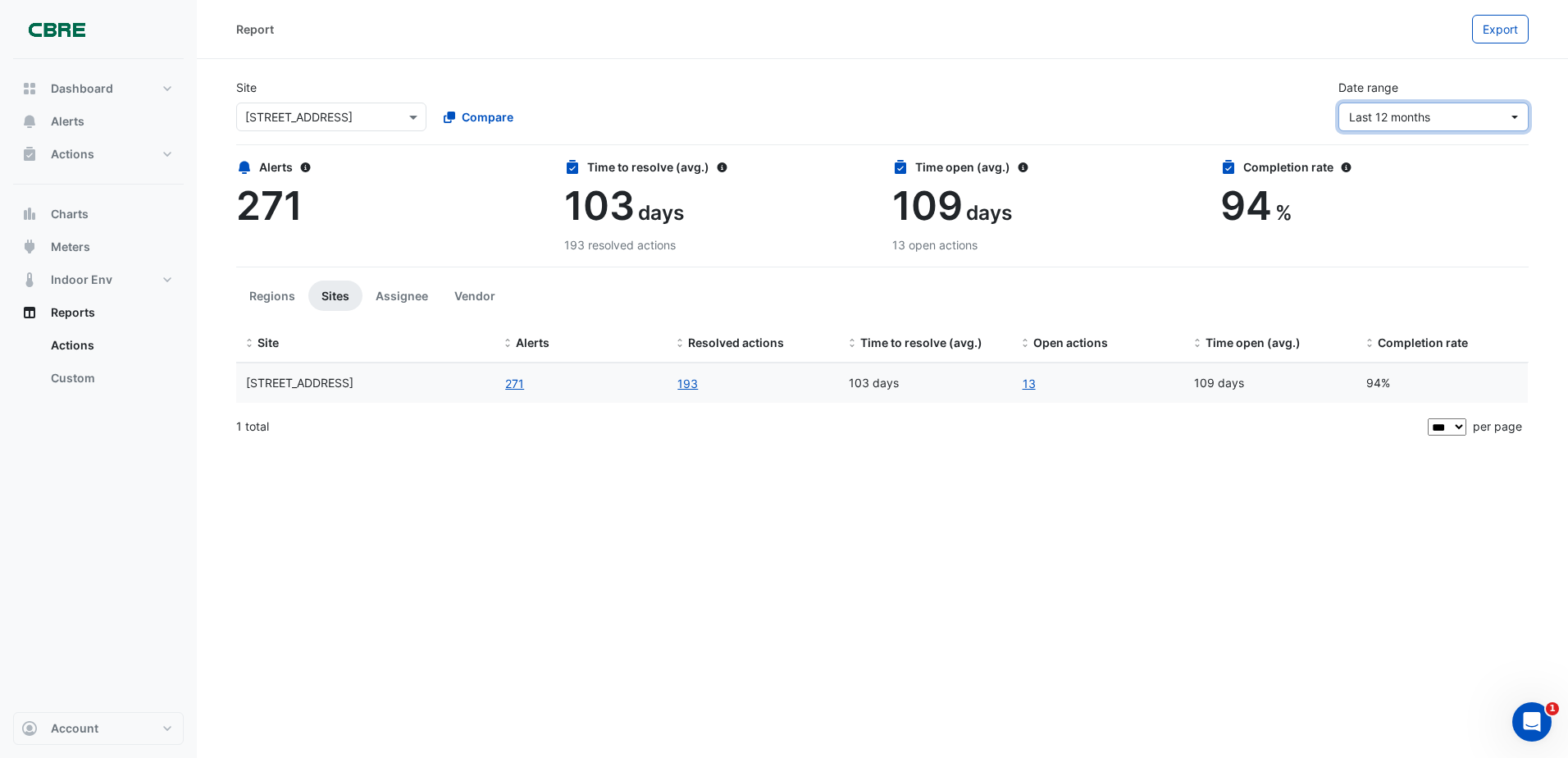
click at [1373, 120] on span "Last 12 months" at bounding box center [1390, 116] width 81 height 14
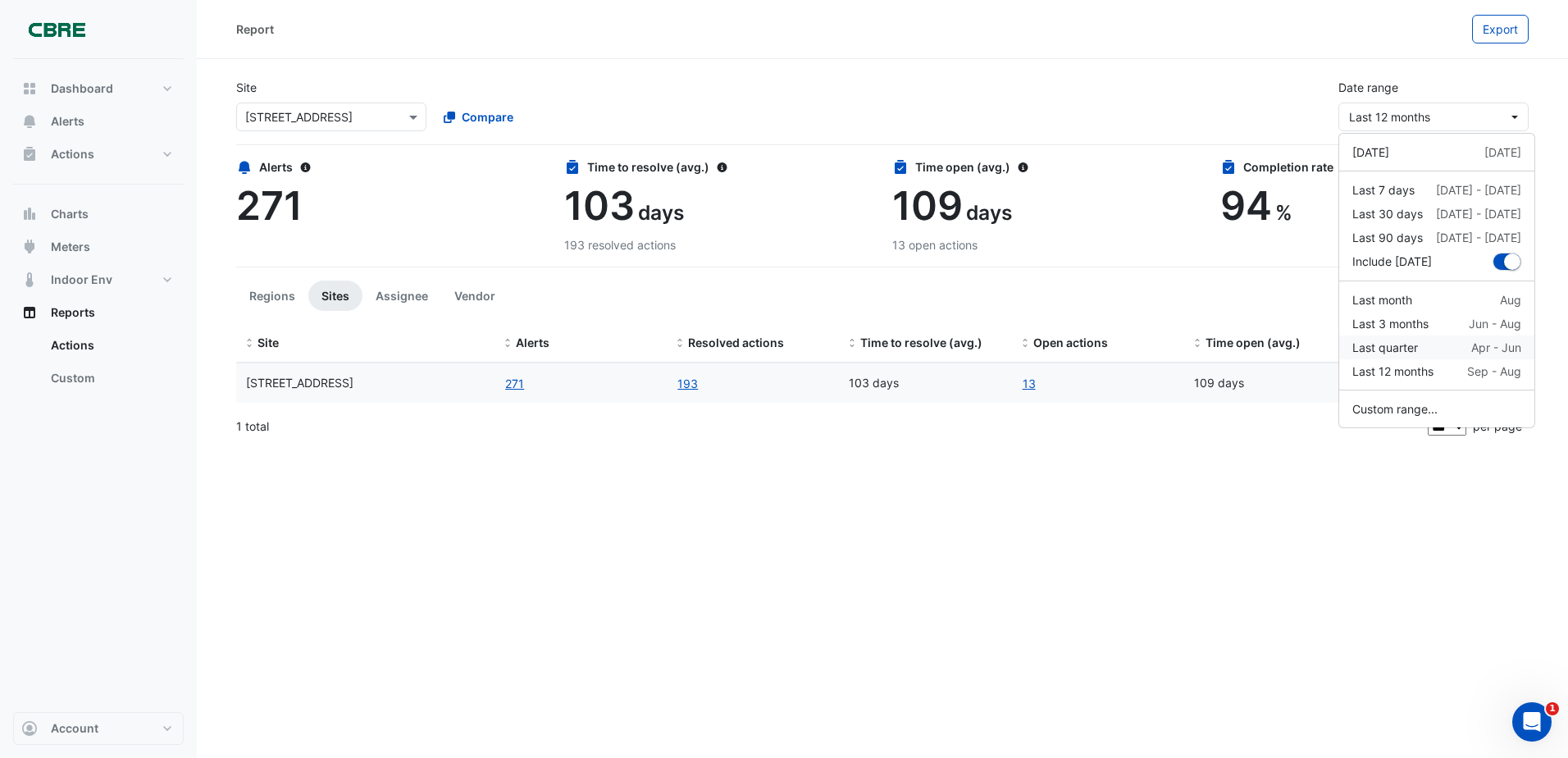
click at [1378, 347] on div "Last quarter" at bounding box center [1385, 347] width 66 height 18
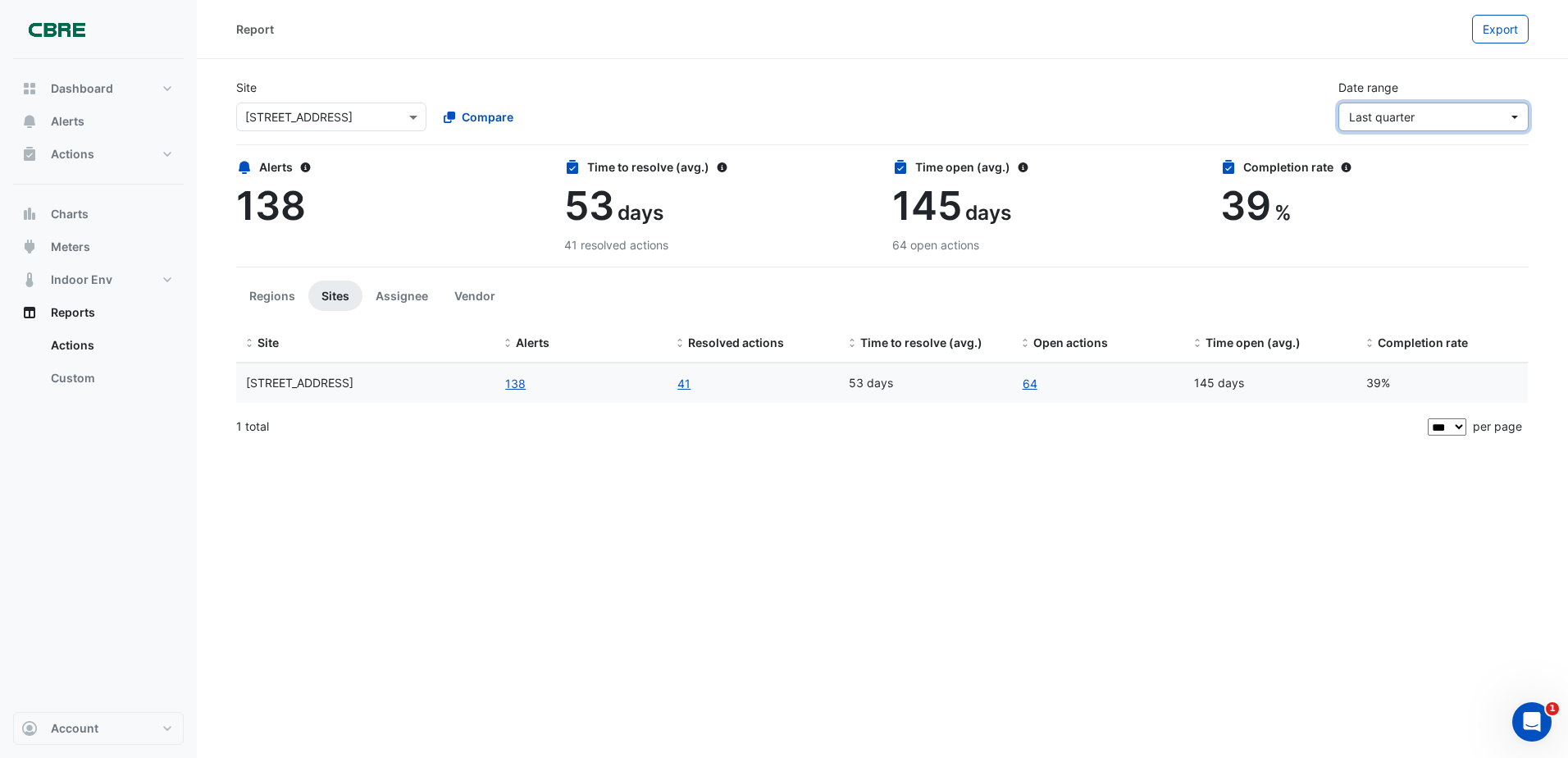
click at [1403, 113] on span "Last quarter" at bounding box center [1381, 116] width 66 height 14
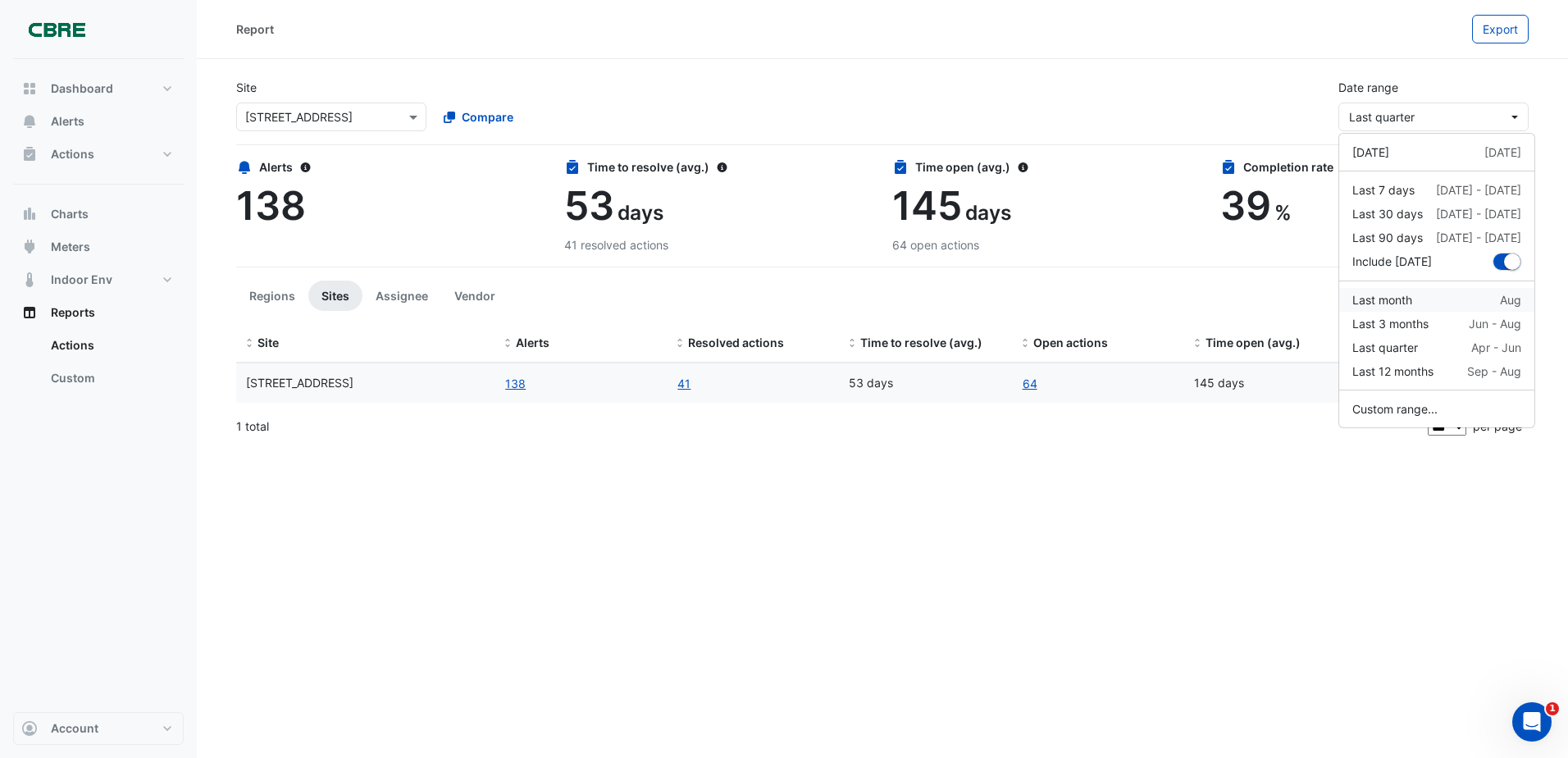
click at [1398, 298] on div "Last month" at bounding box center [1382, 300] width 60 height 18
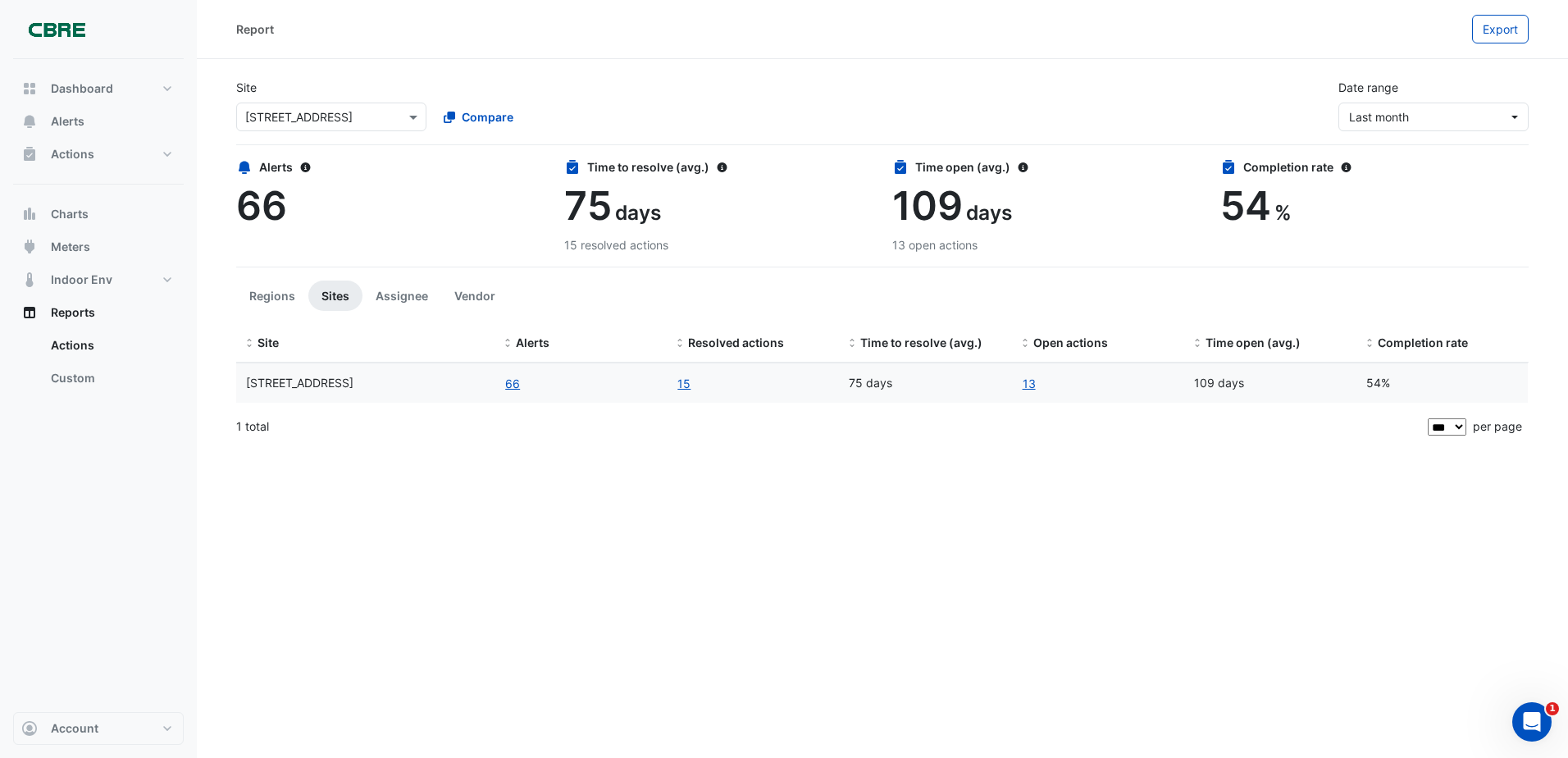
click at [378, 115] on input "text" at bounding box center [314, 117] width 140 height 18
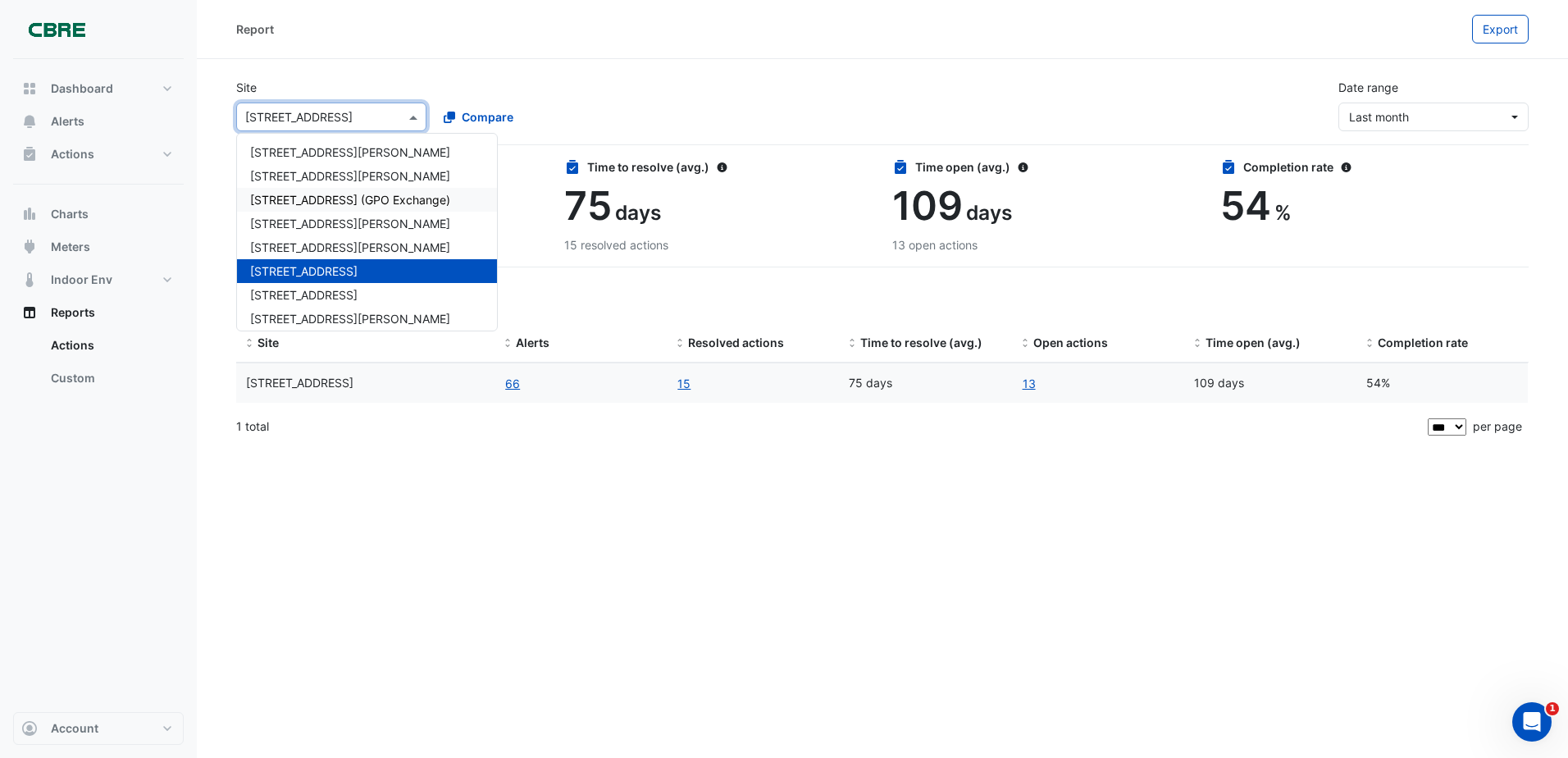
click at [337, 200] on span "10 Franklin Street (GPO Exchange)" at bounding box center [350, 199] width 200 height 14
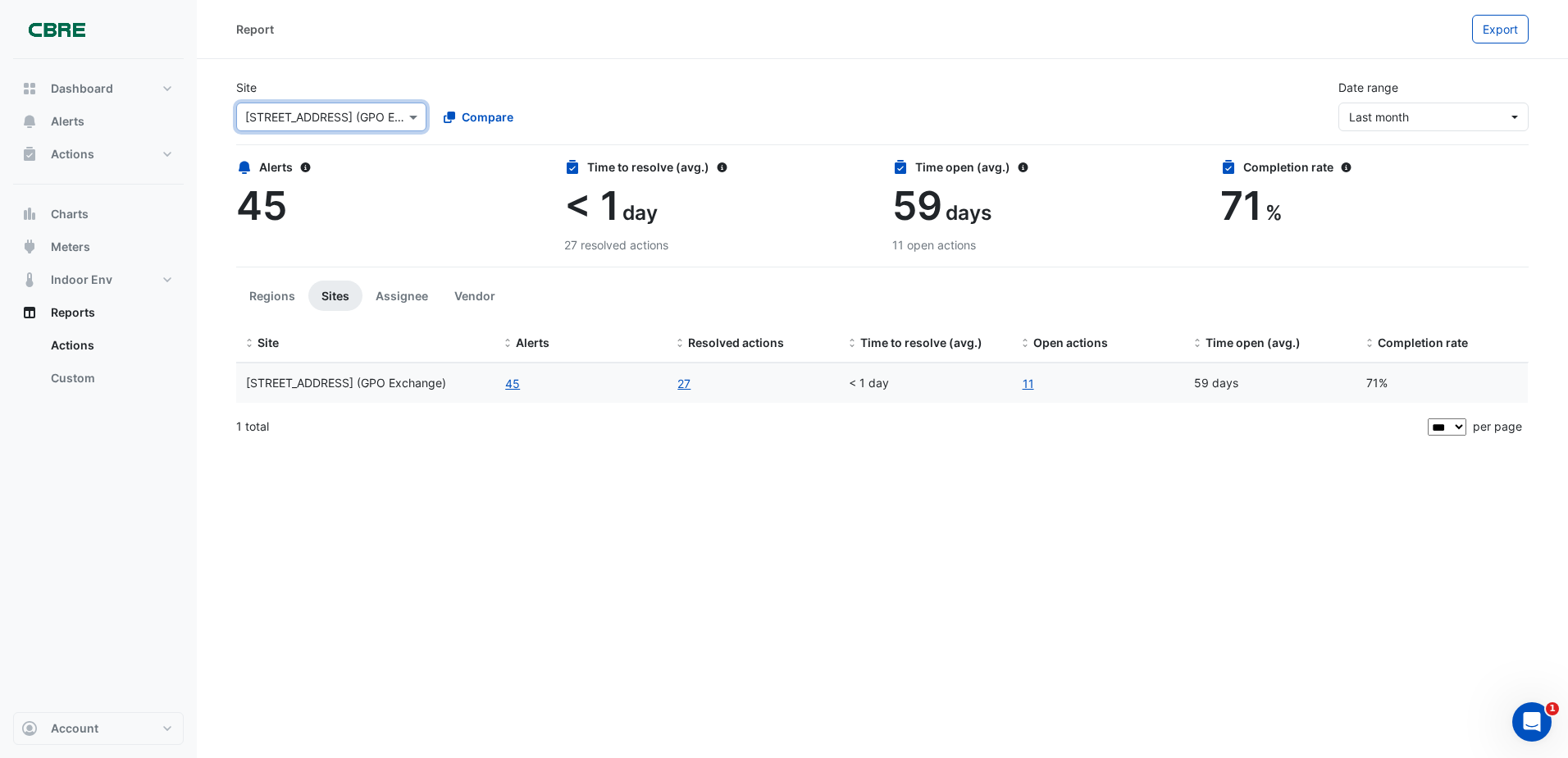
click at [342, 113] on input "text" at bounding box center [314, 117] width 140 height 18
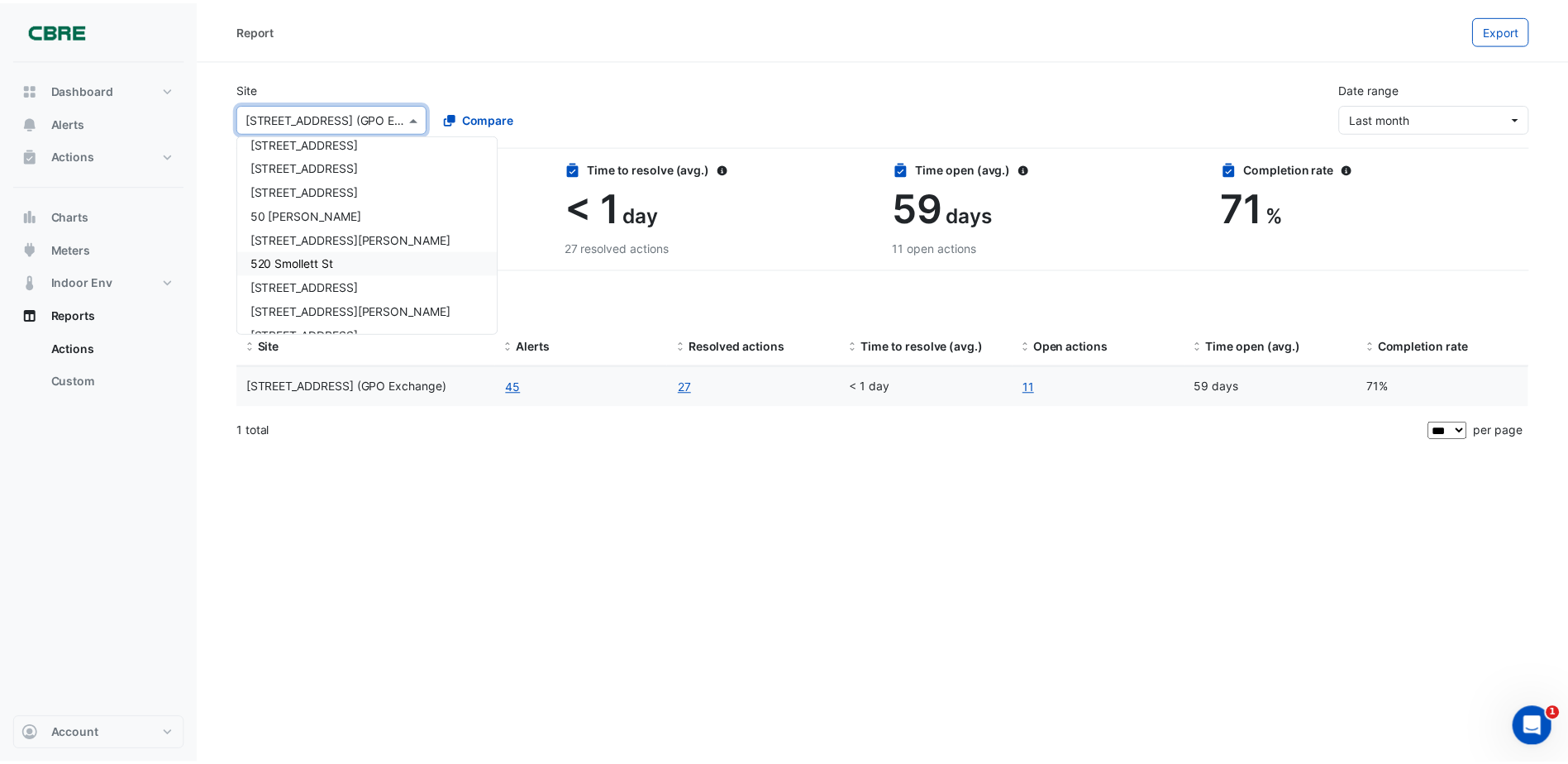
scroll to position [802, 0]
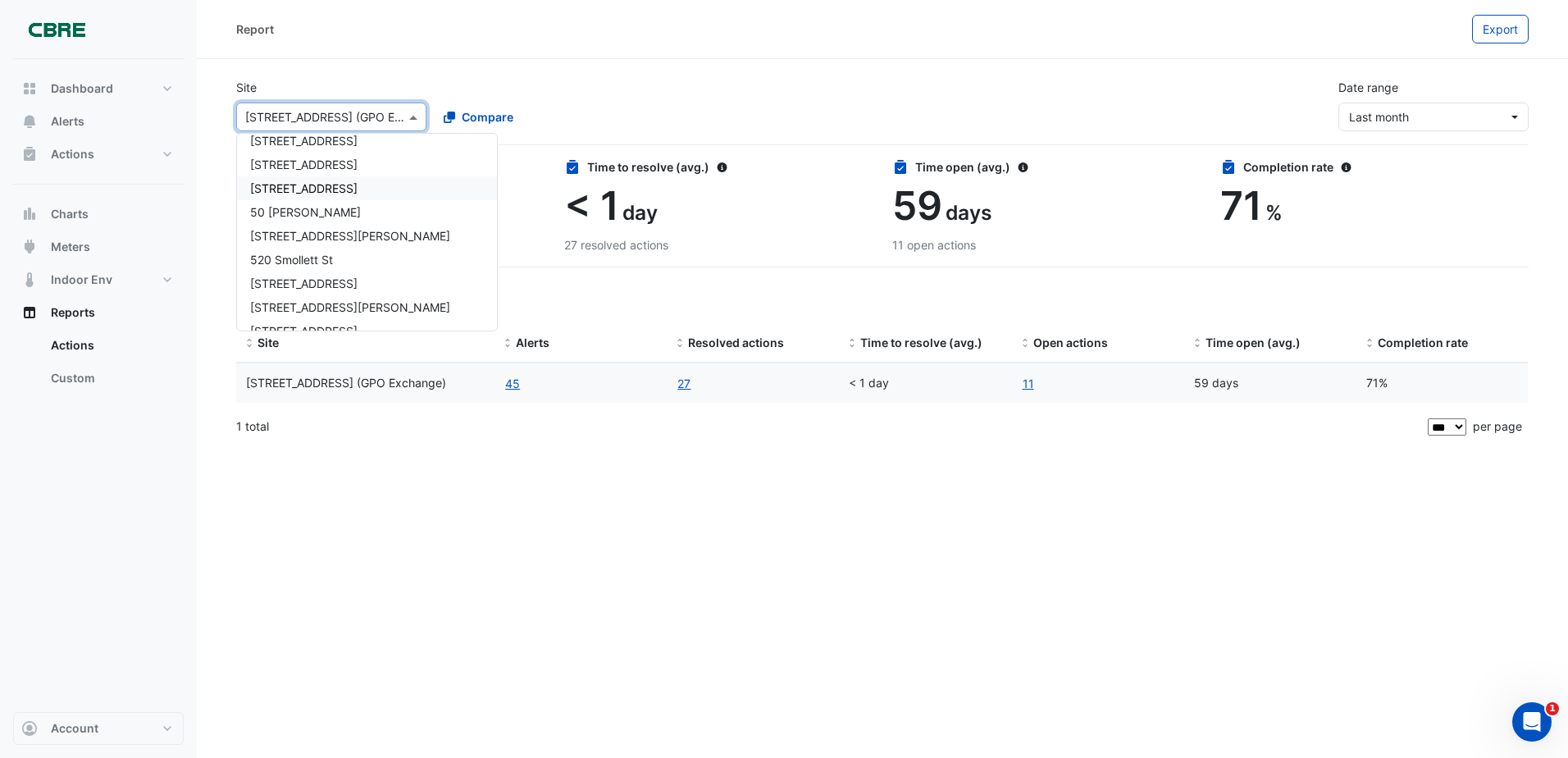
click at [291, 190] on span "480 Swan St" at bounding box center [304, 188] width 107 height 14
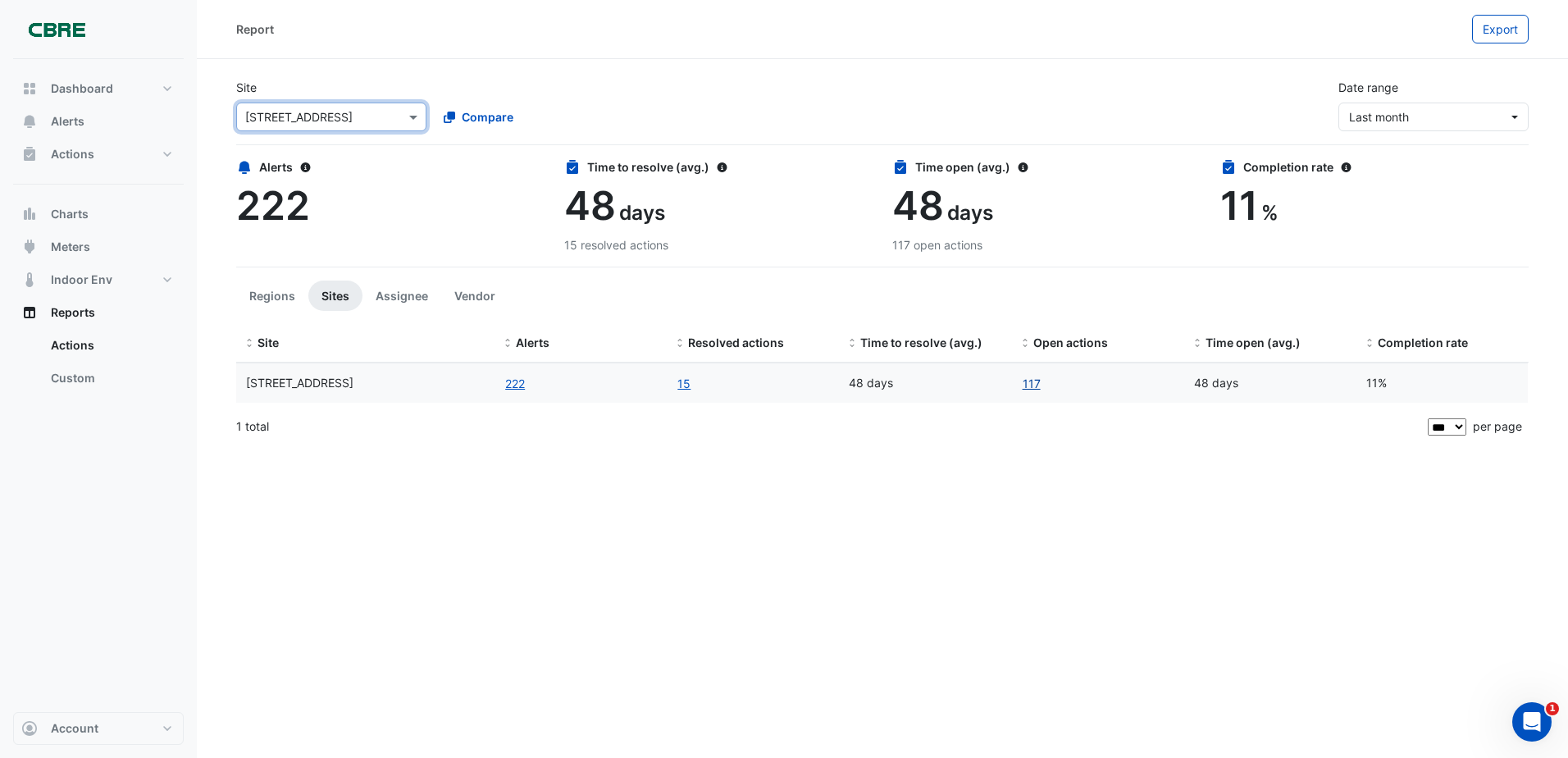
click at [1028, 383] on link "117" at bounding box center [1031, 384] width 19 height 18
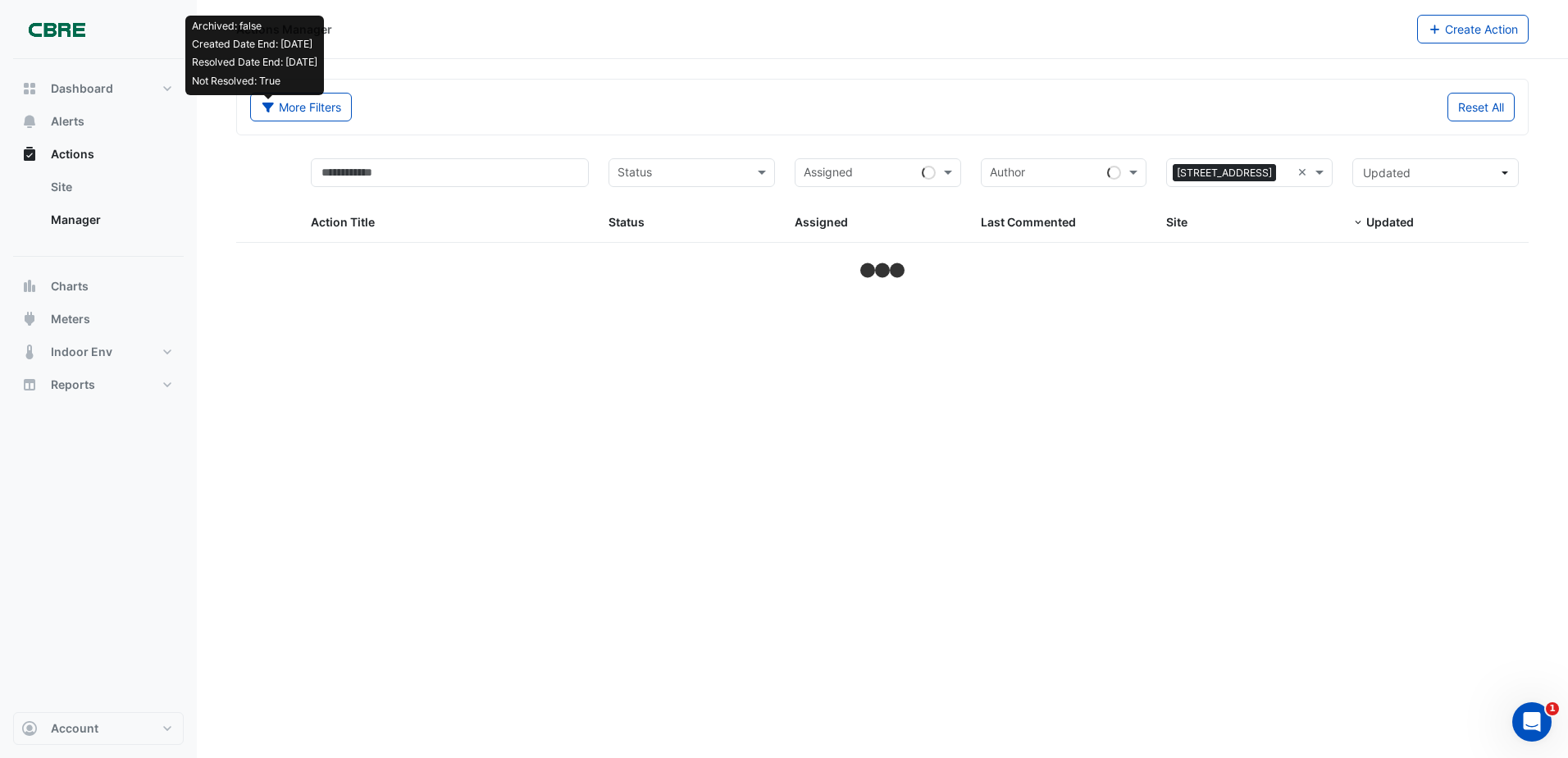
select select "***"
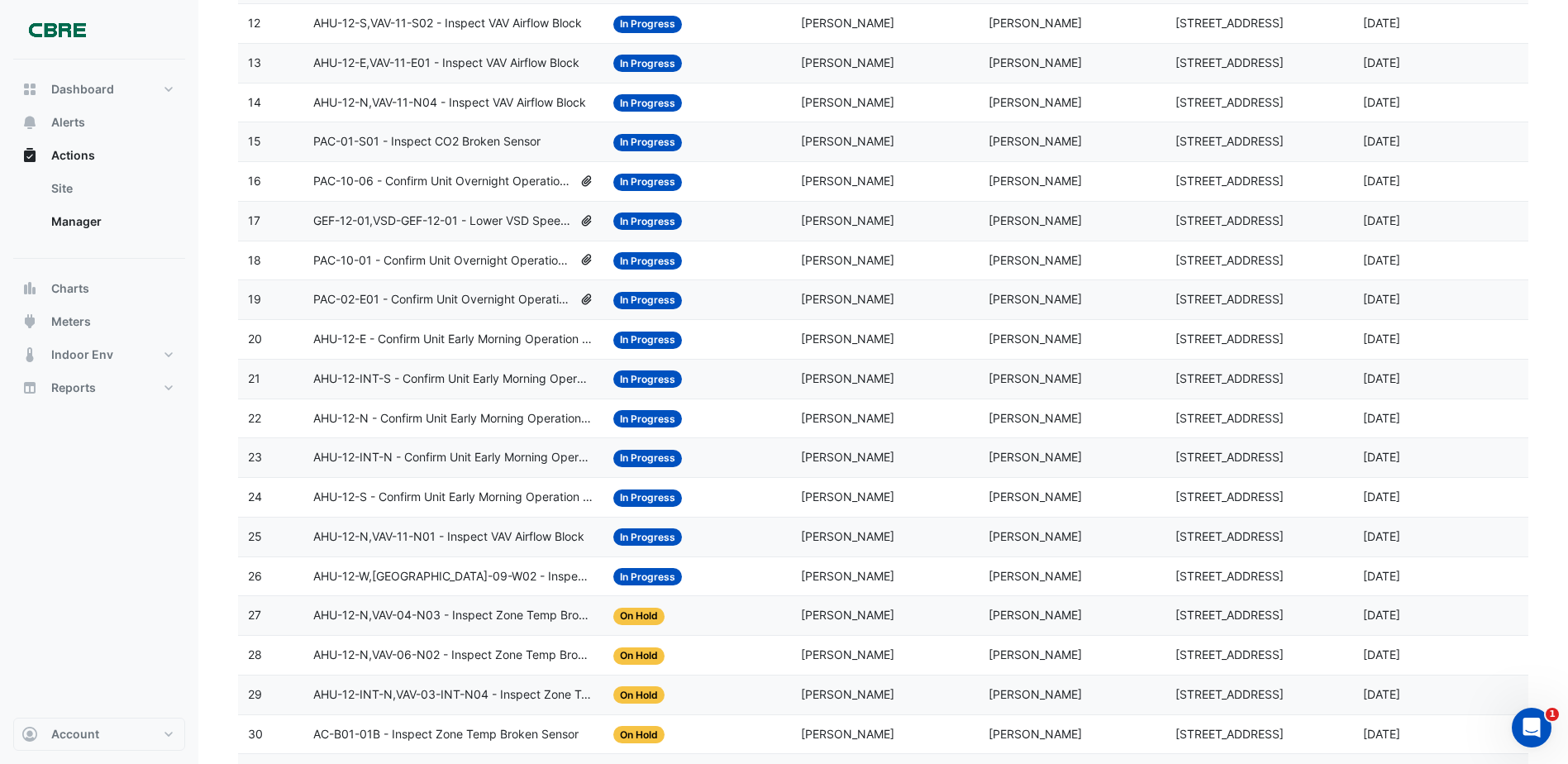
scroll to position [676, 0]
click at [977, 426] on datatable-body-cell "Assigned: Brendan Sadler" at bounding box center [884, 418] width 187 height 39
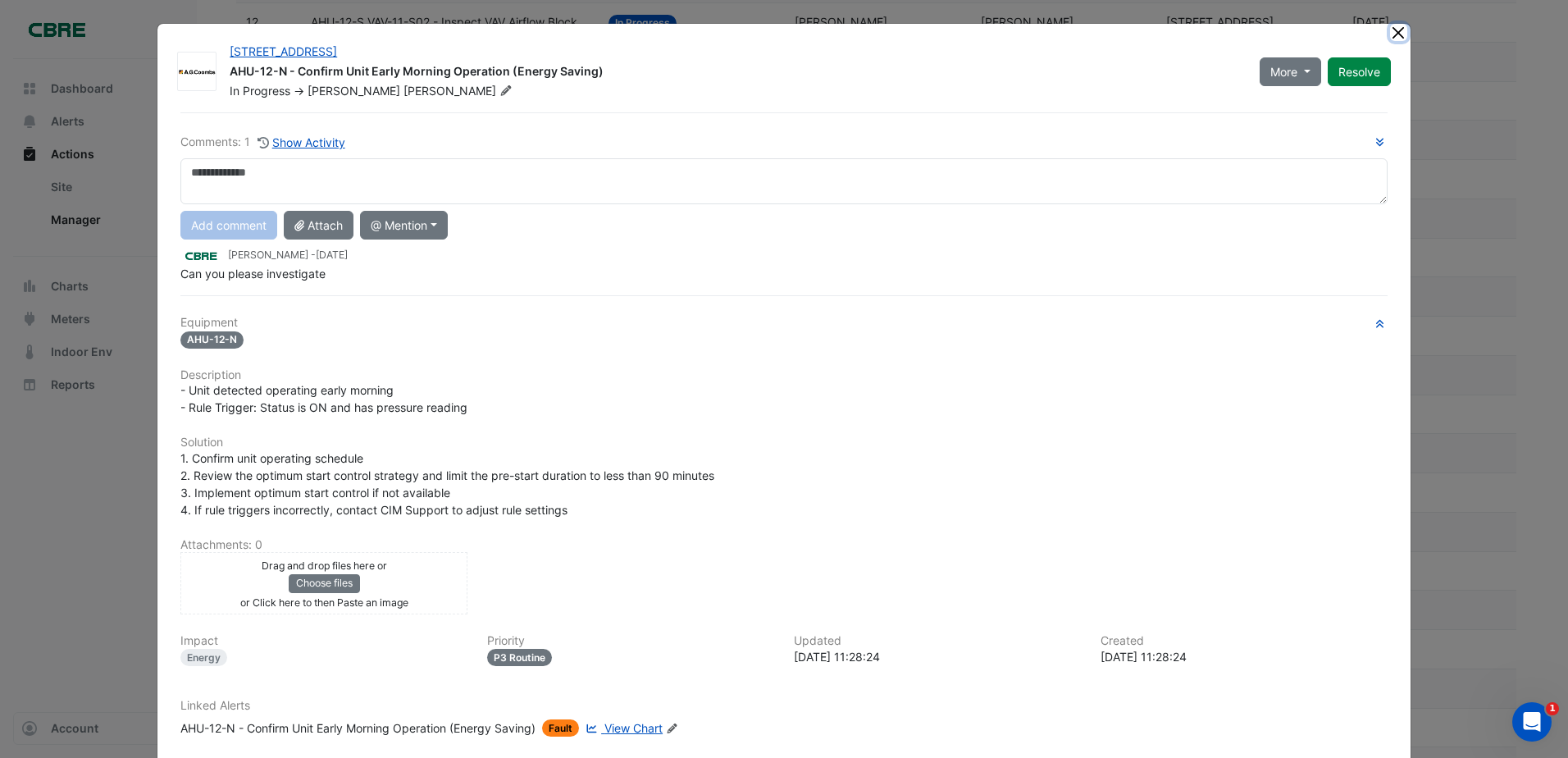
click at [1394, 28] on button "Close" at bounding box center [1399, 32] width 18 height 18
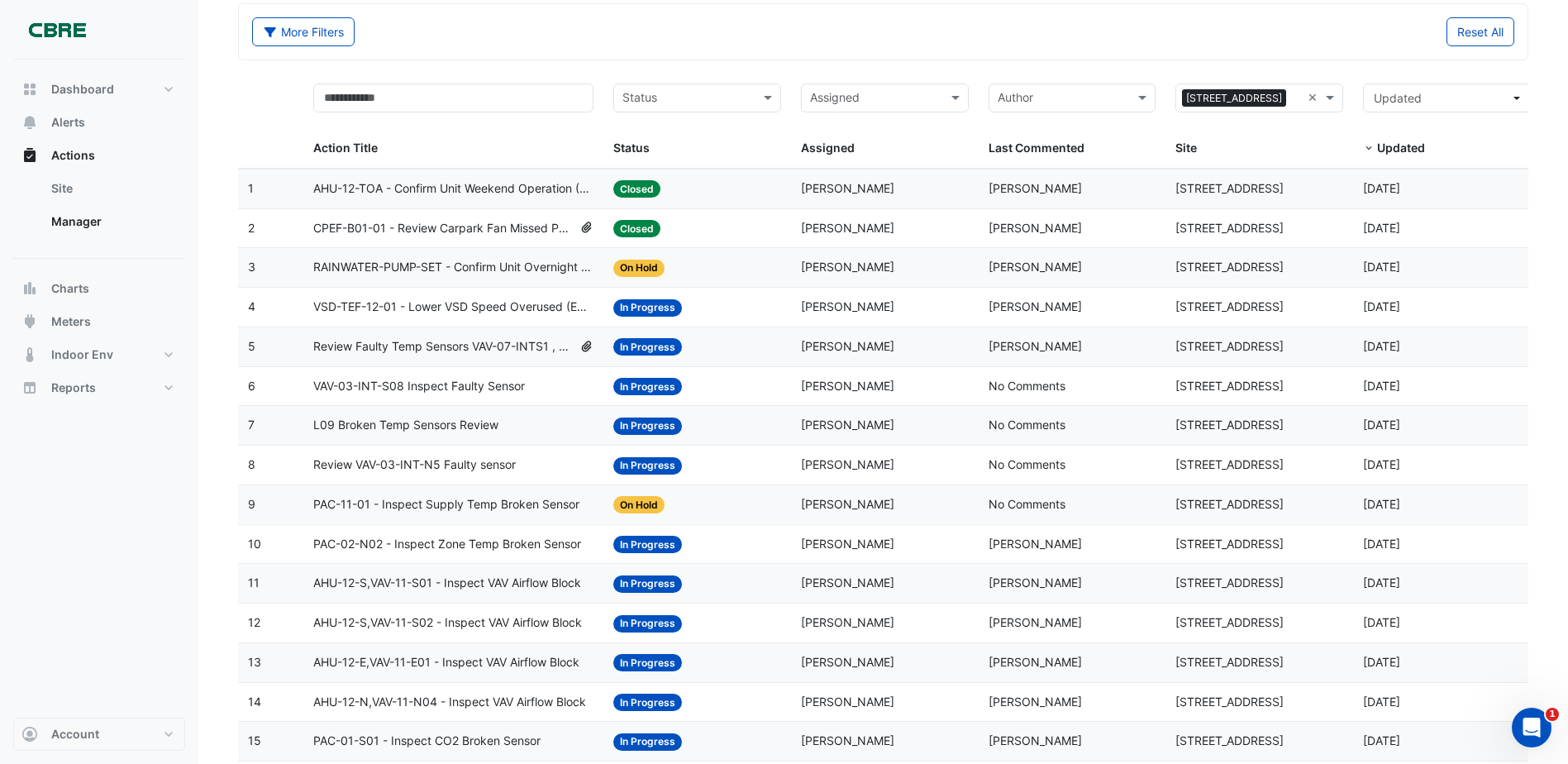
scroll to position [0, 0]
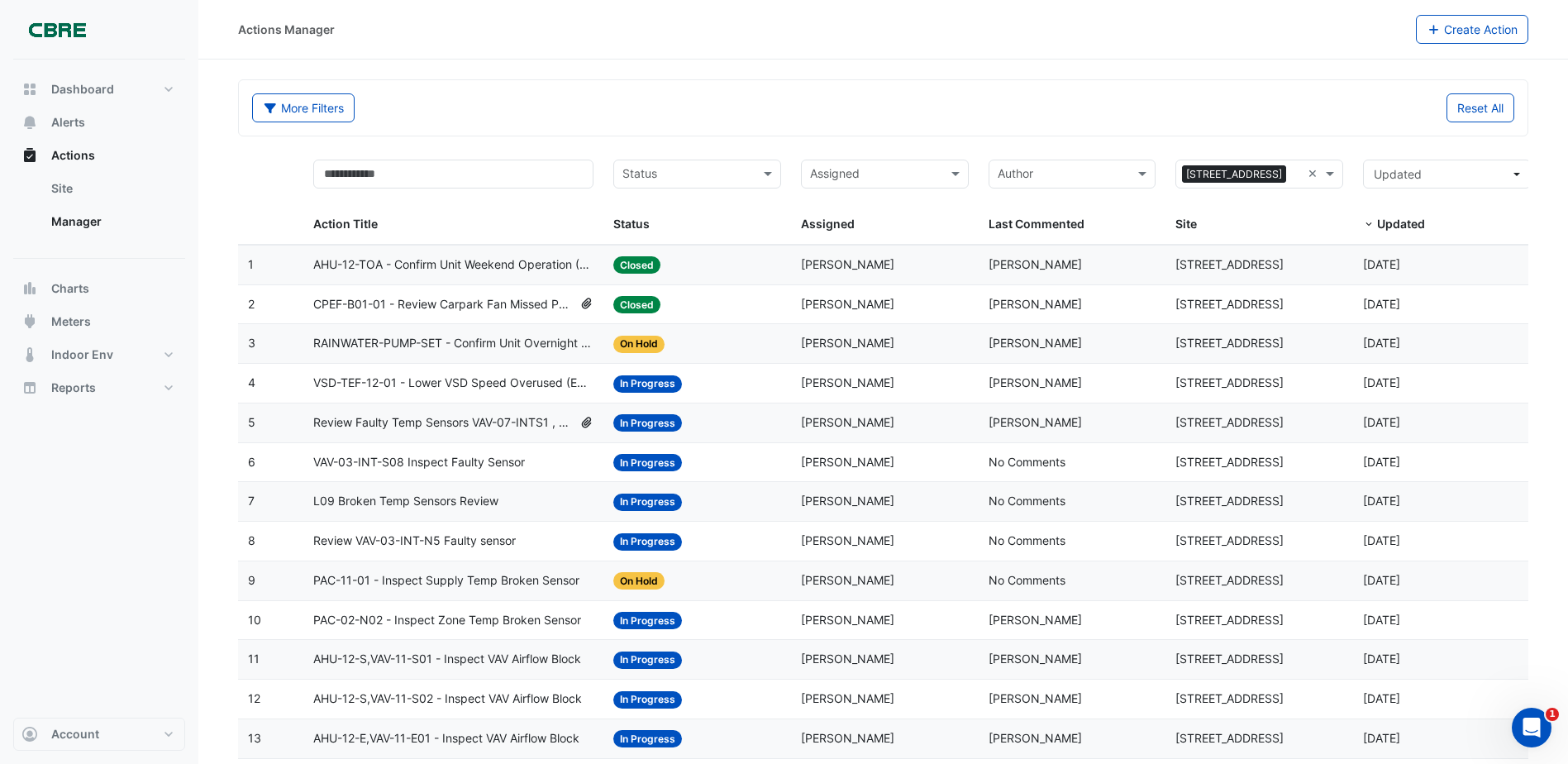
drag, startPoint x: 1093, startPoint y: 221, endPoint x: 1091, endPoint y: 191, distance: 30.1
click at [1091, 191] on div "Author Last Commented" at bounding box center [1072, 197] width 168 height 75
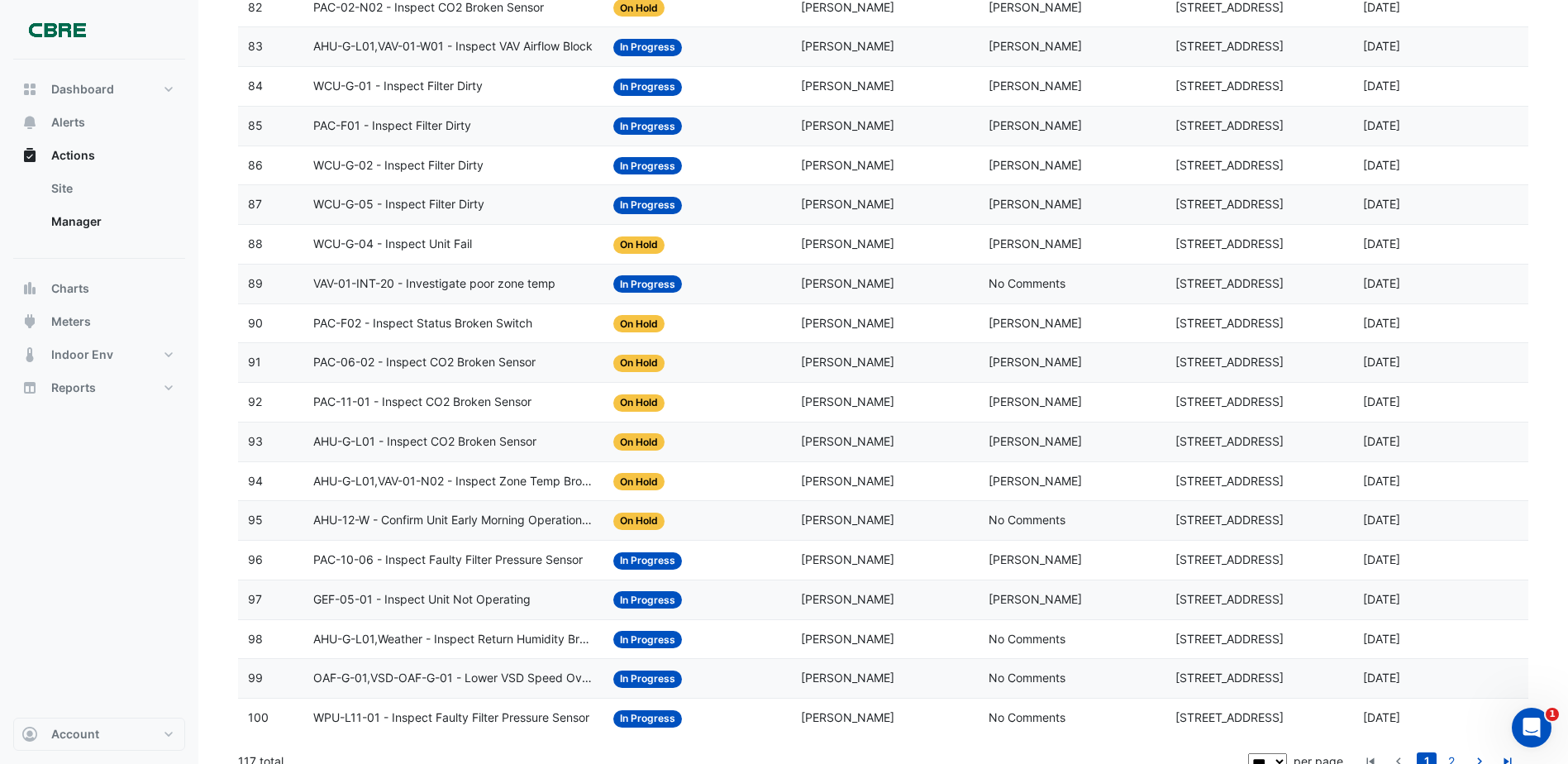
scroll to position [3472, 0]
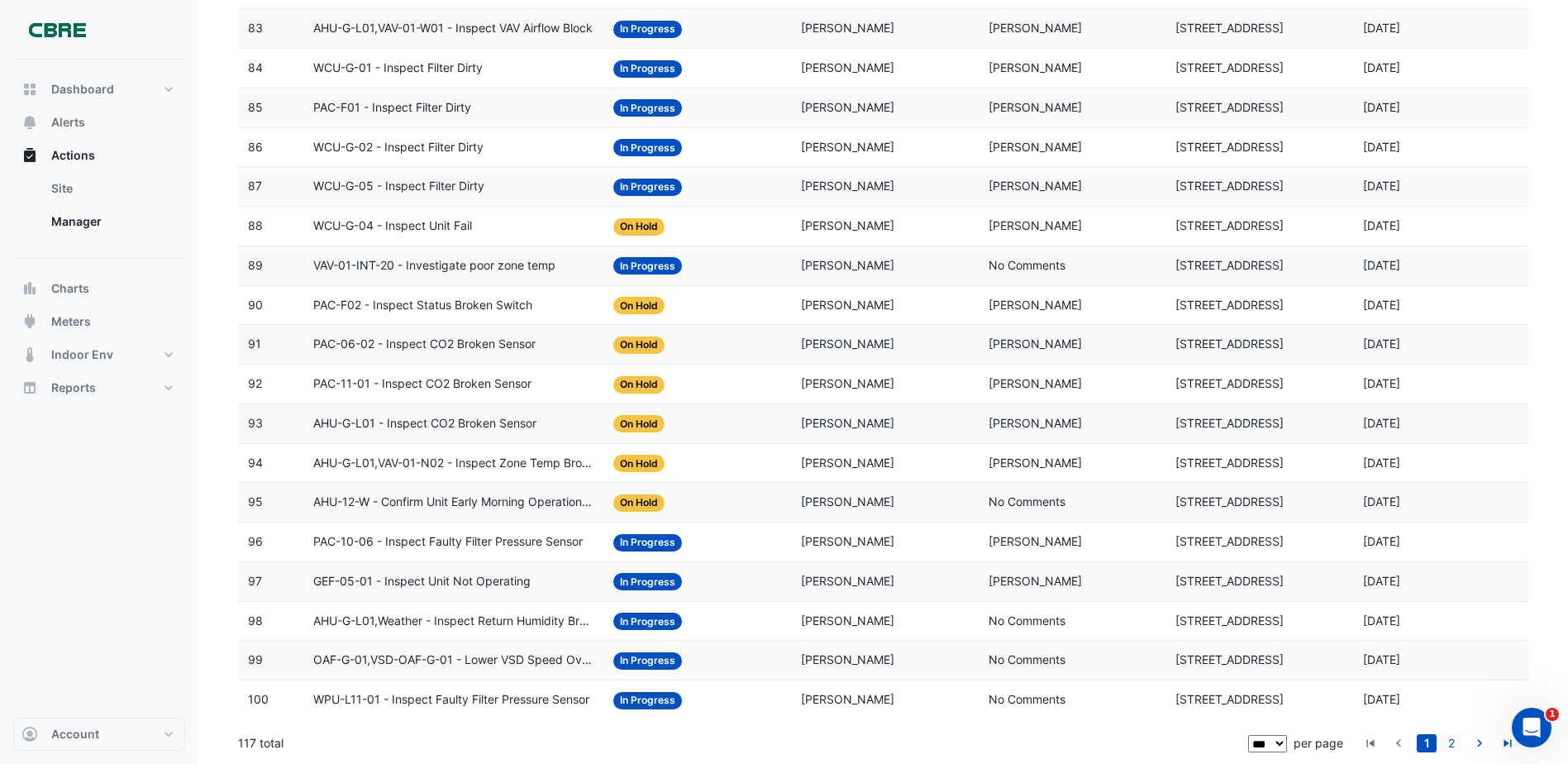
click at [1452, 736] on link "2" at bounding box center [1451, 744] width 20 height 19
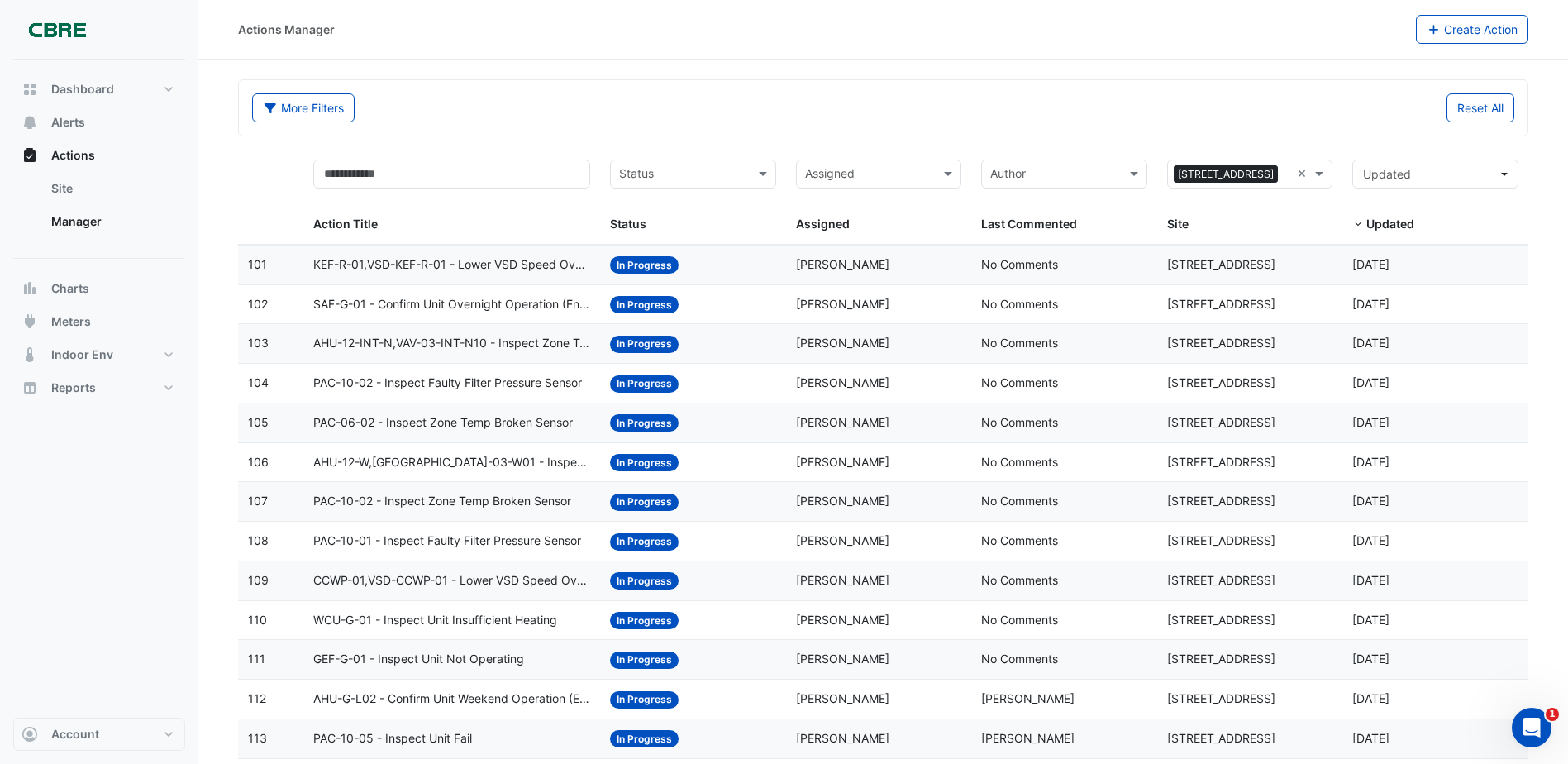
scroll to position [197, 0]
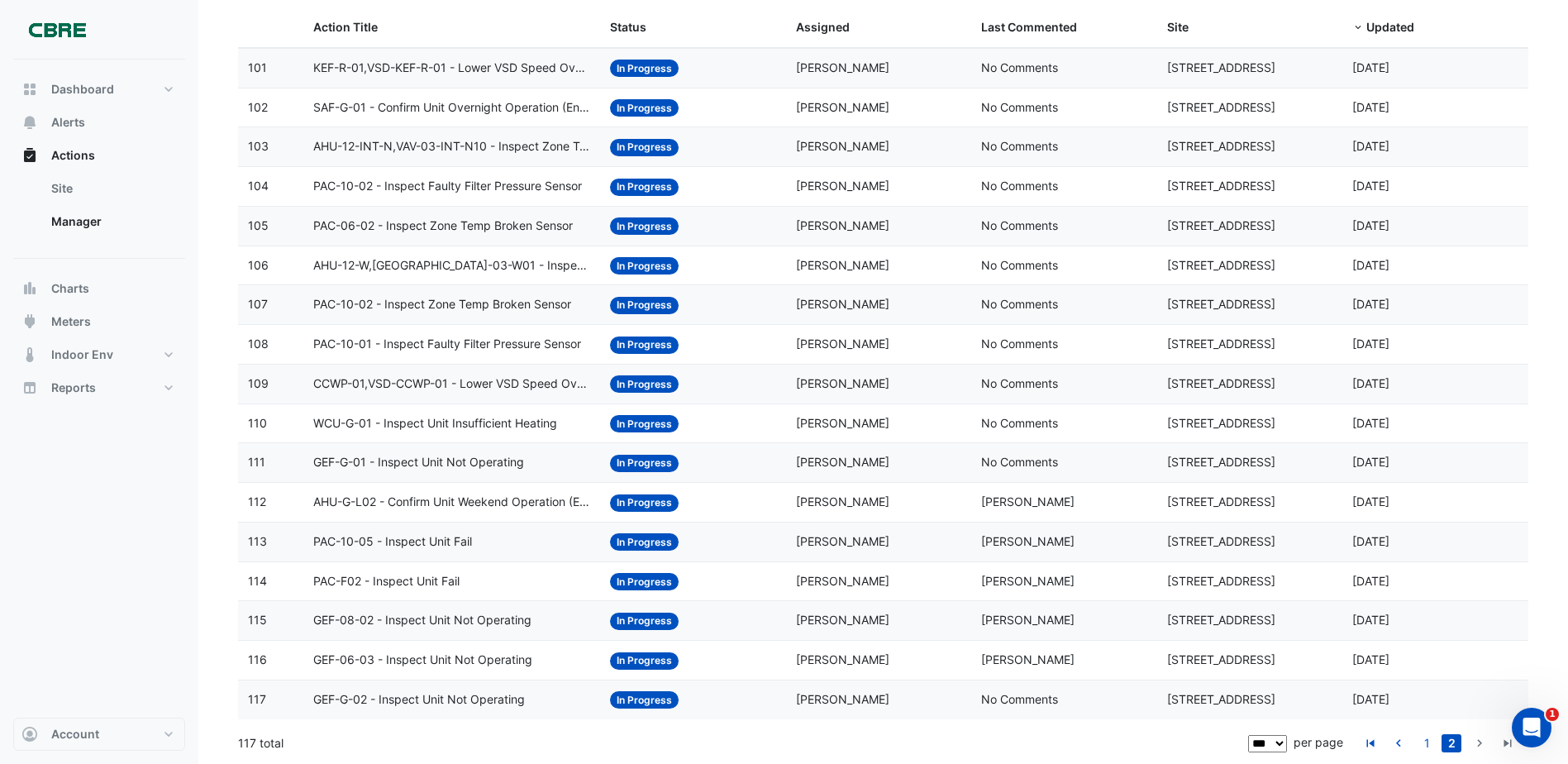
click at [898, 186] on div "Assigned: Jake Saltum" at bounding box center [879, 186] width 166 height 19
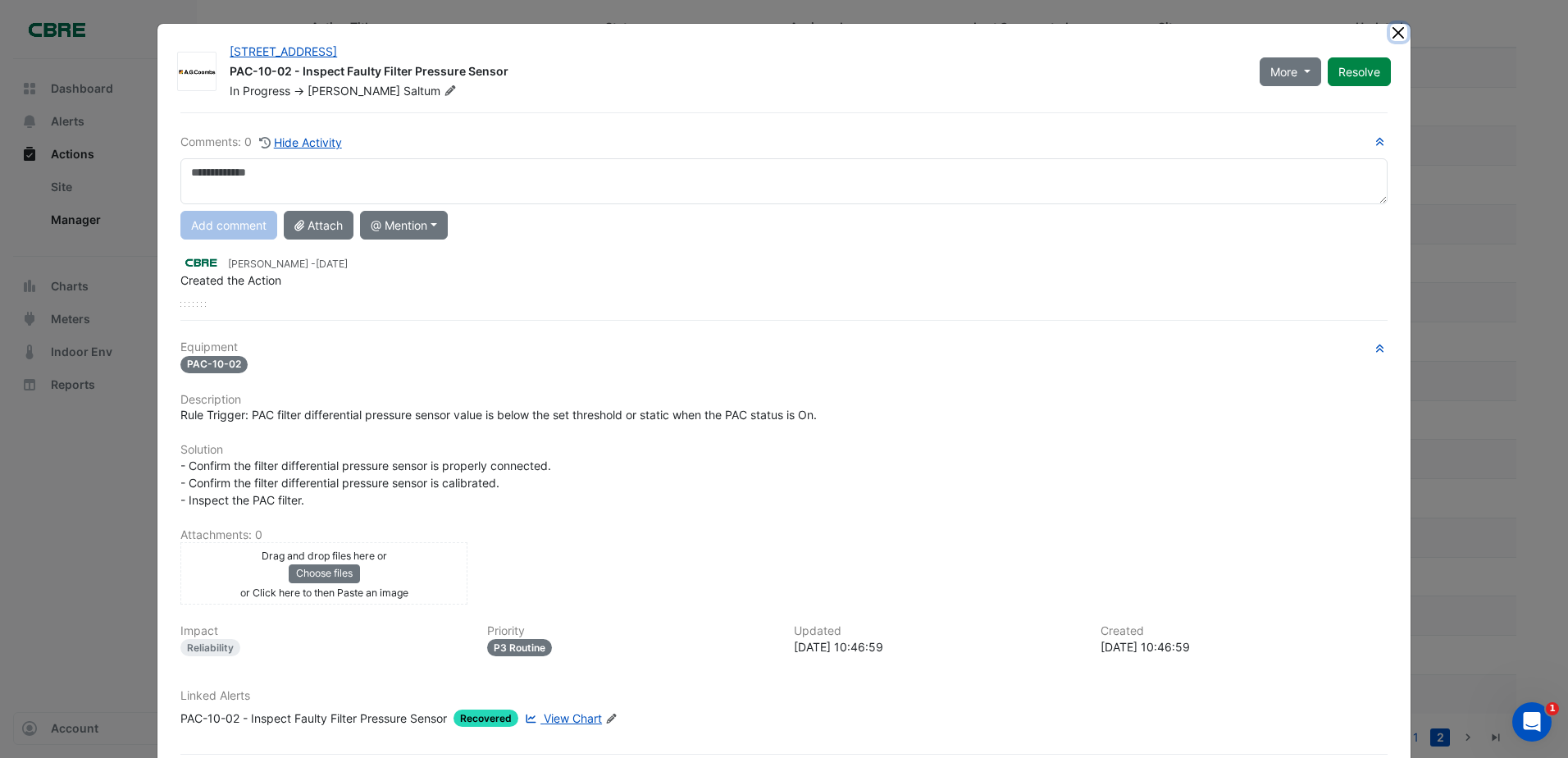
click at [1394, 27] on button "Close" at bounding box center [1399, 32] width 18 height 18
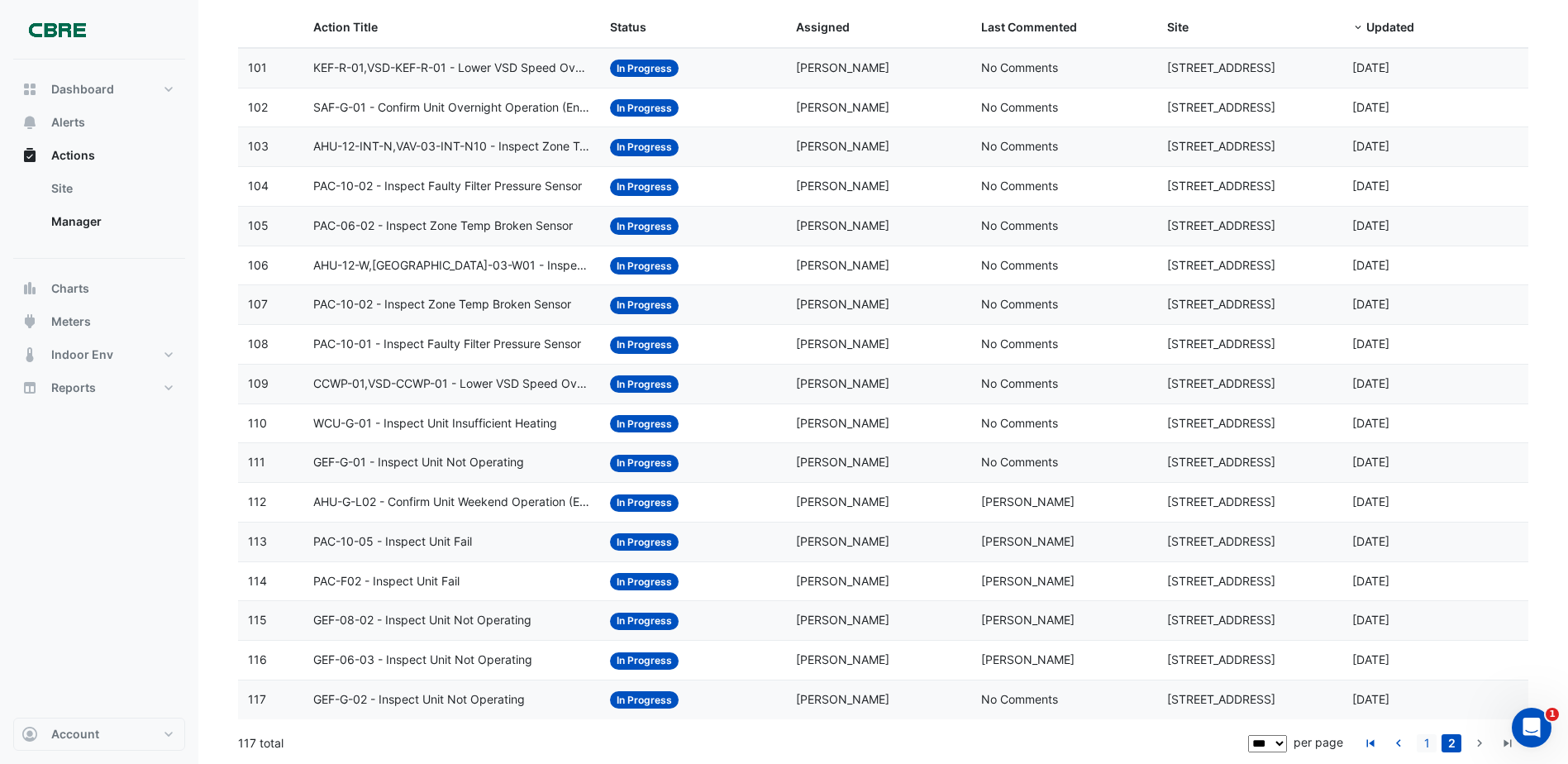
click at [1425, 744] on link "1" at bounding box center [1425, 744] width 20 height 19
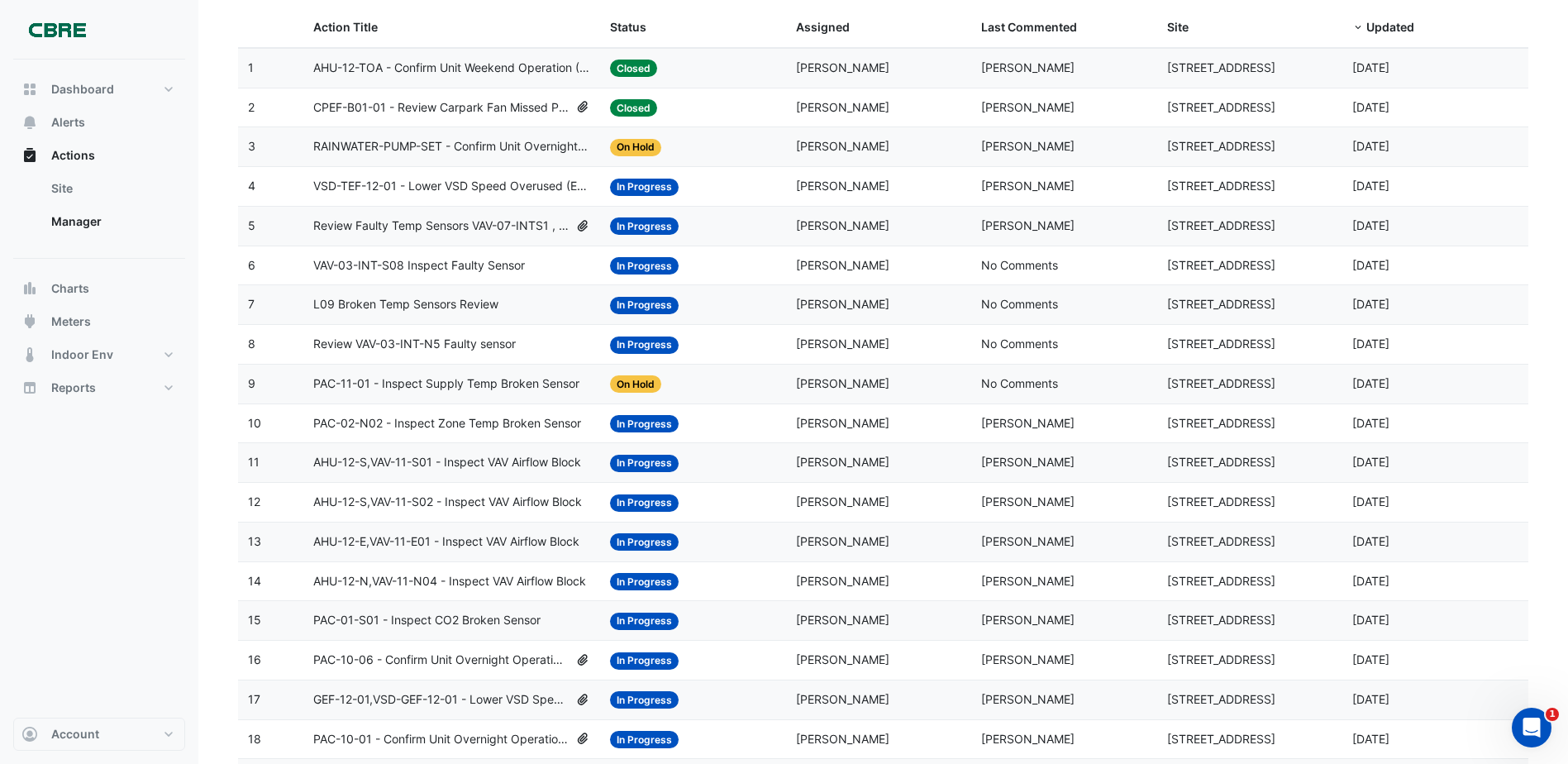
scroll to position [0, 0]
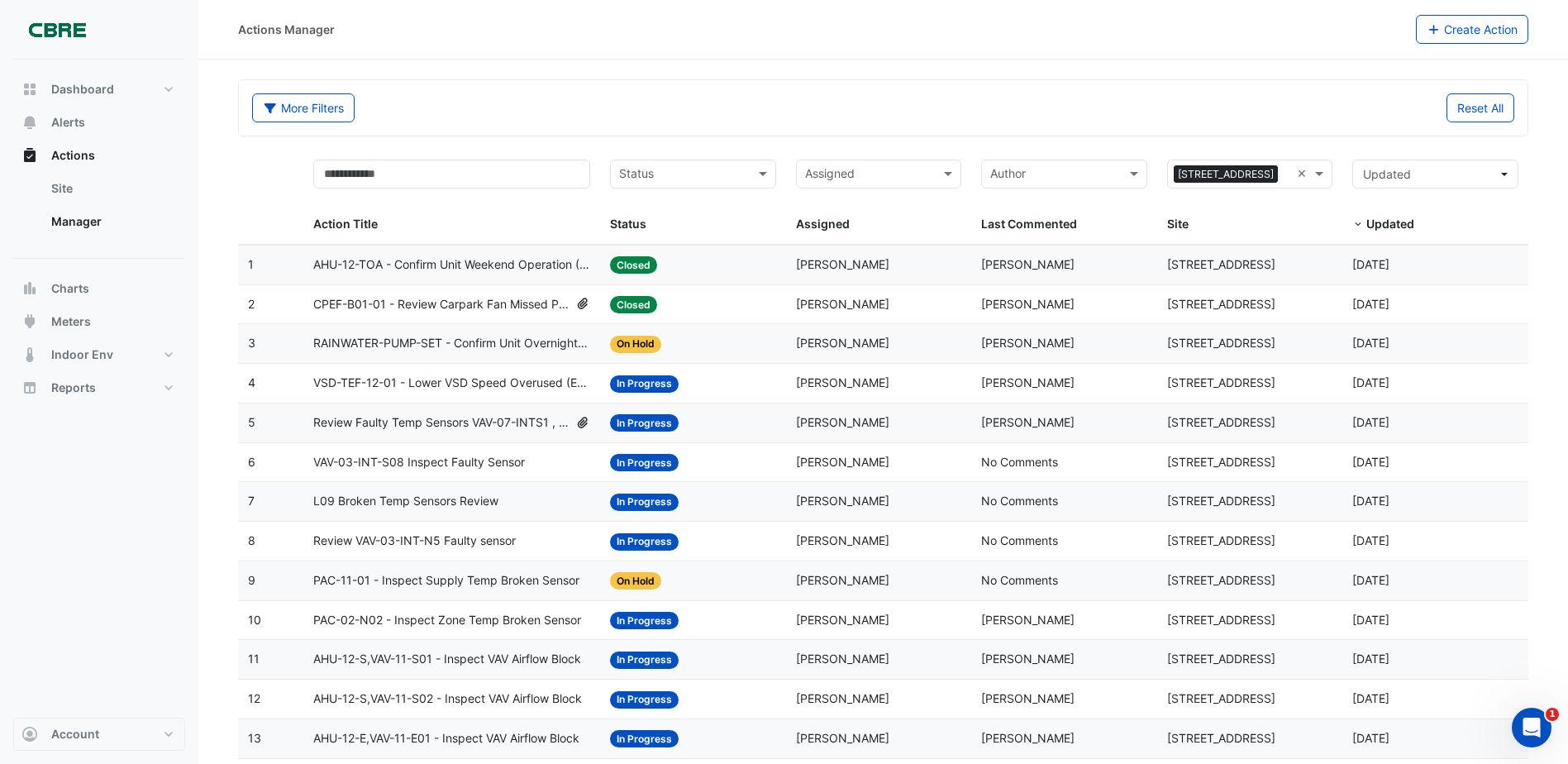
click at [721, 420] on div "Status: In Progress" at bounding box center [693, 423] width 166 height 19
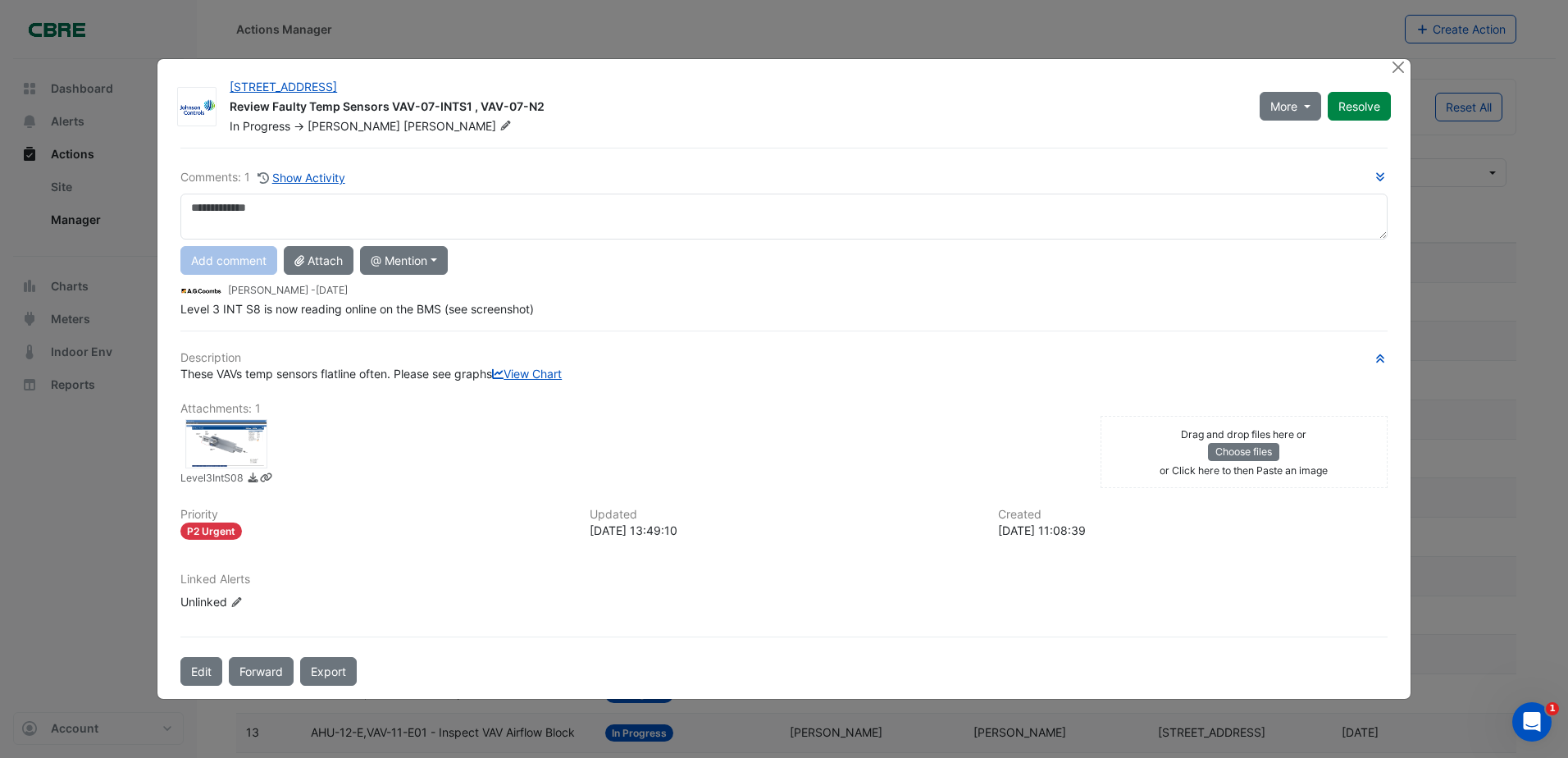
click at [842, 26] on ngb-modal-window "480 Swan St Review Faulty Temp Sensors VAV-07-INTS1 , VAV-07-N2 In Progress -> …" at bounding box center [784, 379] width 1568 height 758
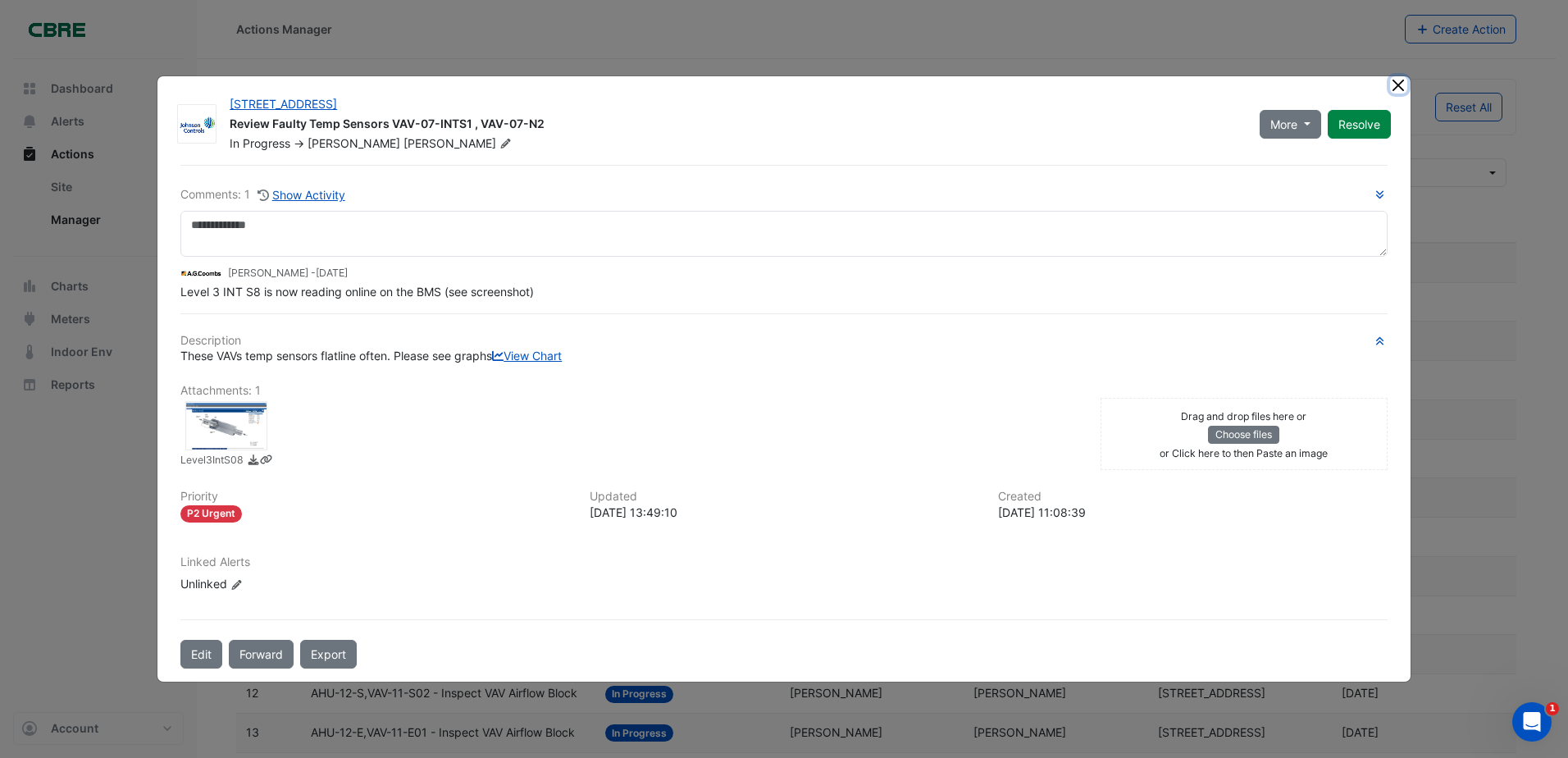
click at [1401, 76] on button "Close" at bounding box center [1399, 84] width 18 height 18
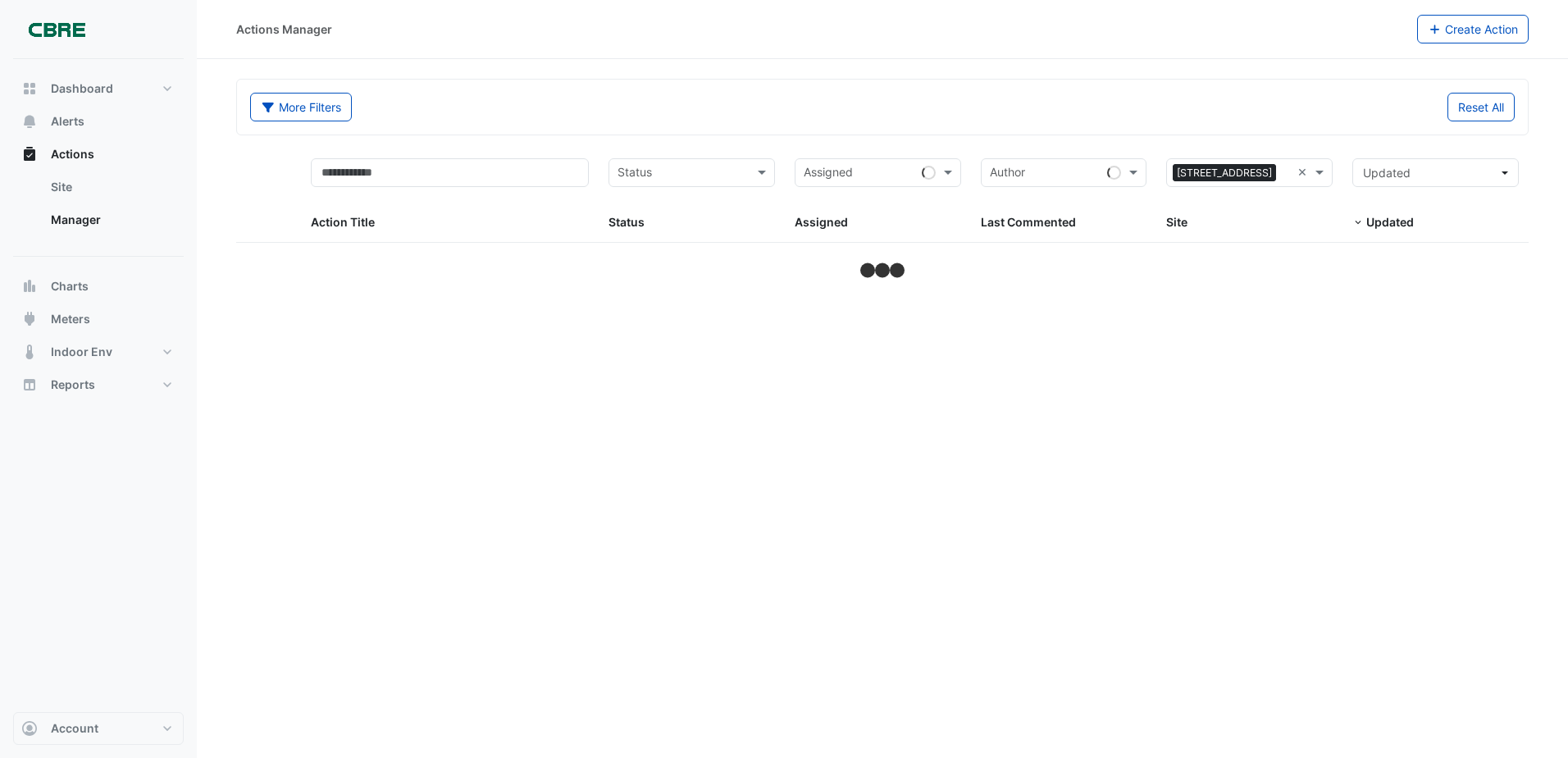
select select "***"
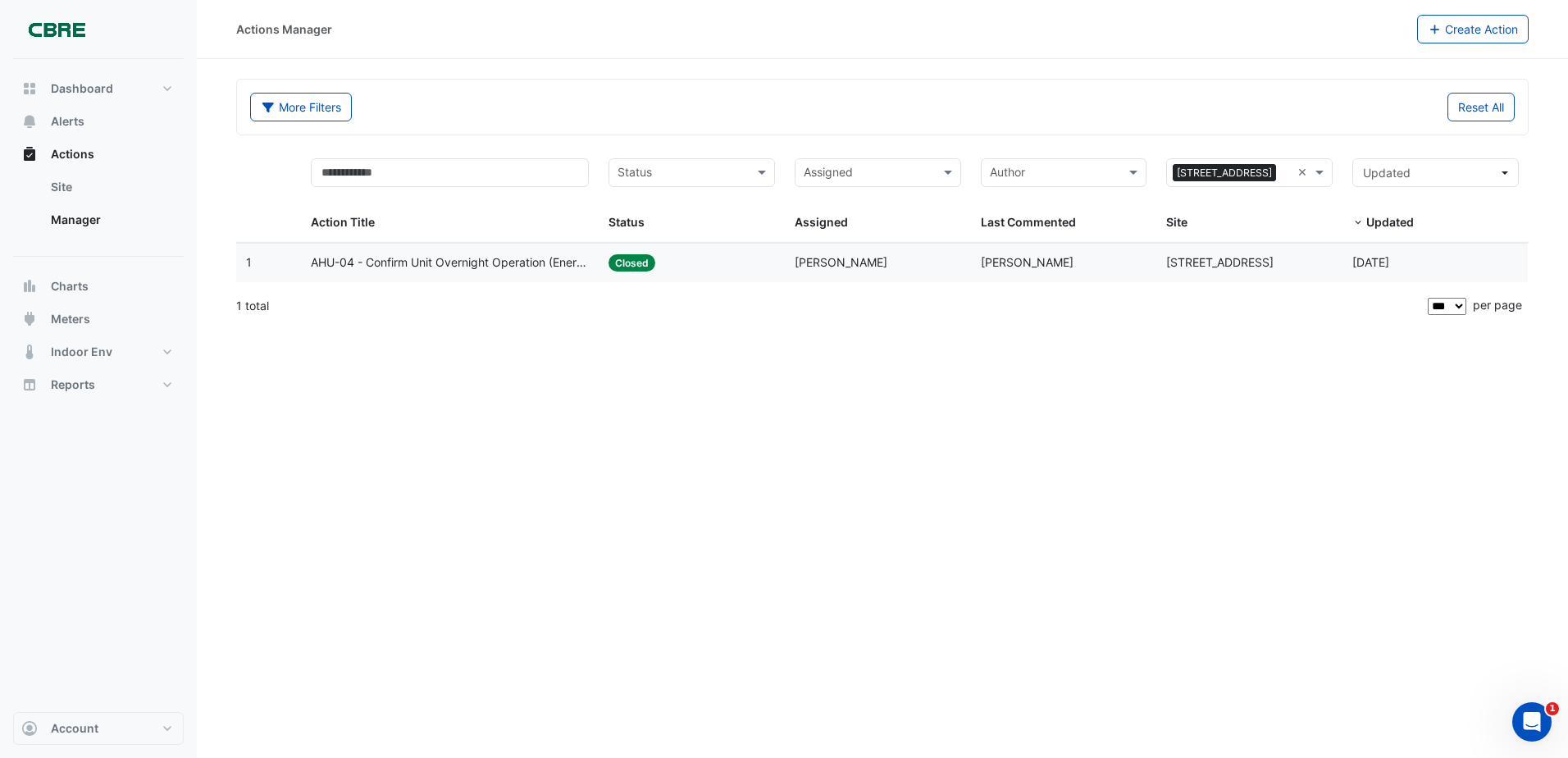
click at [693, 253] on div "Status: Closed" at bounding box center [692, 263] width 166 height 18
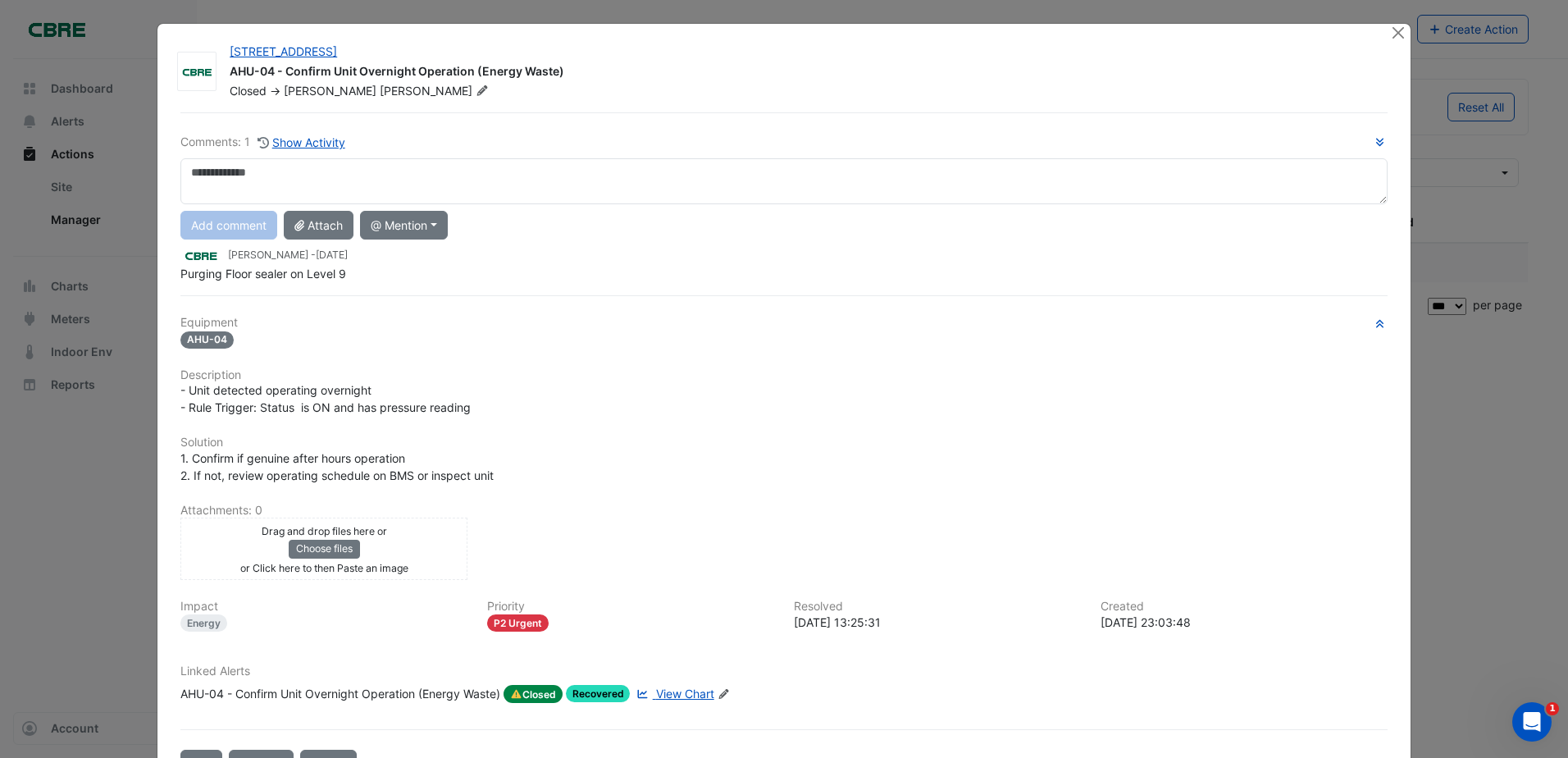
click at [693, 253] on div "Comments: 1 Show Activity Add comment Attach @ Mention ADP Consulting [PERSON_N…" at bounding box center [784, 446] width 1227 height 666
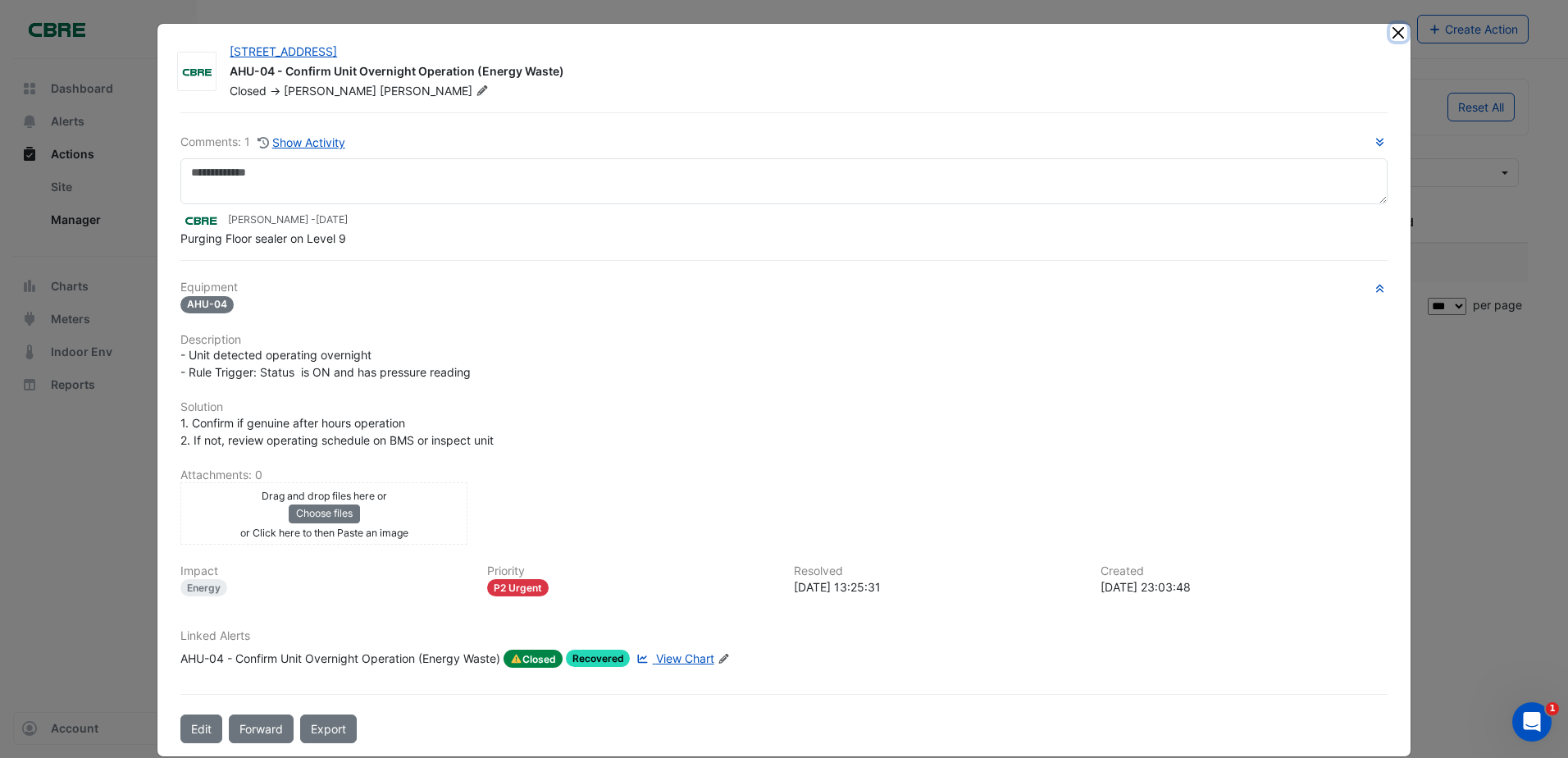
click at [1390, 32] on button "Close" at bounding box center [1399, 32] width 18 height 18
